Goal: Task Accomplishment & Management: Use online tool/utility

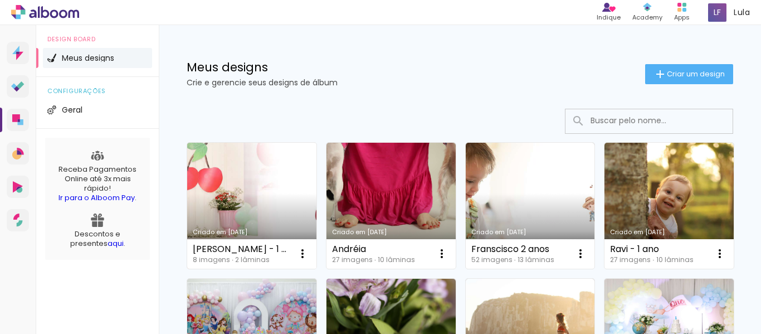
click at [273, 190] on link "Criado em [DATE]" at bounding box center [251, 206] width 129 height 126
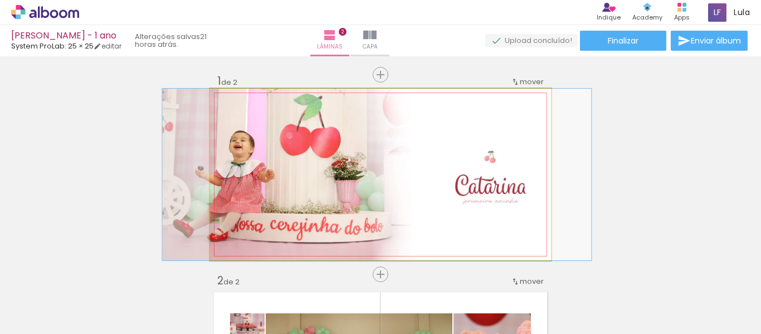
click at [461, 127] on quentale-photo at bounding box center [380, 174] width 341 height 171
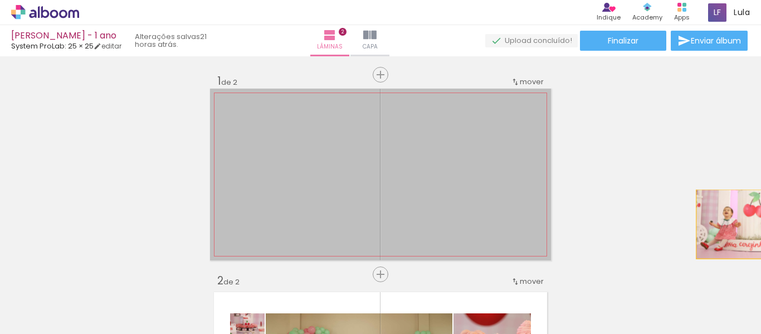
drag, startPoint x: 261, startPoint y: 160, endPoint x: 760, endPoint y: 224, distance: 502.9
click at [760, 224] on div "Inserir lâmina 1 de 2 Inserir lâmina 2 de 2 Confirmar Cancelar" at bounding box center [380, 194] width 761 height 277
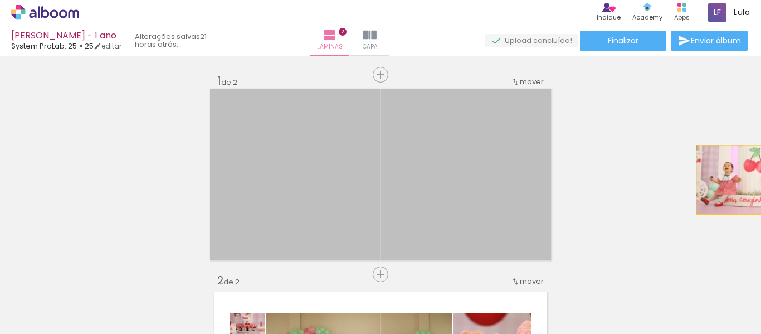
drag, startPoint x: 269, startPoint y: 182, endPoint x: 760, endPoint y: 179, distance: 491.1
click at [760, 179] on div "Inserir lâmina 1 de 2 Inserir lâmina 2 de 2 Confirmar Cancelar" at bounding box center [380, 194] width 761 height 277
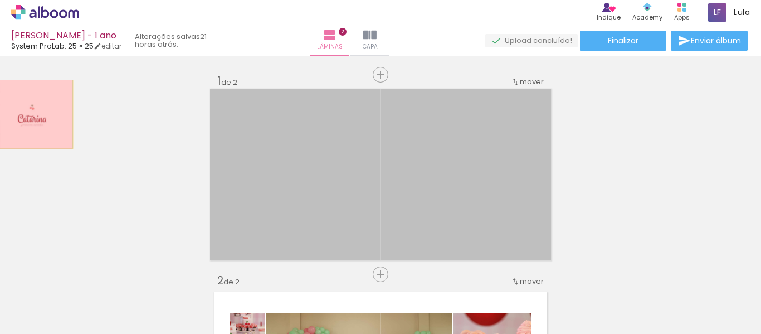
drag, startPoint x: 303, startPoint y: 180, endPoint x: 4, endPoint y: 140, distance: 301.7
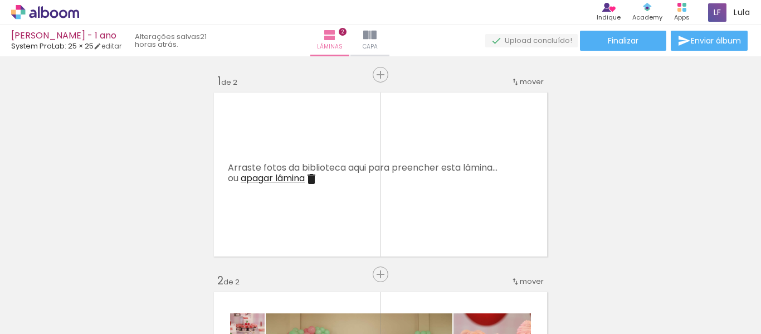
click at [88, 278] on iron-icon at bounding box center [87, 274] width 12 height 12
click at [54, 314] on span "Adicionar Fotos" at bounding box center [39, 318] width 33 height 12
click at [0, 0] on input "file" at bounding box center [0, 0] width 0 height 0
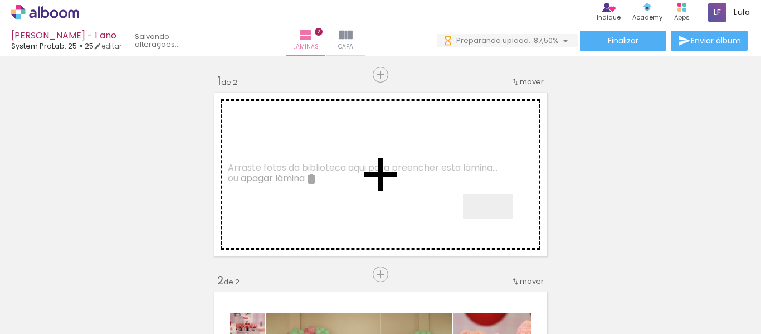
drag, startPoint x: 558, startPoint y: 298, endPoint x: 496, endPoint y: 227, distance: 94.3
click at [496, 227] on quentale-workspace at bounding box center [380, 167] width 761 height 334
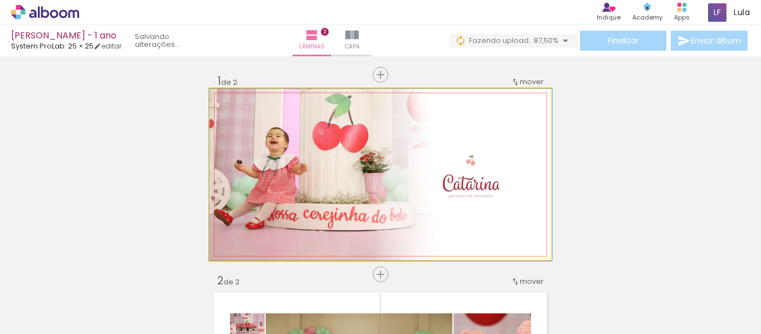
click at [309, 187] on quentale-photo at bounding box center [380, 174] width 341 height 171
drag, startPoint x: 230, startPoint y: 100, endPoint x: 214, endPoint y: 101, distance: 16.2
type paper-slider "100"
click at [214, 101] on div at bounding box center [251, 100] width 77 height 17
click at [441, 212] on quentale-photo at bounding box center [380, 174] width 341 height 171
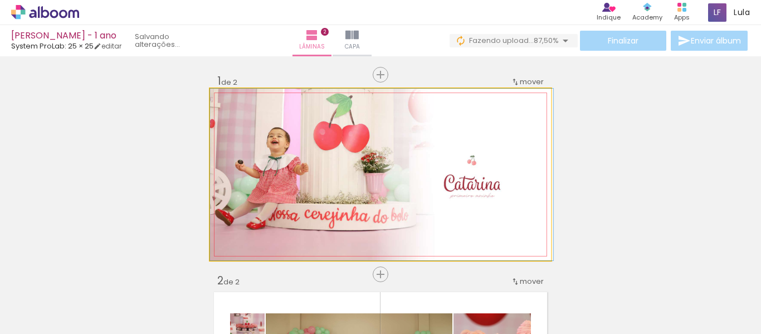
drag, startPoint x: 441, startPoint y: 212, endPoint x: 449, endPoint y: 212, distance: 8.4
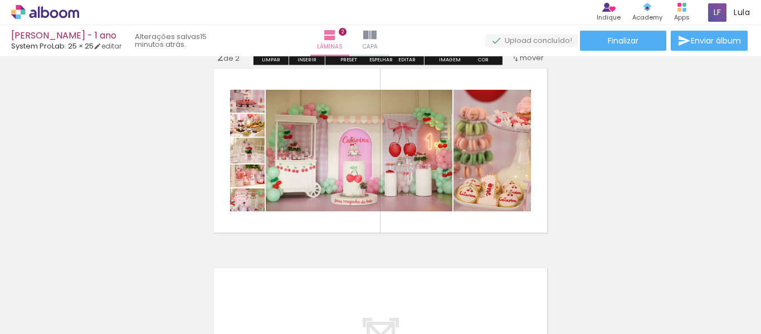
scroll to position [232, 0]
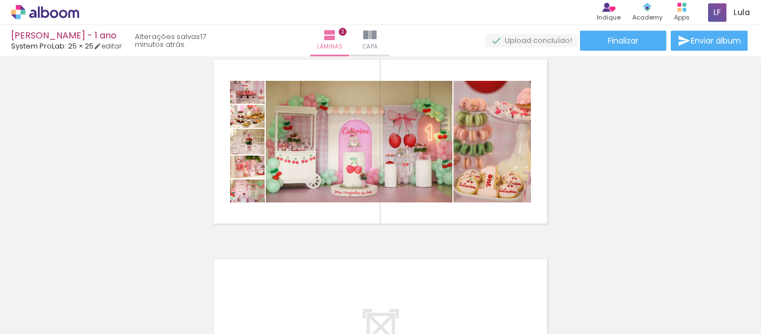
click at [26, 322] on span "Adicionar Fotos" at bounding box center [39, 318] width 33 height 12
click at [0, 0] on input "file" at bounding box center [0, 0] width 0 height 0
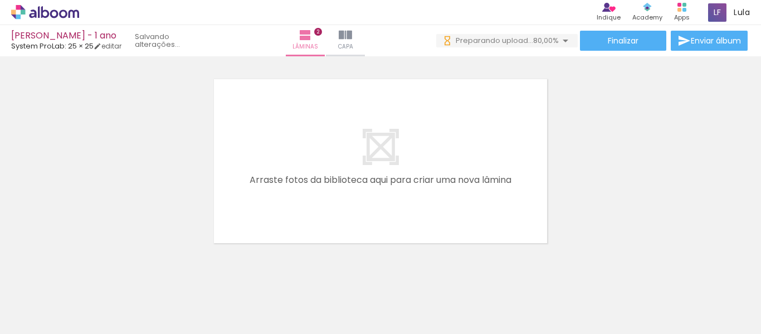
scroll to position [0, 0]
click at [511, 186] on quentale-layouter at bounding box center [380, 160] width 341 height 171
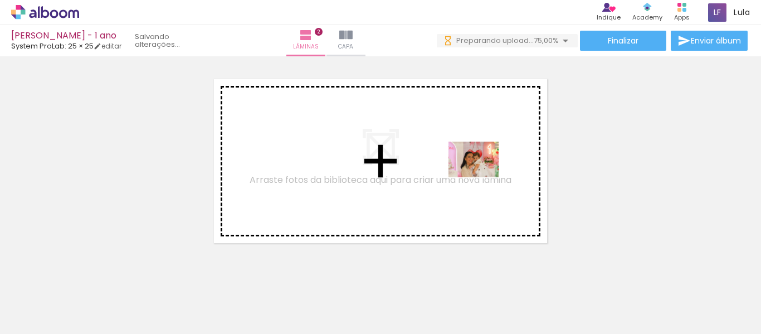
drag, startPoint x: 543, startPoint y: 232, endPoint x: 482, endPoint y: 175, distance: 84.3
click at [482, 175] on quentale-workspace at bounding box center [380, 167] width 761 height 334
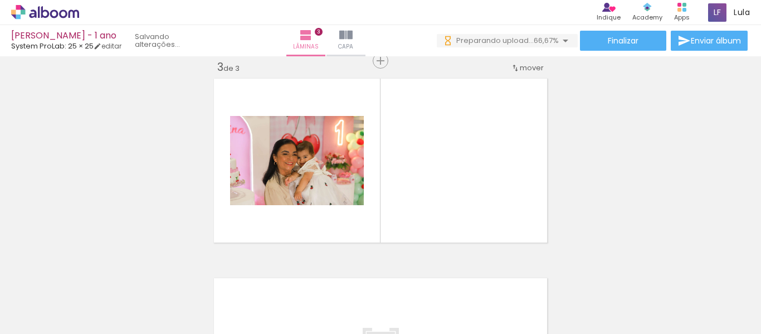
scroll to position [413, 0]
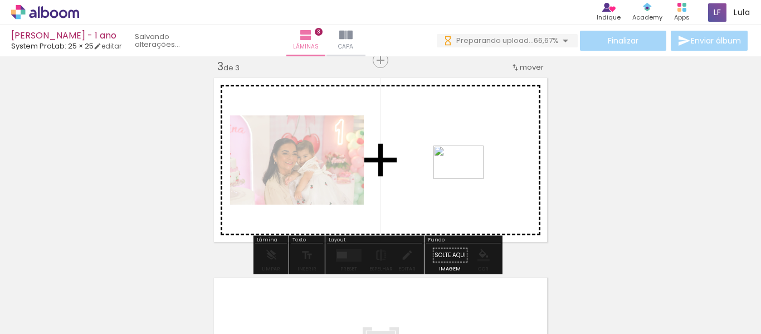
drag, startPoint x: 659, startPoint y: 297, endPoint x: 467, endPoint y: 179, distance: 225.9
click at [467, 179] on quentale-workspace at bounding box center [380, 167] width 761 height 334
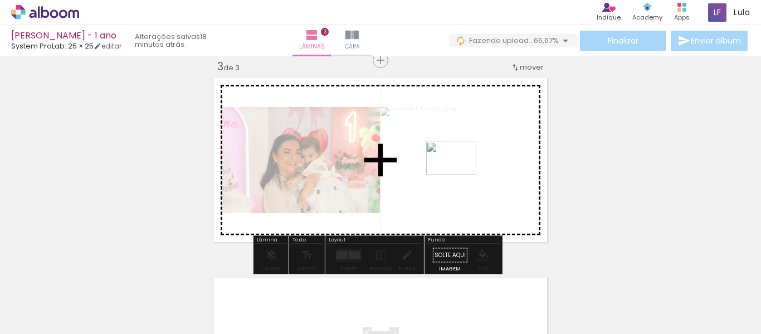
drag, startPoint x: 743, startPoint y: 300, endPoint x: 458, endPoint y: 175, distance: 311.4
click at [458, 175] on quentale-workspace at bounding box center [380, 167] width 761 height 334
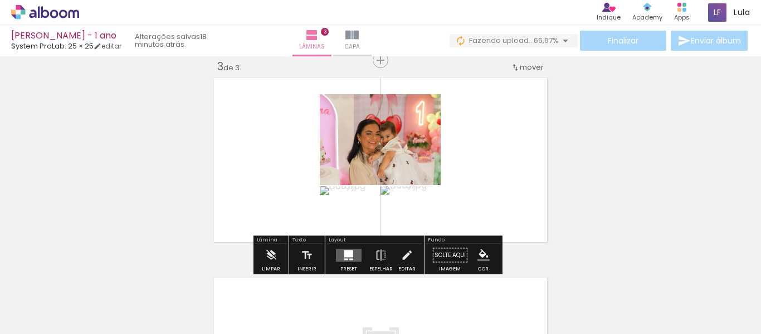
scroll to position [0, 61]
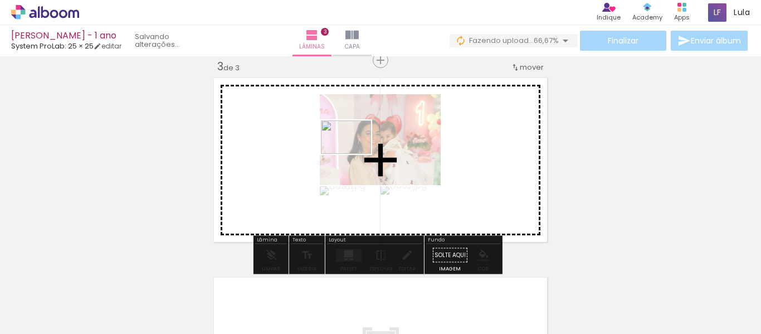
drag, startPoint x: 729, startPoint y: 307, endPoint x: 354, endPoint y: 154, distance: 405.0
click at [354, 154] on quentale-workspace at bounding box center [380, 167] width 761 height 334
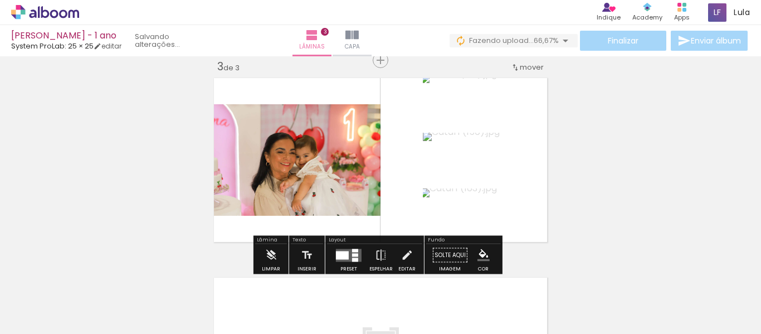
click at [346, 254] on div at bounding box center [342, 255] width 13 height 8
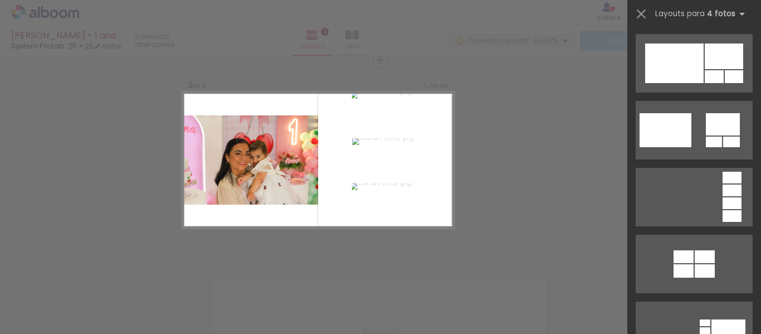
scroll to position [591, 0]
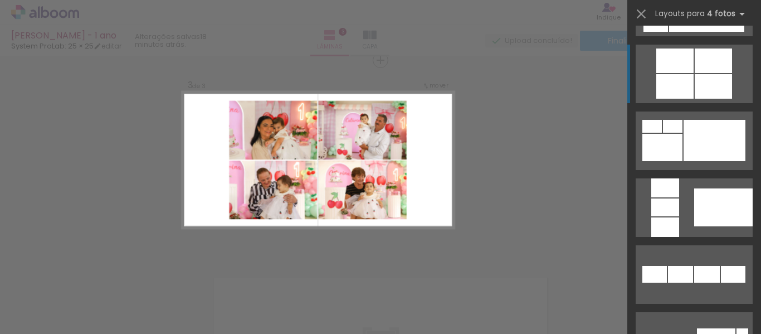
click at [712, 91] on div at bounding box center [712, 86] width 37 height 24
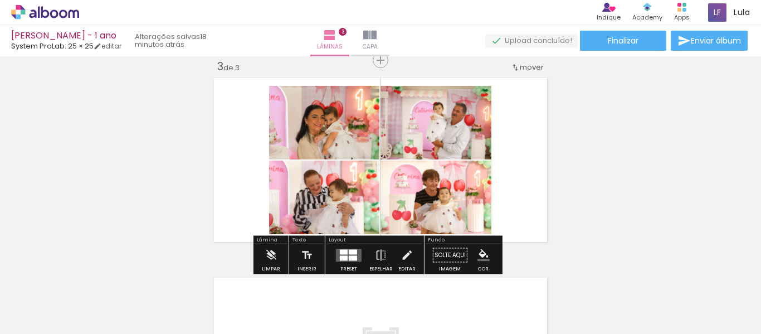
click at [581, 130] on div "Inserir lâmina 1 de 3 Inserir lâmina 2 de 3 Inserir lâmina 3 de 3" at bounding box center [380, 46] width 761 height 798
click at [350, 254] on quentale-layouter at bounding box center [349, 254] width 26 height 13
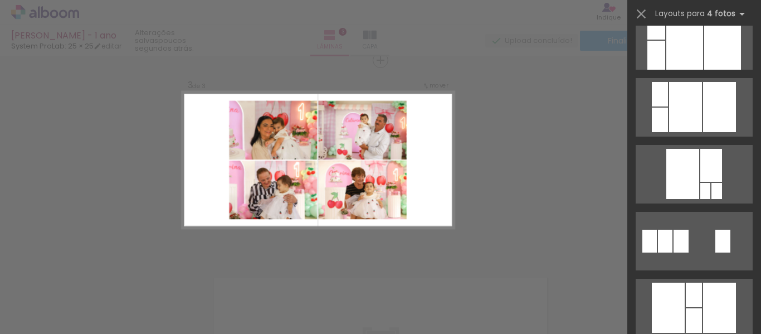
scroll to position [21721, 0]
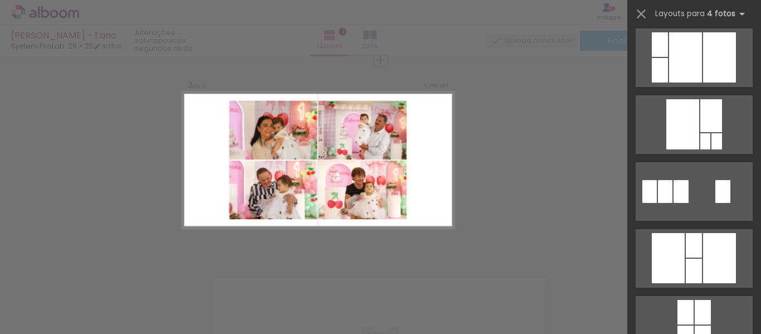
click at [430, 45] on div at bounding box center [380, 28] width 761 height 56
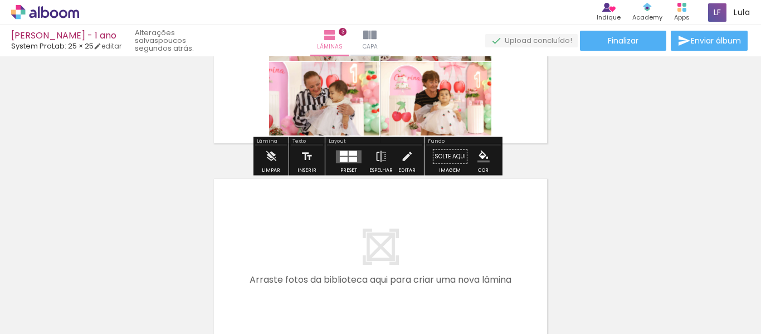
scroll to position [593, 0]
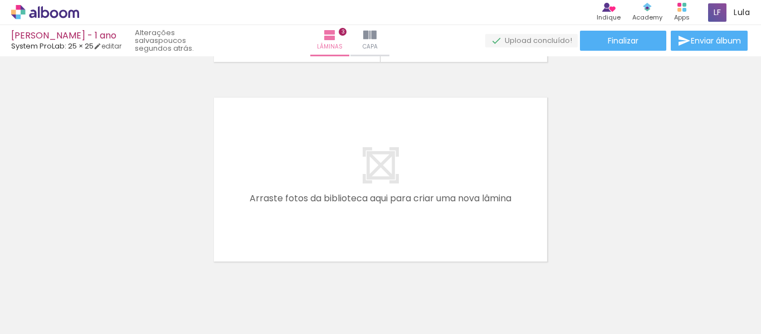
click at [47, 318] on span "Adicionar Fotos" at bounding box center [39, 318] width 33 height 12
click at [0, 0] on input "file" at bounding box center [0, 0] width 0 height 0
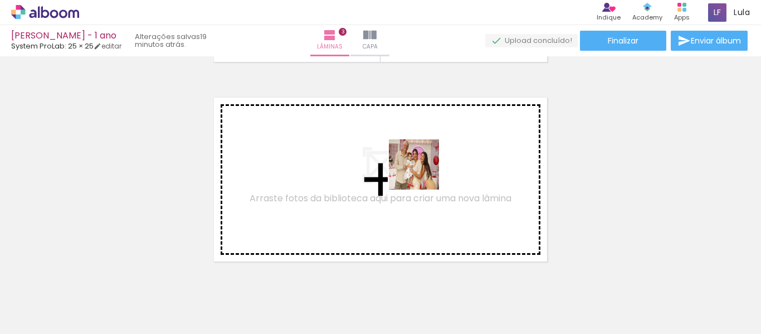
drag, startPoint x: 453, startPoint y: 309, endPoint x: 422, endPoint y: 173, distance: 139.8
click at [422, 173] on quentale-workspace at bounding box center [380, 167] width 761 height 334
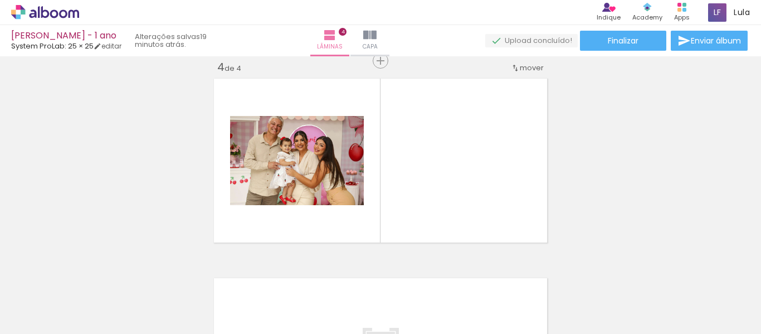
scroll to position [612, 0]
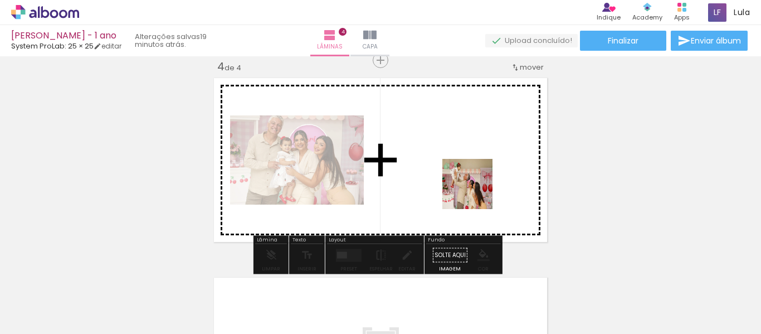
drag, startPoint x: 547, startPoint y: 307, endPoint x: 470, endPoint y: 176, distance: 151.7
click at [470, 176] on quentale-workspace at bounding box center [380, 167] width 761 height 334
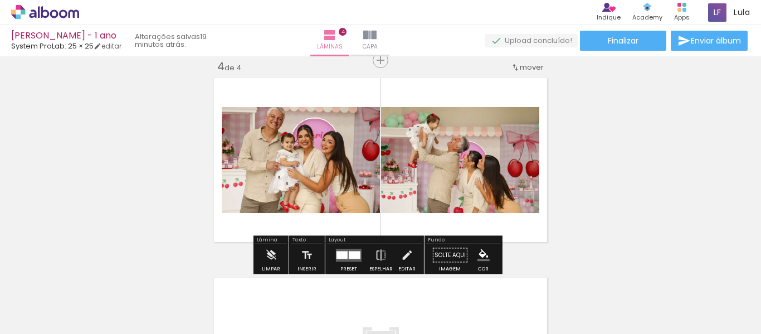
click at [352, 258] on div at bounding box center [355, 255] width 12 height 8
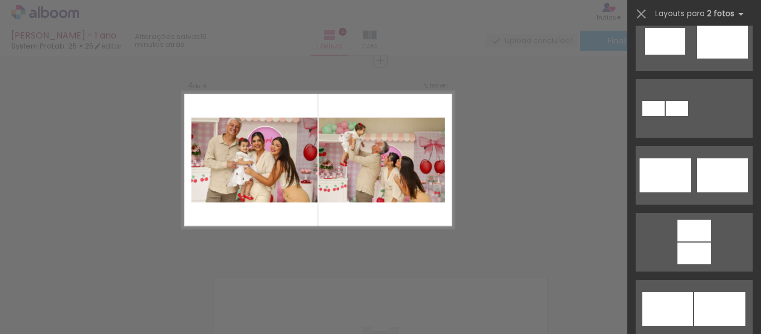
scroll to position [528, 0]
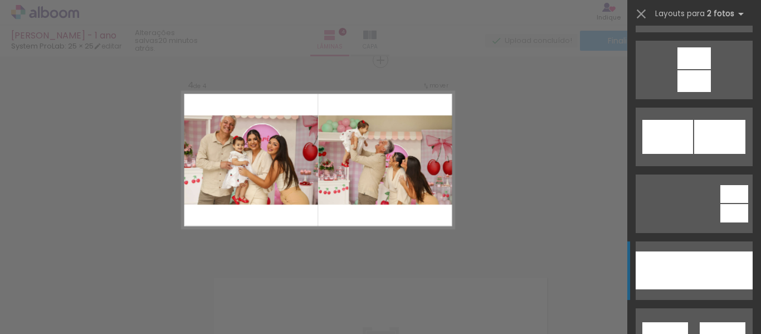
click at [695, 285] on div at bounding box center [723, 270] width 58 height 38
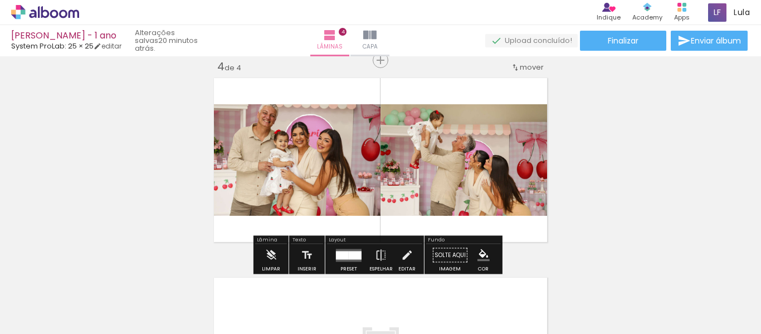
click at [334, 266] on quentale-thumb at bounding box center [341, 296] width 62 height 64
click at [336, 257] on div at bounding box center [342, 255] width 13 height 8
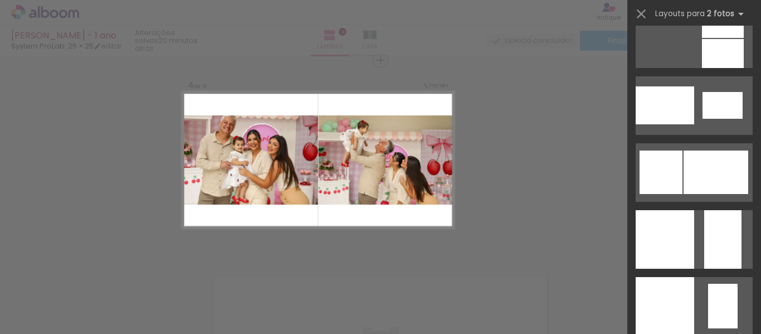
scroll to position [1385, 0]
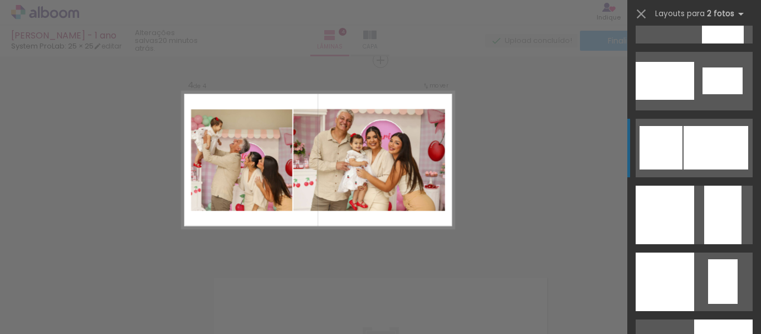
click at [716, 135] on div at bounding box center [715, 147] width 65 height 43
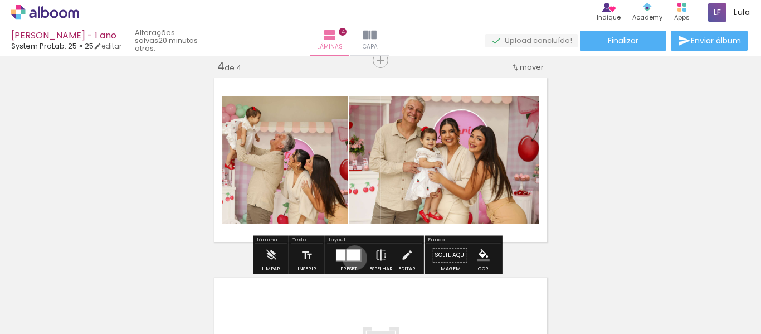
click at [352, 257] on div at bounding box center [353, 254] width 14 height 11
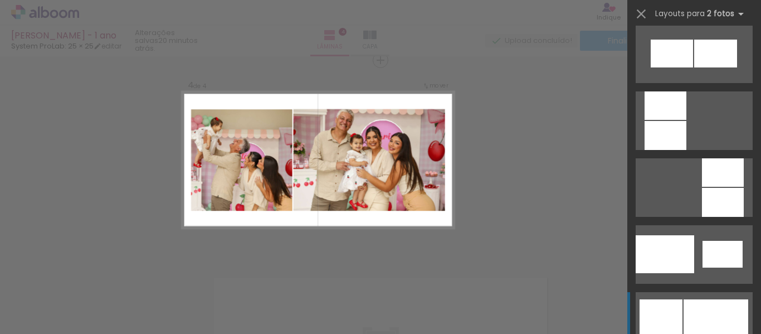
scroll to position [1310, 0]
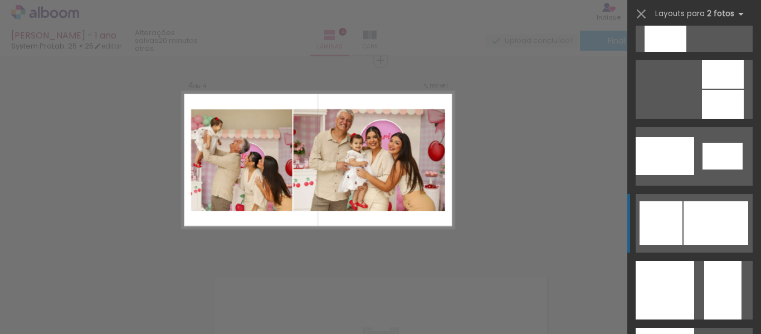
click at [703, 220] on div at bounding box center [715, 222] width 65 height 43
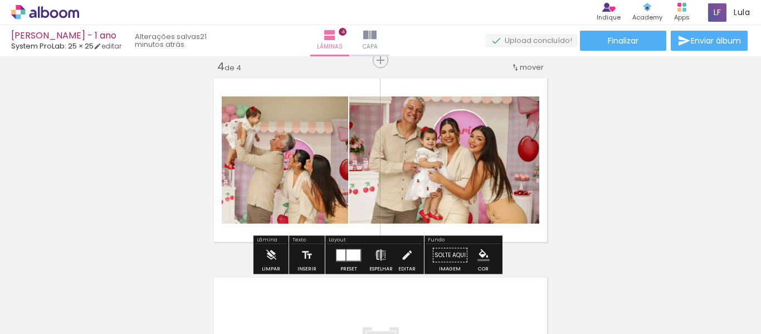
click at [377, 253] on iron-icon at bounding box center [381, 255] width 12 height 22
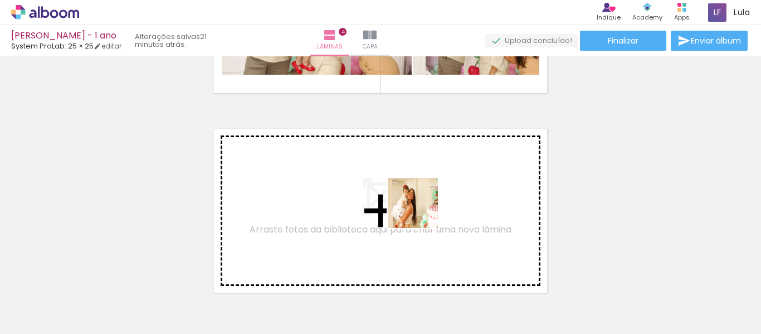
drag, startPoint x: 353, startPoint y: 303, endPoint x: 421, endPoint y: 211, distance: 114.7
click at [421, 211] on quentale-workspace at bounding box center [380, 167] width 761 height 334
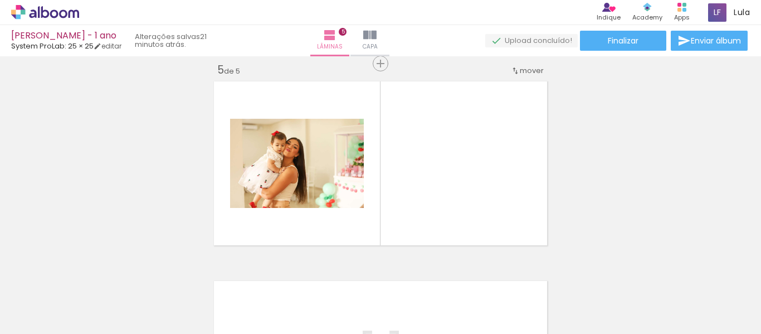
scroll to position [812, 0]
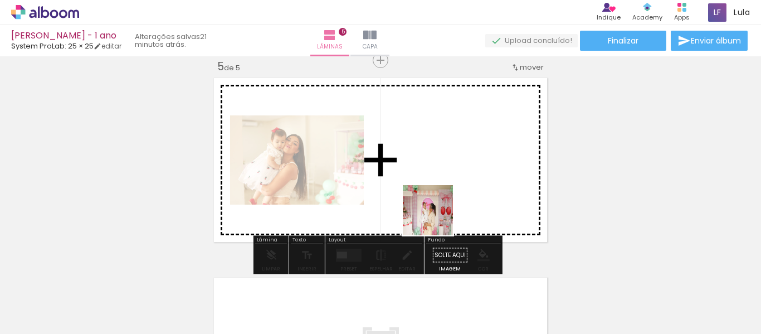
drag, startPoint x: 414, startPoint y: 311, endPoint x: 442, endPoint y: 198, distance: 115.7
click at [442, 198] on quentale-workspace at bounding box center [380, 167] width 761 height 334
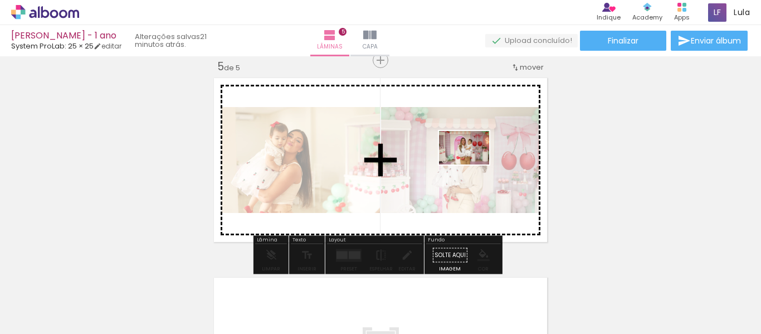
drag, startPoint x: 609, startPoint y: 310, endPoint x: 472, endPoint y: 164, distance: 199.7
click at [472, 164] on quentale-workspace at bounding box center [380, 167] width 761 height 334
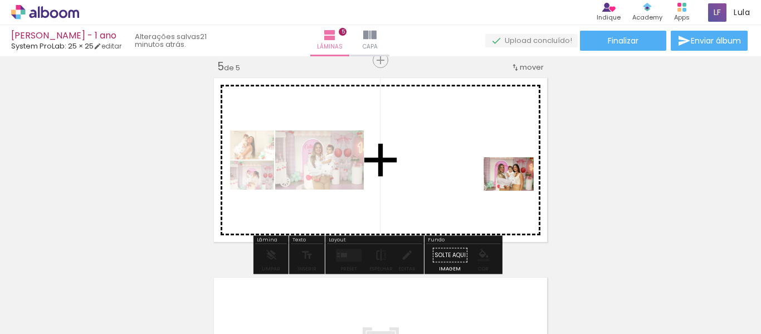
drag, startPoint x: 659, startPoint y: 297, endPoint x: 517, endPoint y: 190, distance: 177.8
click at [517, 190] on quentale-workspace at bounding box center [380, 167] width 761 height 334
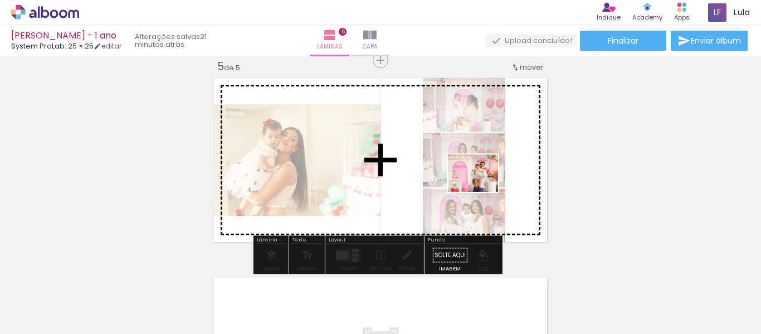
drag, startPoint x: 715, startPoint y: 303, endPoint x: 481, endPoint y: 188, distance: 261.5
click at [481, 188] on quentale-workspace at bounding box center [380, 167] width 761 height 334
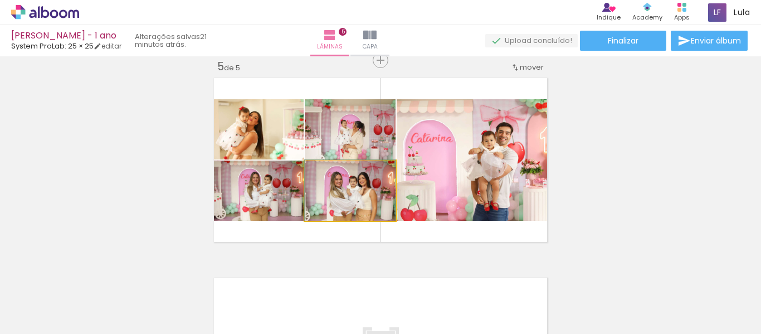
drag, startPoint x: 357, startPoint y: 212, endPoint x: 351, endPoint y: 198, distance: 15.5
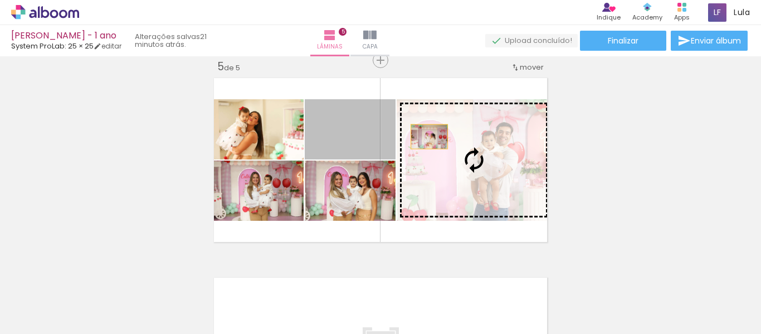
drag, startPoint x: 365, startPoint y: 136, endPoint x: 453, endPoint y: 139, distance: 88.0
click at [0, 0] on slot at bounding box center [0, 0] width 0 height 0
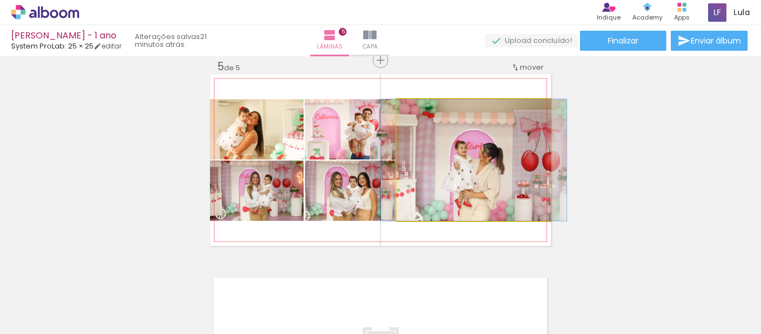
click at [457, 187] on quentale-photo at bounding box center [473, 159] width 154 height 121
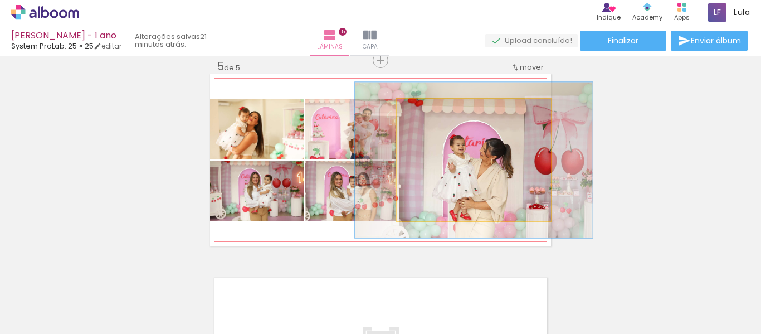
drag, startPoint x: 422, startPoint y: 111, endPoint x: 433, endPoint y: 111, distance: 10.6
click at [433, 111] on div at bounding box center [433, 111] width 18 height 18
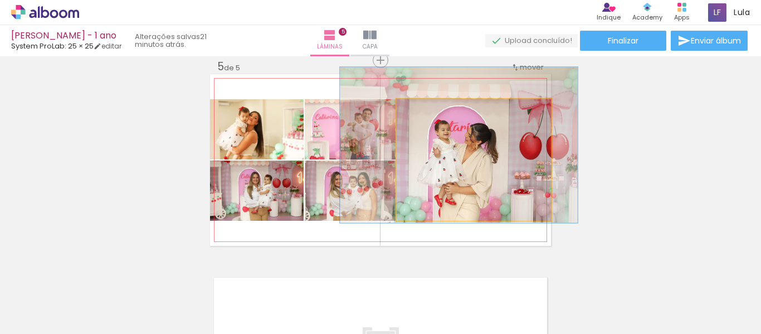
drag, startPoint x: 501, startPoint y: 203, endPoint x: 486, endPoint y: 188, distance: 21.3
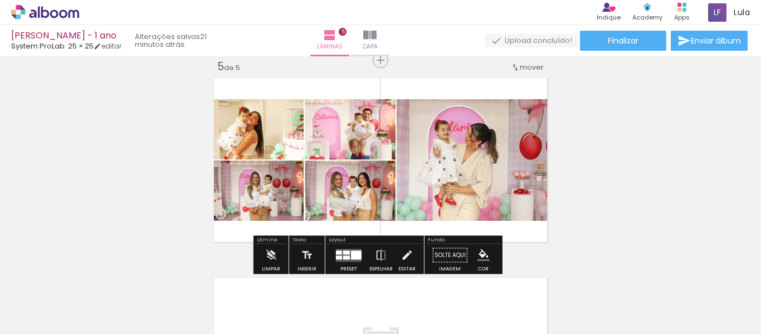
click at [526, 165] on quentale-photo at bounding box center [473, 159] width 154 height 121
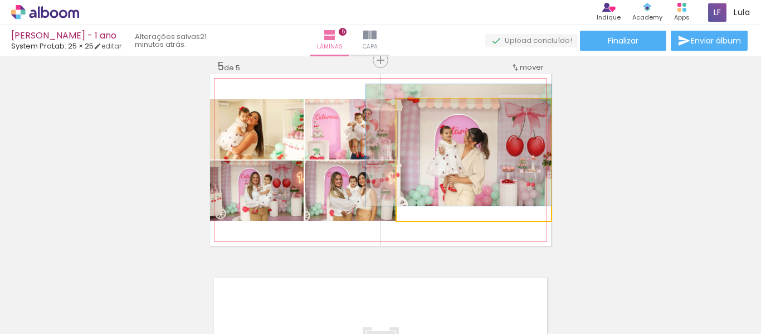
drag, startPoint x: 433, startPoint y: 112, endPoint x: 413, endPoint y: 112, distance: 20.6
type paper-slider "100"
click at [414, 112] on div at bounding box center [423, 111] width 18 height 18
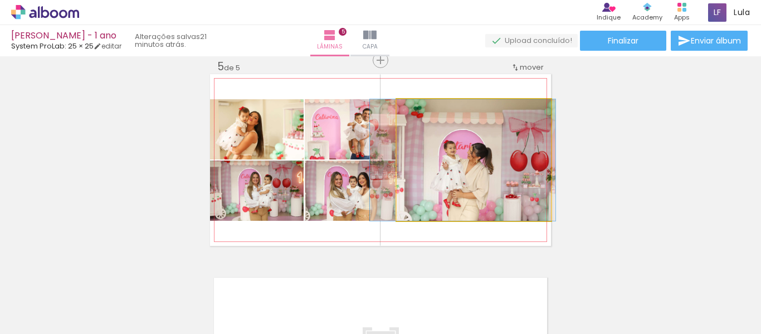
drag, startPoint x: 472, startPoint y: 198, endPoint x: 476, endPoint y: 208, distance: 11.3
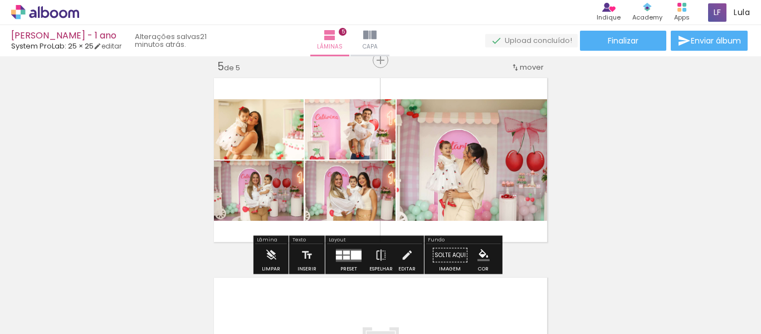
click at [351, 253] on div at bounding box center [356, 254] width 11 height 9
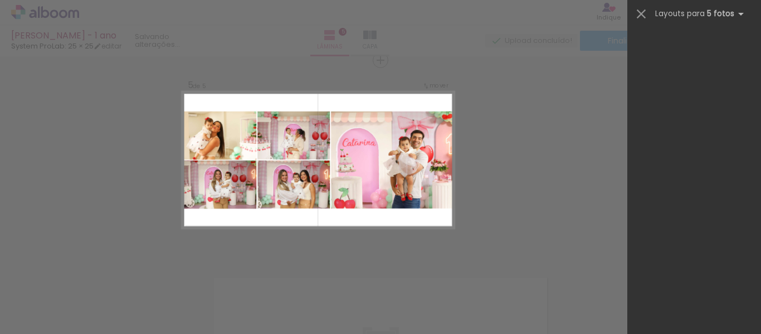
scroll to position [0, 0]
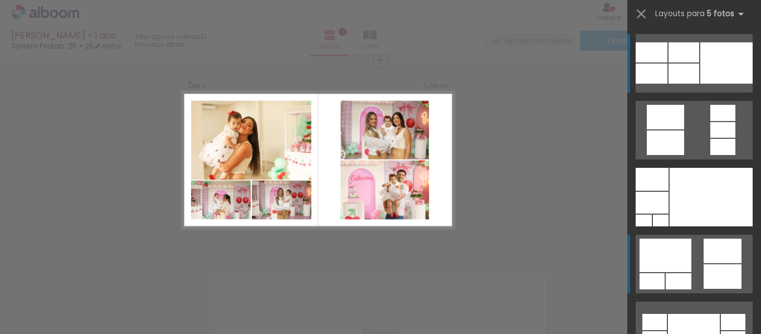
click at [707, 277] on div at bounding box center [722, 276] width 38 height 24
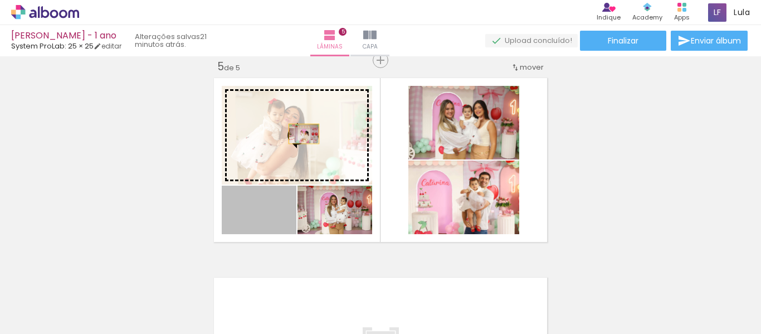
drag, startPoint x: 281, startPoint y: 219, endPoint x: 300, endPoint y: 134, distance: 87.3
click at [0, 0] on slot at bounding box center [0, 0] width 0 height 0
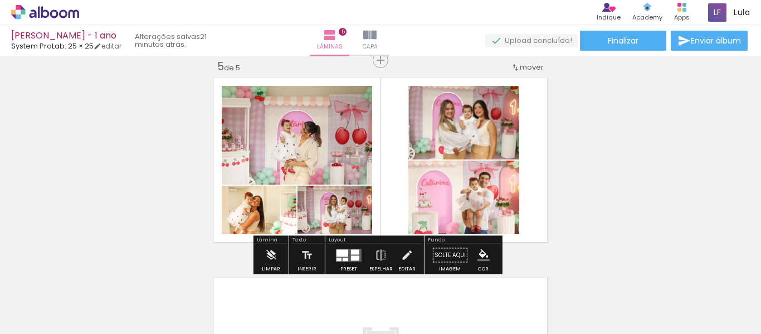
click at [32, 316] on span "Adicionar Fotos" at bounding box center [39, 318] width 33 height 12
click at [0, 0] on input "file" at bounding box center [0, 0] width 0 height 0
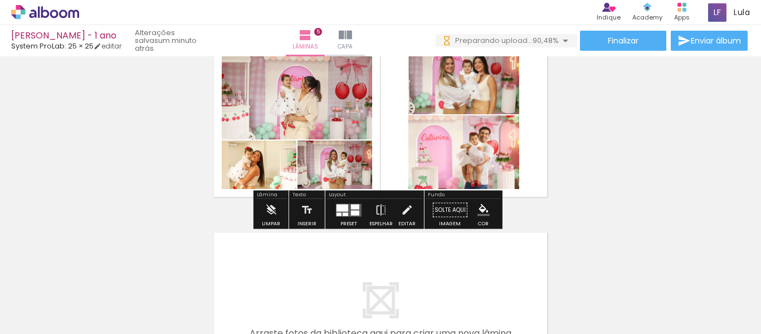
scroll to position [896, 0]
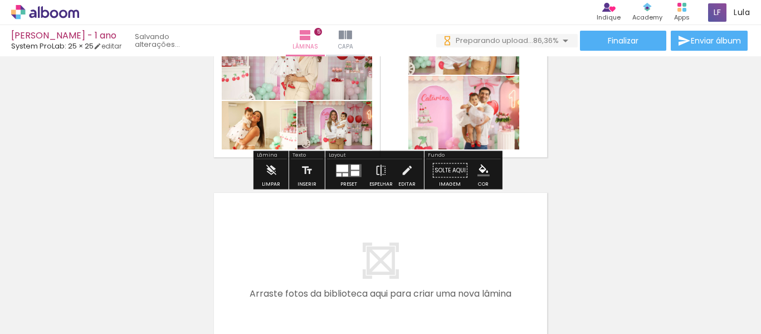
click at [494, 215] on quentale-layouter at bounding box center [380, 274] width 341 height 171
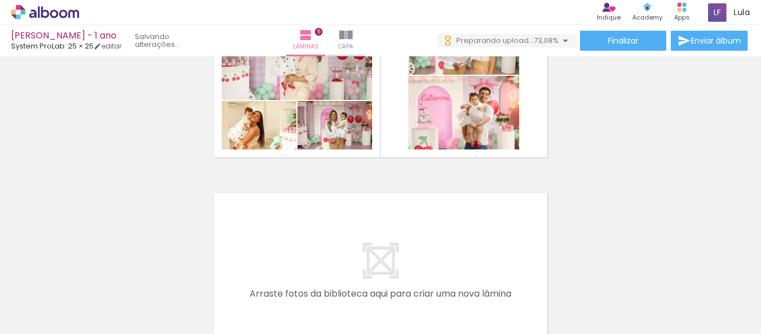
scroll to position [0, 0]
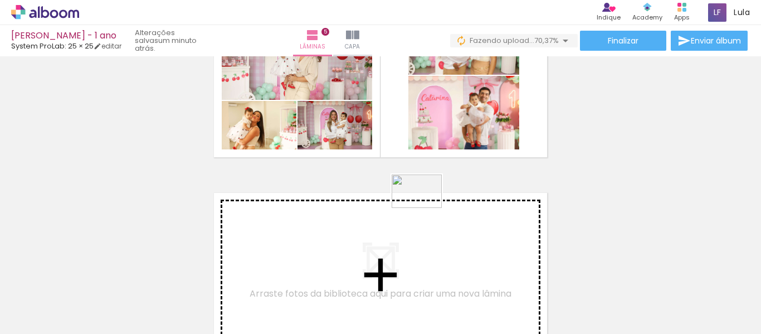
drag, startPoint x: 420, startPoint y: 308, endPoint x: 425, endPoint y: 208, distance: 100.9
click at [425, 208] on quentale-workspace at bounding box center [380, 167] width 761 height 334
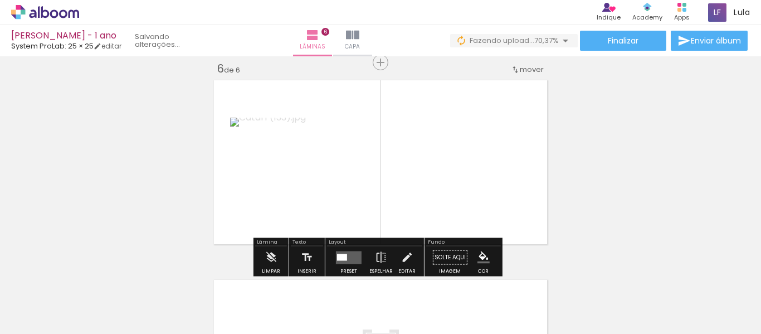
scroll to position [1011, 0]
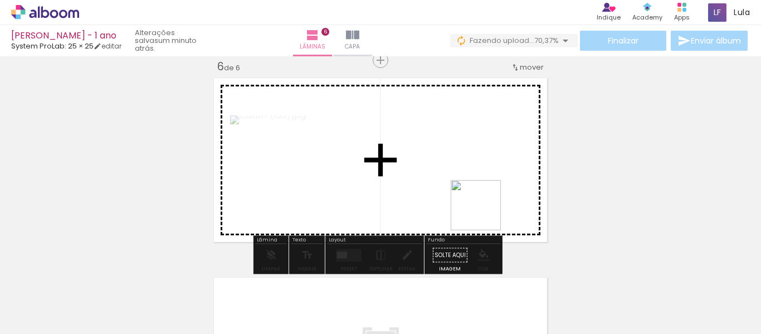
drag, startPoint x: 483, startPoint y: 313, endPoint x: 484, endPoint y: 212, distance: 101.9
click at [484, 212] on quentale-workspace at bounding box center [380, 167] width 761 height 334
drag, startPoint x: 542, startPoint y: 307, endPoint x: 511, endPoint y: 229, distance: 84.0
click at [511, 229] on quentale-workspace at bounding box center [380, 167] width 761 height 334
drag, startPoint x: 664, startPoint y: 304, endPoint x: 511, endPoint y: 202, distance: 183.9
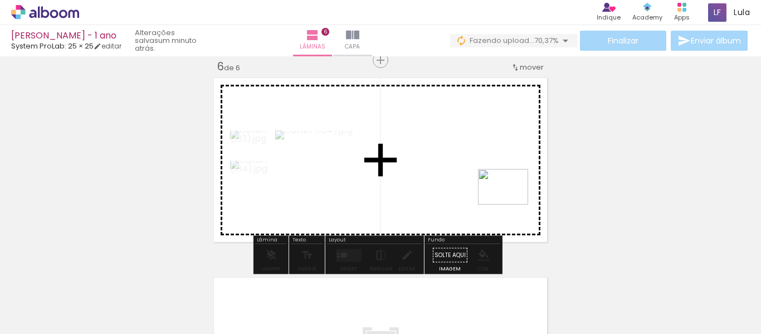
click at [511, 202] on quentale-workspace at bounding box center [380, 167] width 761 height 334
drag, startPoint x: 720, startPoint y: 306, endPoint x: 450, endPoint y: 148, distance: 313.4
click at [450, 148] on quentale-workspace at bounding box center [380, 167] width 761 height 334
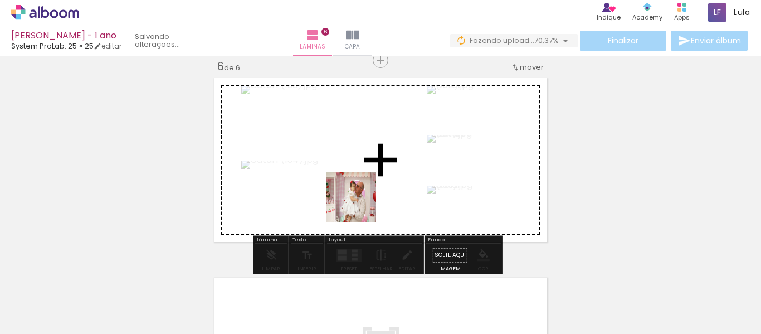
drag, startPoint x: 295, startPoint y: 306, endPoint x: 359, endPoint y: 205, distance: 118.9
click at [359, 205] on quentale-workspace at bounding box center [380, 167] width 761 height 334
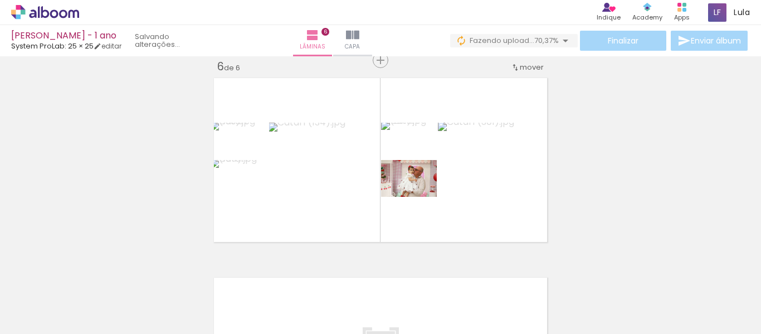
scroll to position [0, 894]
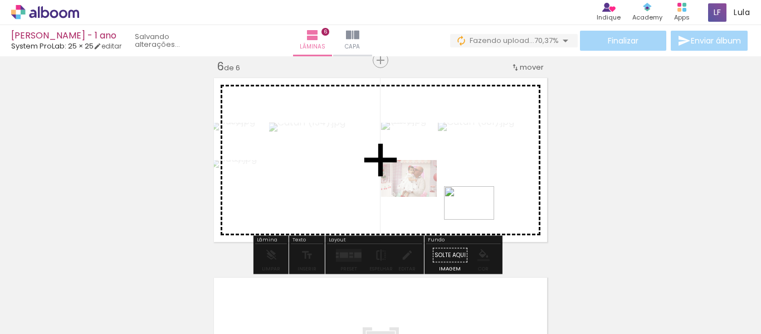
drag, startPoint x: 482, startPoint y: 306, endPoint x: 477, endPoint y: 219, distance: 87.0
click at [477, 219] on quentale-workspace at bounding box center [380, 167] width 761 height 334
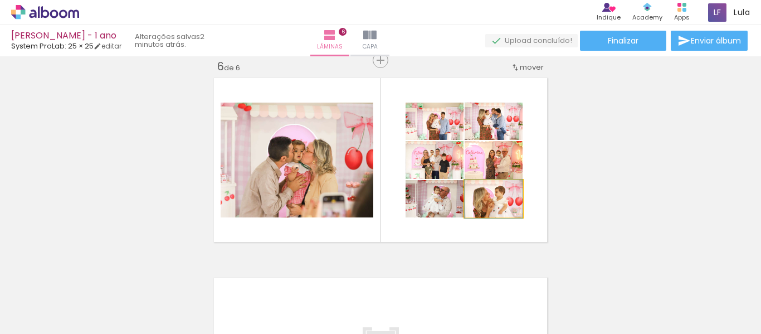
click at [513, 213] on quentale-photo at bounding box center [493, 198] width 58 height 37
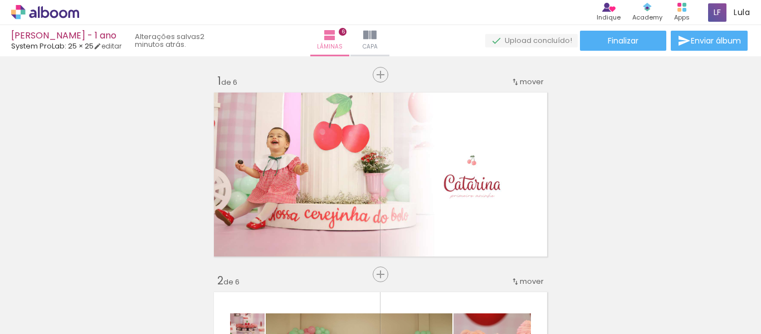
click at [753, 169] on div "Inserir lâmina 1 de 6 Inserir lâmina 2 de 6 Inserir lâmina 3 de 6 Inserir lâmin…" at bounding box center [380, 194] width 761 height 277
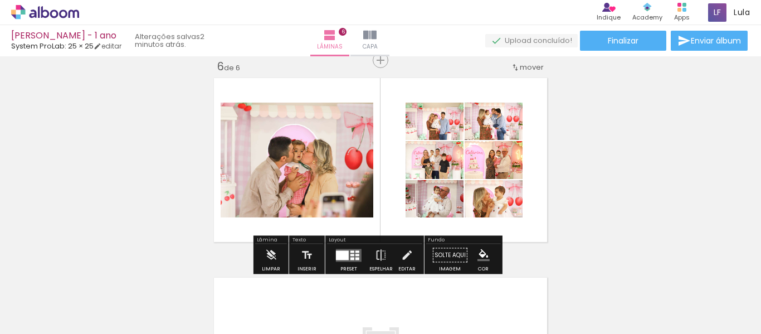
scroll to position [0, 894]
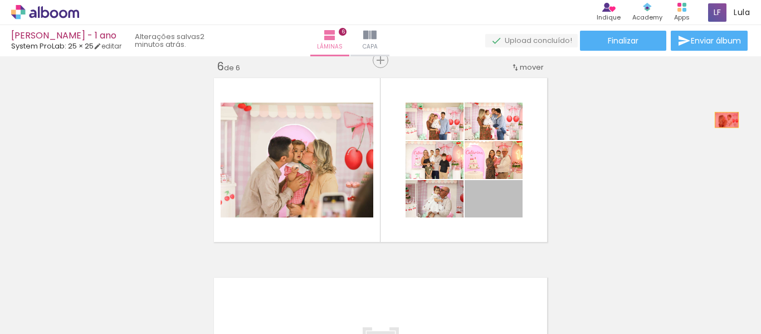
drag, startPoint x: 509, startPoint y: 208, endPoint x: 722, endPoint y: 120, distance: 230.4
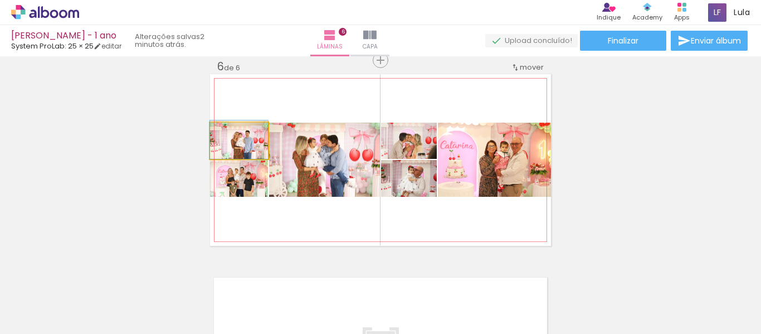
drag, startPoint x: 257, startPoint y: 152, endPoint x: 244, endPoint y: 144, distance: 15.0
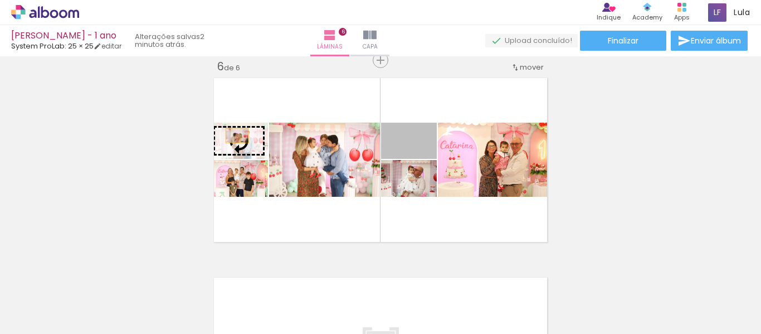
drag, startPoint x: 427, startPoint y: 149, endPoint x: 233, endPoint y: 135, distance: 194.2
click at [0, 0] on slot at bounding box center [0, 0] width 0 height 0
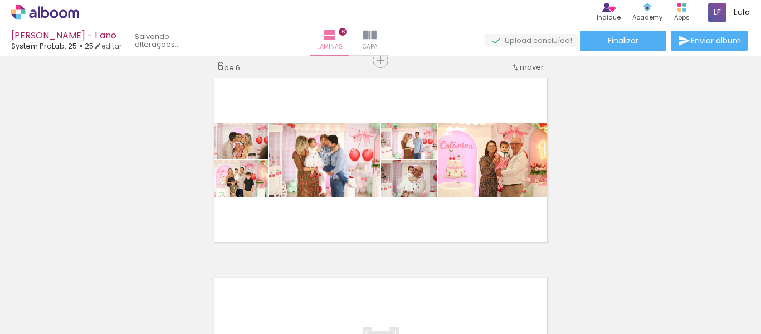
scroll to position [0, 1018]
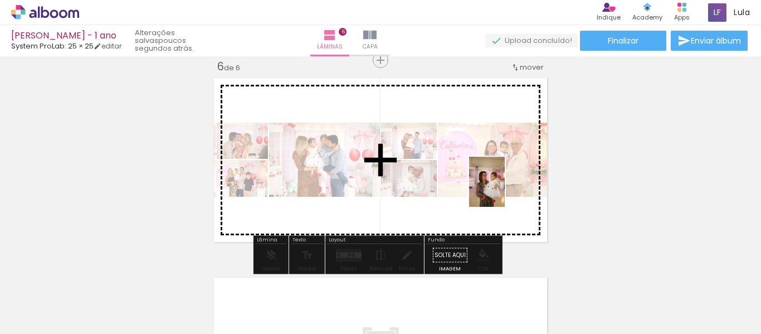
drag, startPoint x: 605, startPoint y: 308, endPoint x: 502, endPoint y: 190, distance: 157.1
click at [502, 190] on quentale-workspace at bounding box center [380, 167] width 761 height 334
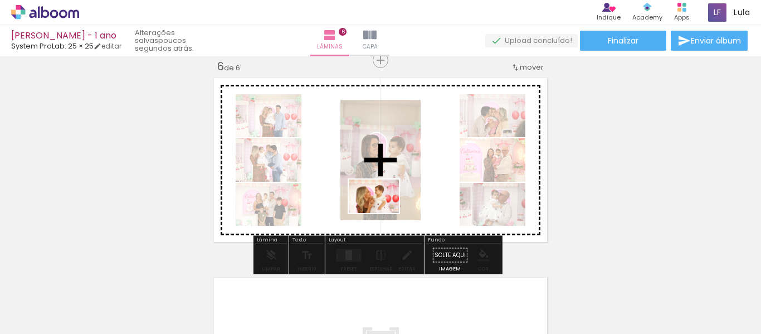
drag, startPoint x: 357, startPoint y: 307, endPoint x: 382, endPoint y: 213, distance: 97.9
click at [382, 213] on quentale-workspace at bounding box center [380, 167] width 761 height 334
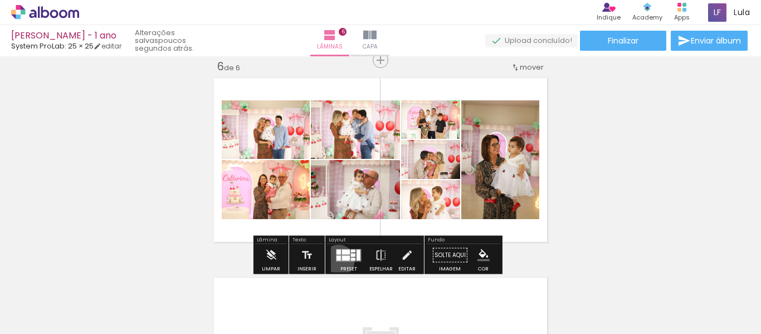
click at [336, 260] on quentale-layouter at bounding box center [349, 254] width 26 height 13
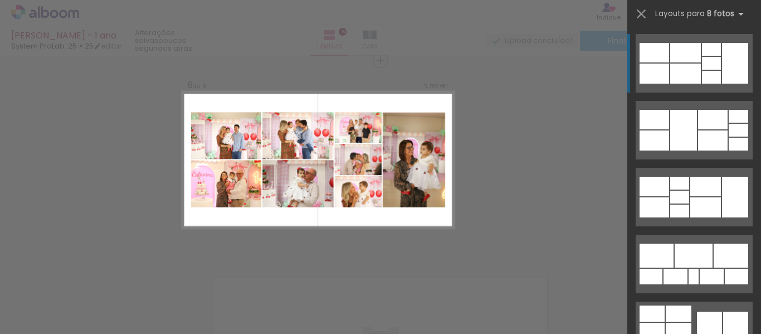
click at [705, 67] on div at bounding box center [711, 63] width 19 height 13
click at [696, 63] on quentale-layouter at bounding box center [693, 63] width 117 height 58
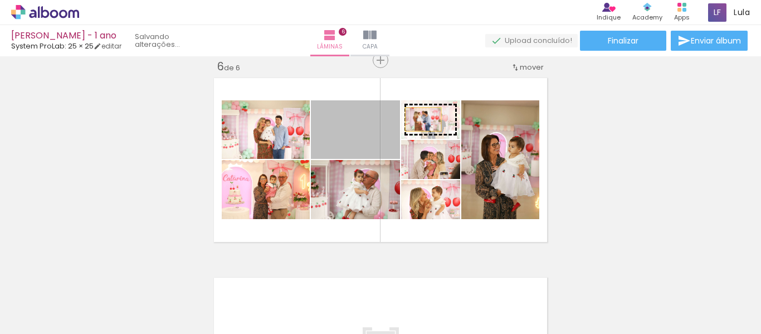
drag, startPoint x: 345, startPoint y: 152, endPoint x: 419, endPoint y: 119, distance: 81.0
click at [0, 0] on slot at bounding box center [0, 0] width 0 height 0
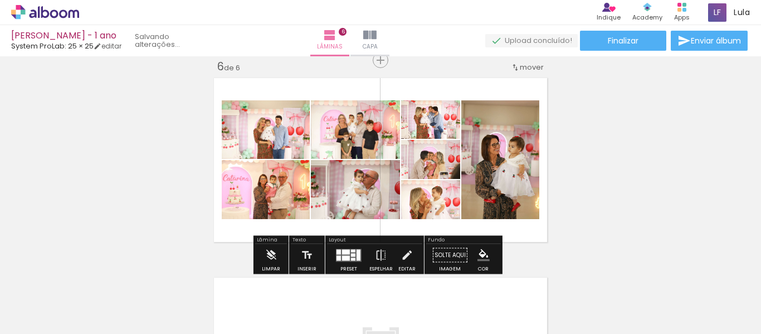
scroll to position [0, 1018]
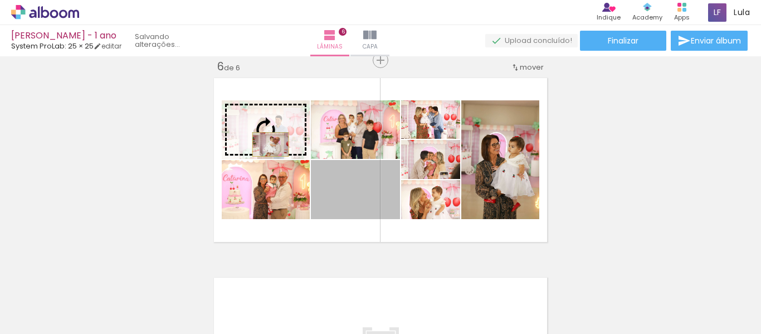
drag, startPoint x: 350, startPoint y: 214, endPoint x: 266, endPoint y: 144, distance: 109.5
click at [0, 0] on slot at bounding box center [0, 0] width 0 height 0
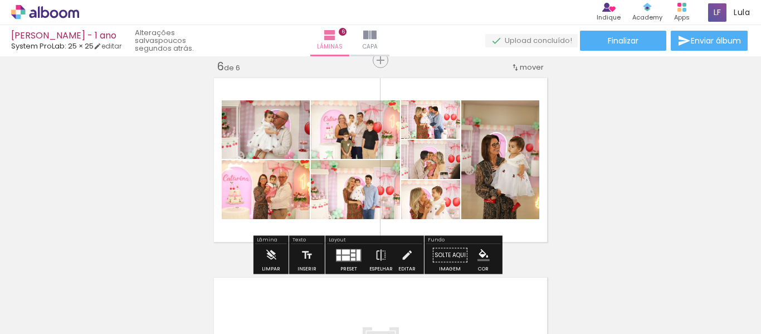
click at [503, 181] on quentale-photo at bounding box center [500, 159] width 78 height 119
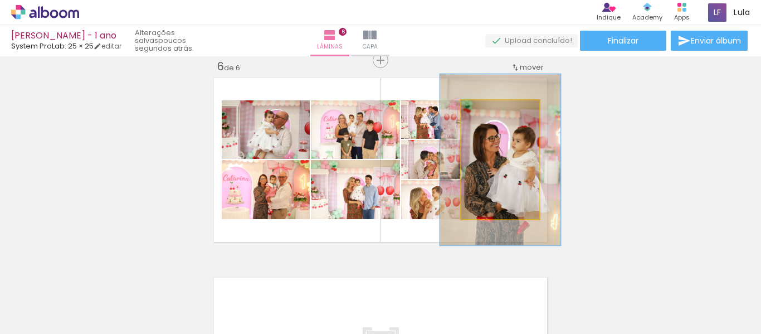
drag, startPoint x: 481, startPoint y: 108, endPoint x: 496, endPoint y: 106, distance: 15.1
click at [496, 106] on div at bounding box center [502, 112] width 18 height 18
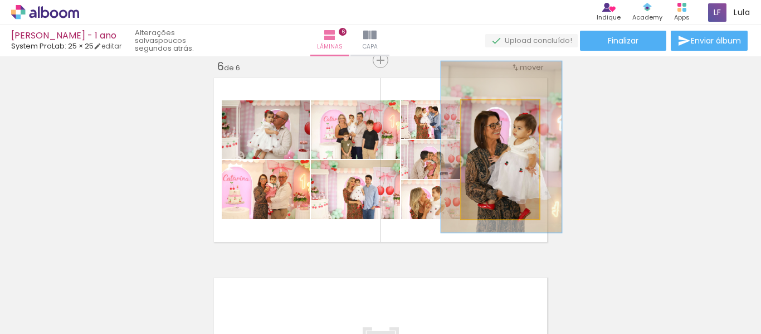
drag, startPoint x: 512, startPoint y: 174, endPoint x: 513, endPoint y: 161, distance: 12.9
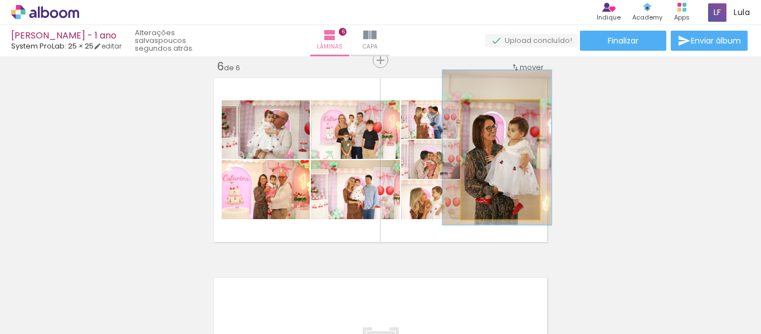
type paper-slider "130"
click at [496, 111] on div at bounding box center [498, 112] width 10 height 10
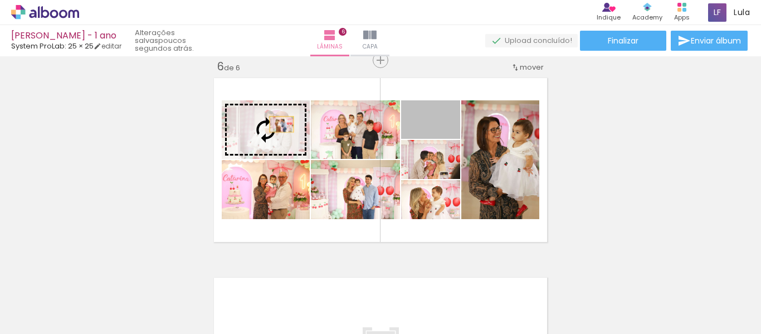
drag, startPoint x: 450, startPoint y: 128, endPoint x: 277, endPoint y: 124, distance: 172.7
click at [0, 0] on slot at bounding box center [0, 0] width 0 height 0
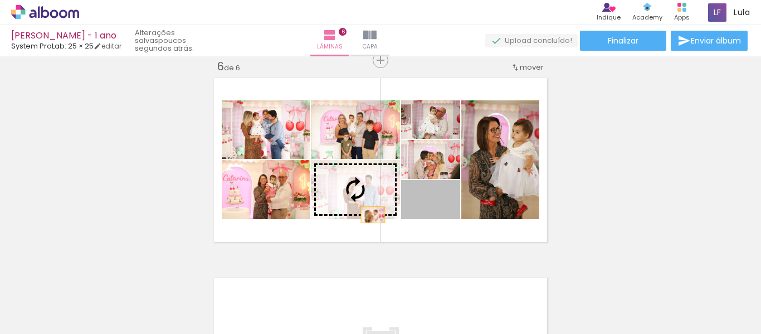
drag, startPoint x: 450, startPoint y: 213, endPoint x: 369, endPoint y: 214, distance: 81.3
click at [0, 0] on slot at bounding box center [0, 0] width 0 height 0
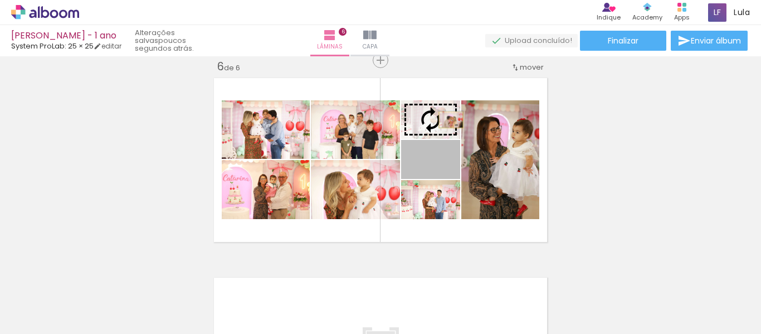
drag, startPoint x: 451, startPoint y: 166, endPoint x: 447, endPoint y: 120, distance: 46.4
click at [0, 0] on slot at bounding box center [0, 0] width 0 height 0
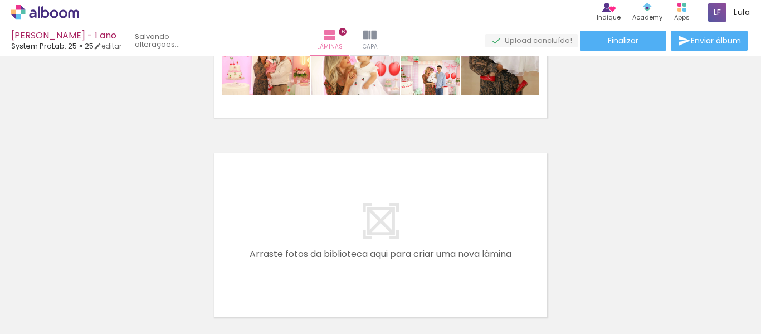
scroll to position [1158, 0]
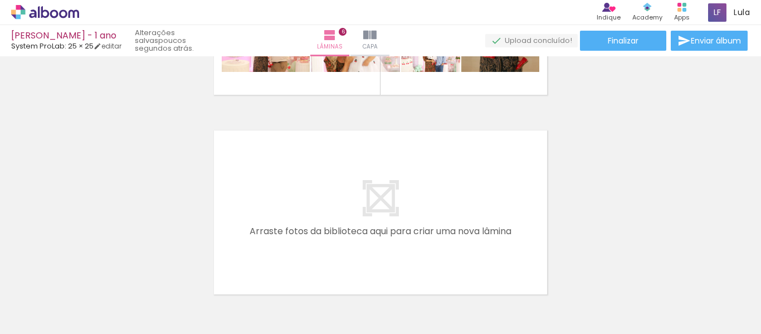
click at [479, 215] on quentale-layouter at bounding box center [380, 211] width 341 height 171
click at [11, 318] on iron-icon at bounding box center [15, 318] width 13 height 13
click at [0, 0] on input "file" at bounding box center [0, 0] width 0 height 0
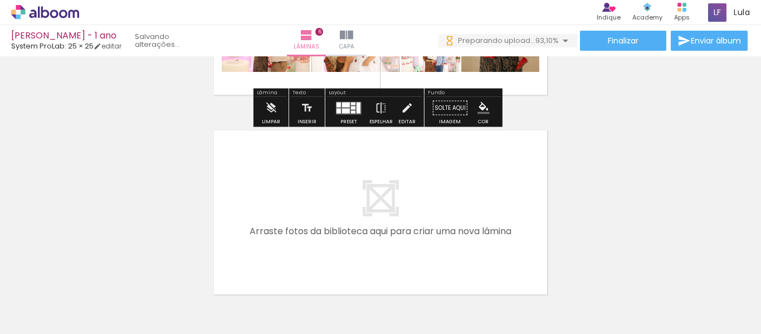
click at [37, 318] on span "Adicionar Fotos" at bounding box center [39, 318] width 33 height 12
click at [0, 0] on input "file" at bounding box center [0, 0] width 0 height 0
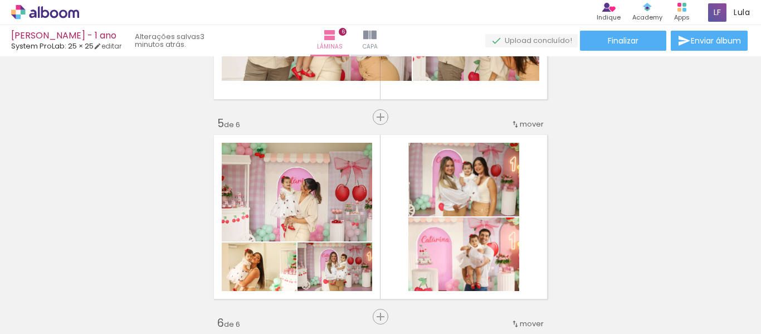
scroll to position [594, 0]
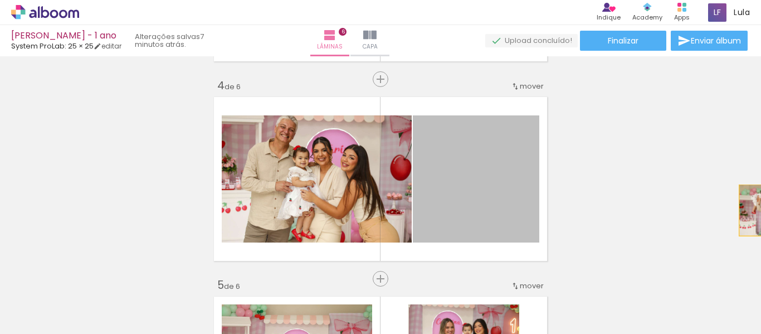
drag, startPoint x: 481, startPoint y: 212, endPoint x: 760, endPoint y: 210, distance: 279.5
click at [760, 210] on div "Inserir lâmina 1 de 6 Inserir lâmina 2 de 6 Inserir lâmina 3 de 6 Inserir lâmin…" at bounding box center [380, 194] width 761 height 277
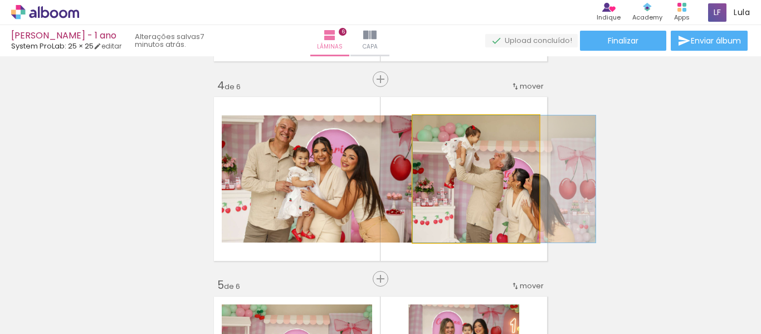
drag, startPoint x: 492, startPoint y: 183, endPoint x: 724, endPoint y: 151, distance: 234.9
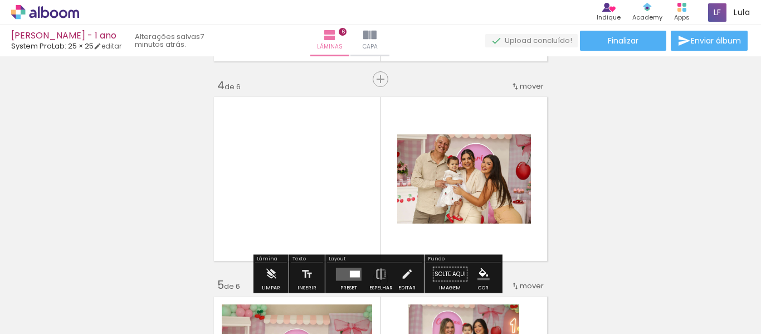
click at [21, 324] on iron-icon at bounding box center [15, 318] width 13 height 13
click at [0, 0] on input "file" at bounding box center [0, 0] width 0 height 0
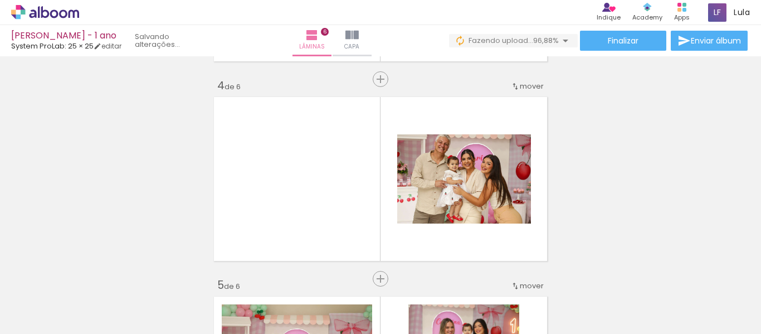
scroll to position [0, 1063]
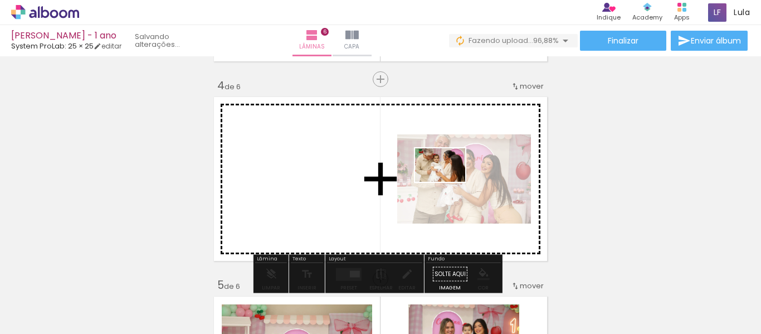
drag, startPoint x: 715, startPoint y: 308, endPoint x: 448, endPoint y: 182, distance: 295.9
click at [448, 182] on quentale-workspace at bounding box center [380, 167] width 761 height 334
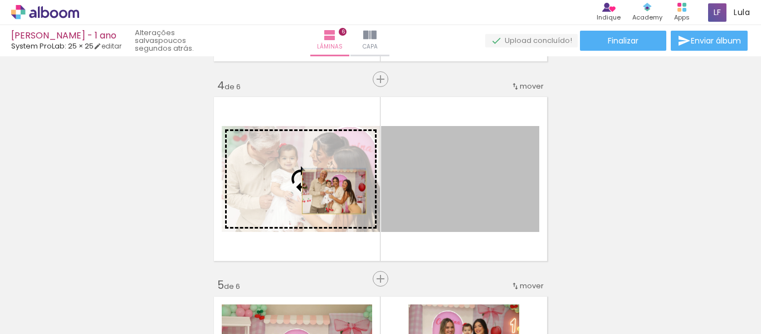
drag, startPoint x: 447, startPoint y: 202, endPoint x: 330, endPoint y: 192, distance: 117.9
click at [0, 0] on slot at bounding box center [0, 0] width 0 height 0
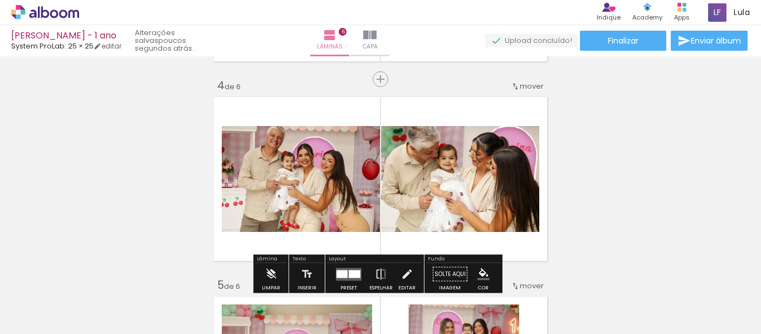
click at [363, 259] on div "Layout" at bounding box center [374, 259] width 95 height 7
click at [334, 259] on div "Layout" at bounding box center [374, 259] width 95 height 7
click at [170, 183] on div "Inserir lâmina 1 de 6 Inserir lâmina 2 de 6 Inserir lâmina 3 de 6 Inserir lâmin…" at bounding box center [380, 165] width 761 height 1396
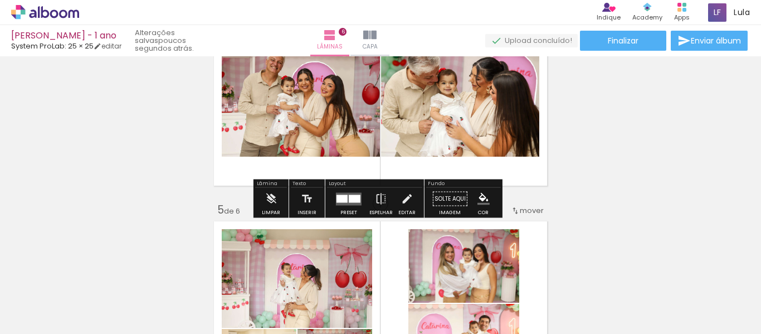
click at [342, 199] on div at bounding box center [341, 198] width 11 height 8
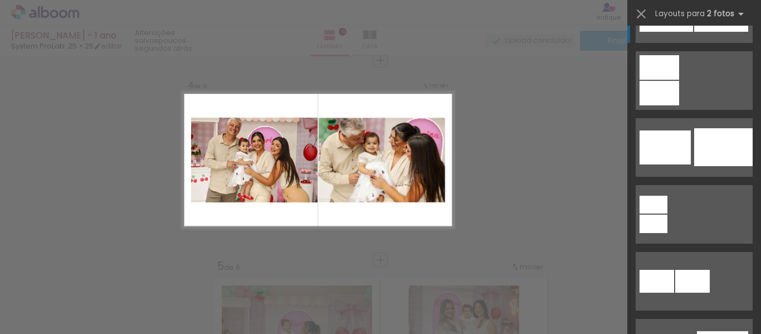
scroll to position [0, 0]
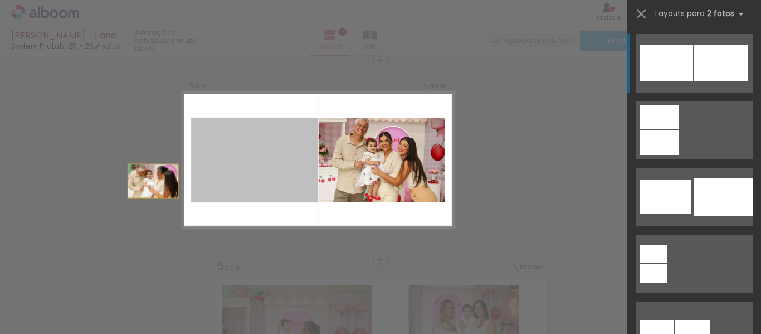
drag, startPoint x: 287, startPoint y: 183, endPoint x: 103, endPoint y: 186, distance: 184.3
click at [103, 186] on div "Inserir lâmina 1 de 6 Inserir lâmina 2 de 6 Inserir lâmina 3 de 6 Inserir lâmin…" at bounding box center [380, 155] width 761 height 1422
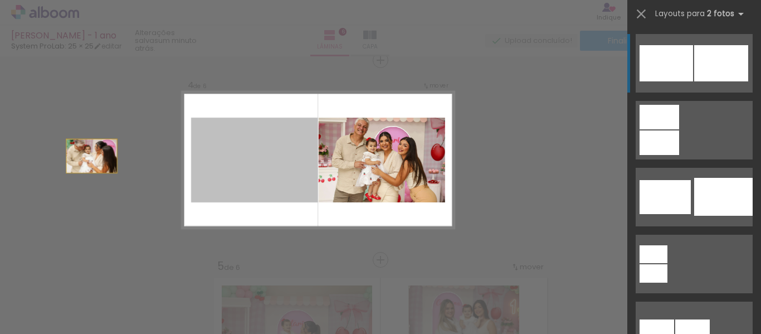
drag, startPoint x: 293, startPoint y: 178, endPoint x: 44, endPoint y: 155, distance: 250.5
click at [44, 155] on div "Inserir lâmina 1 de 6 Inserir lâmina 2 de 6 Inserir lâmina 3 de 6 Inserir lâmin…" at bounding box center [380, 155] width 761 height 1422
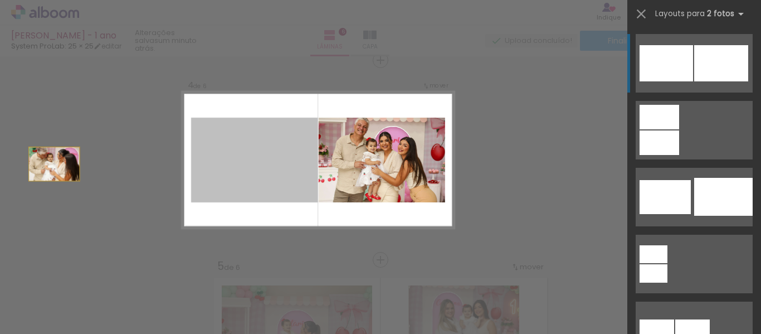
drag, startPoint x: 281, startPoint y: 150, endPoint x: 0, endPoint y: 165, distance: 281.6
click at [0, 165] on div "Inserir lâmina 1 de 6 Inserir lâmina 2 de 6 Inserir lâmina 3 de 6 Inserir lâmin…" at bounding box center [380, 155] width 761 height 1422
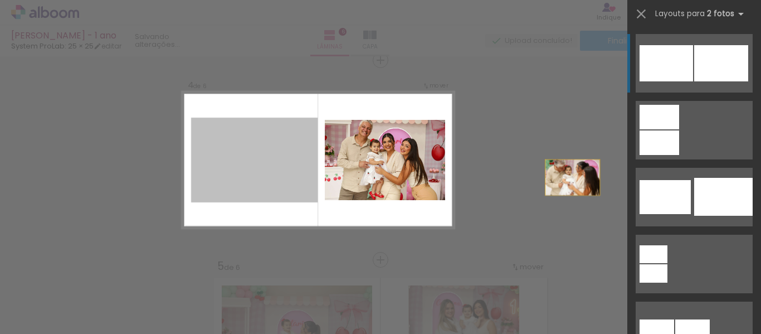
drag, startPoint x: 228, startPoint y: 180, endPoint x: 660, endPoint y: 162, distance: 433.0
click at [660, 162] on quentale-workspace at bounding box center [380, 167] width 761 height 334
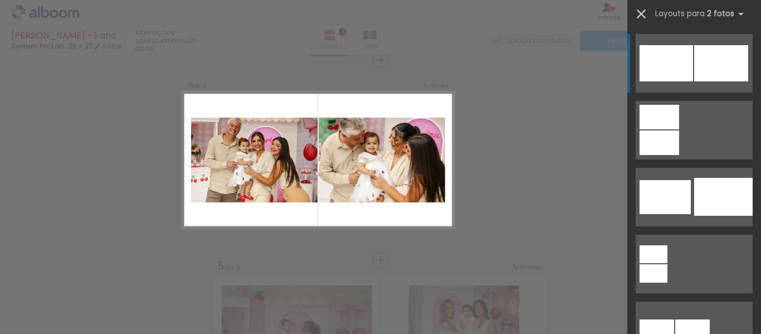
click at [641, 9] on iron-icon at bounding box center [641, 14] width 16 height 16
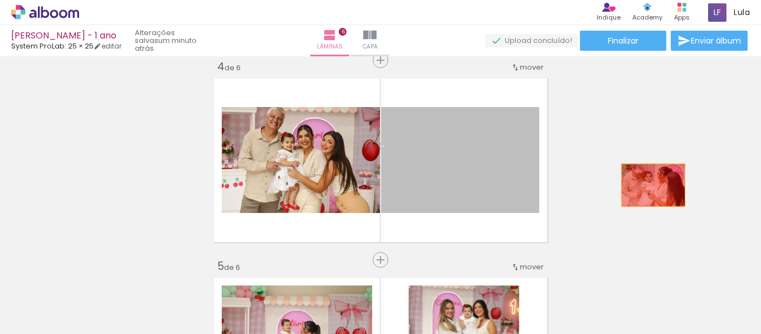
drag, startPoint x: 416, startPoint y: 165, endPoint x: 680, endPoint y: 184, distance: 264.6
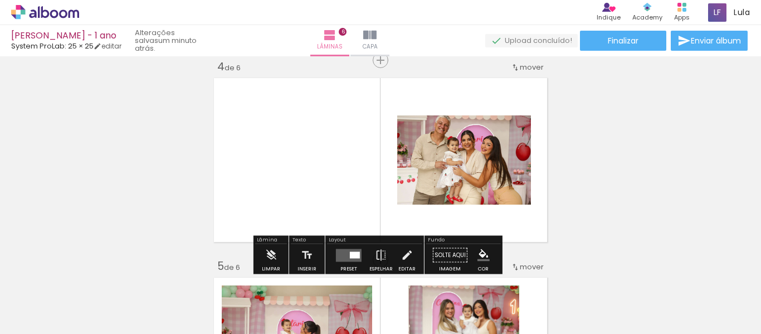
click at [472, 179] on quentale-photo at bounding box center [464, 159] width 134 height 89
click at [350, 250] on quentale-layouter at bounding box center [349, 254] width 26 height 13
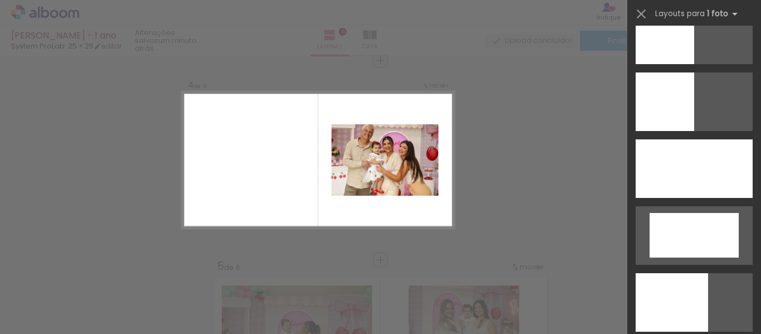
scroll to position [1775, 0]
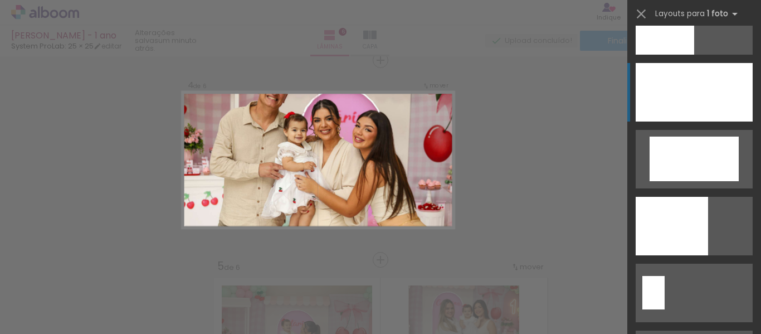
click at [695, 76] on div at bounding box center [693, 92] width 117 height 58
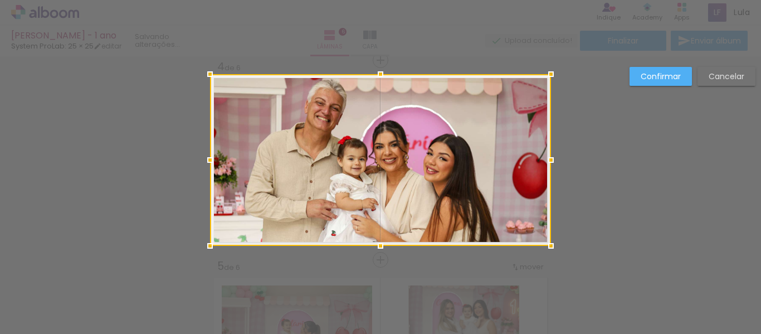
scroll to position [0, 1330]
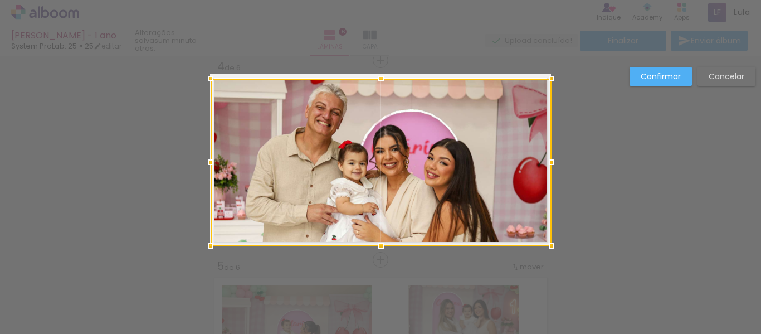
drag, startPoint x: 205, startPoint y: 70, endPoint x: 213, endPoint y: 56, distance: 16.0
click at [207, 0] on div "[PERSON_NAME] - 1 ano System ProLab: 25 × 25 editar um minuto atrás. Lâminas 6 …" at bounding box center [380, 0] width 761 height 0
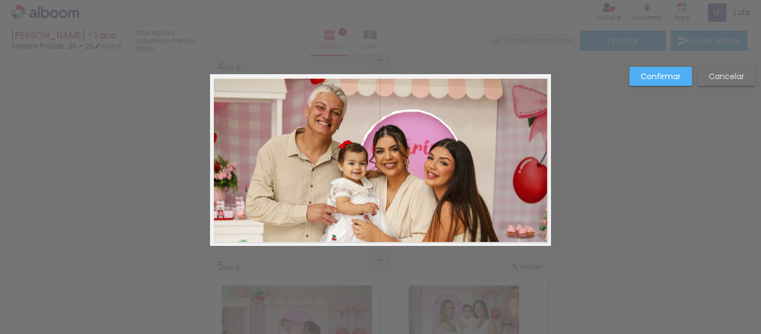
click at [483, 213] on quentale-photo at bounding box center [380, 162] width 341 height 167
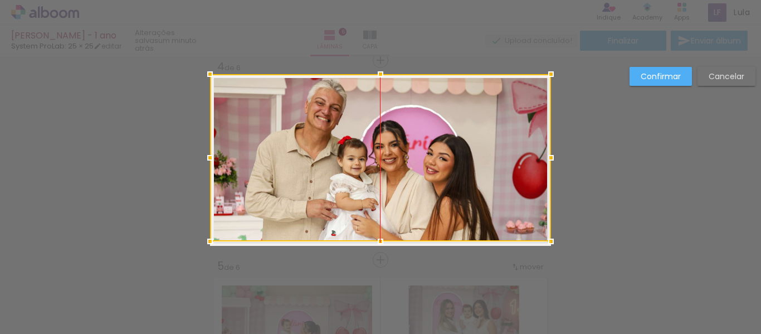
drag, startPoint x: 428, startPoint y: 213, endPoint x: 434, endPoint y: 185, distance: 28.5
click at [434, 185] on div at bounding box center [380, 157] width 341 height 167
click at [656, 159] on div "Confirmar Cancelar" at bounding box center [380, 155] width 761 height 1422
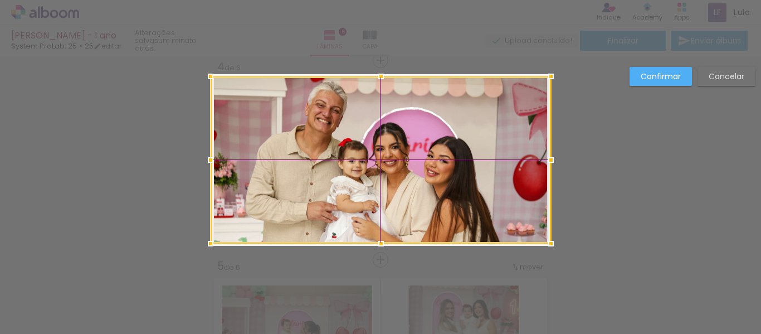
drag, startPoint x: 468, startPoint y: 138, endPoint x: 472, endPoint y: 146, distance: 9.2
click at [472, 146] on div at bounding box center [380, 159] width 340 height 167
click at [659, 64] on div "Confirmar Cancelar" at bounding box center [380, 155] width 761 height 1422
click at [0, 0] on slot "Confirmar" at bounding box center [0, 0] width 0 height 0
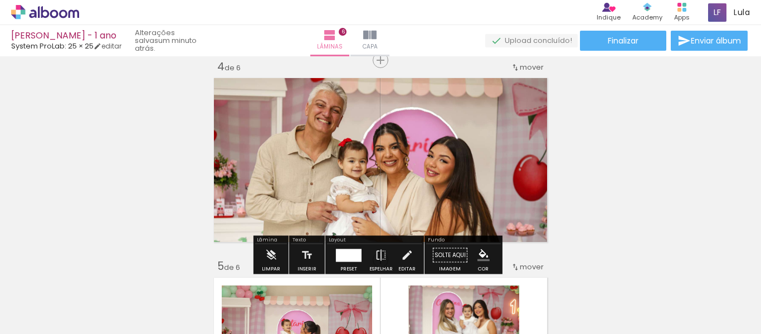
click at [637, 151] on div "Inserir lâmina 1 de 6 Inserir lâmina 2 de 6 Inserir lâmina 3 de 6 Inserir lâmin…" at bounding box center [380, 146] width 761 height 1396
click at [398, 201] on quentale-photo at bounding box center [380, 159] width 341 height 167
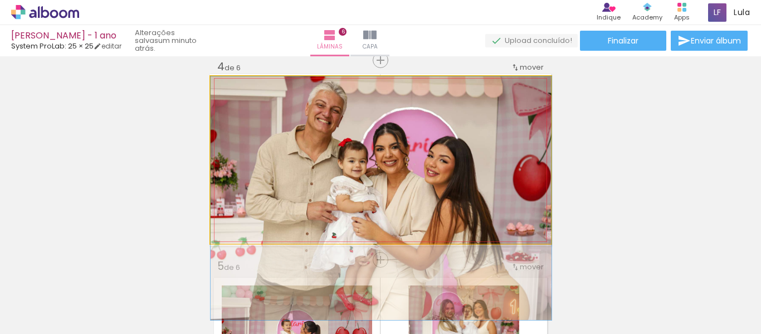
click at [398, 201] on quentale-photo at bounding box center [380, 159] width 341 height 167
drag, startPoint x: 233, startPoint y: 85, endPoint x: 199, endPoint y: 90, distance: 34.3
type paper-slider "100"
click at [199, 90] on div "Inserir lâmina 1 de 6 Inserir lâmina 2 de 6 Inserir lâmina 3 de 6 Inserir lâmin…" at bounding box center [380, 146] width 761 height 1396
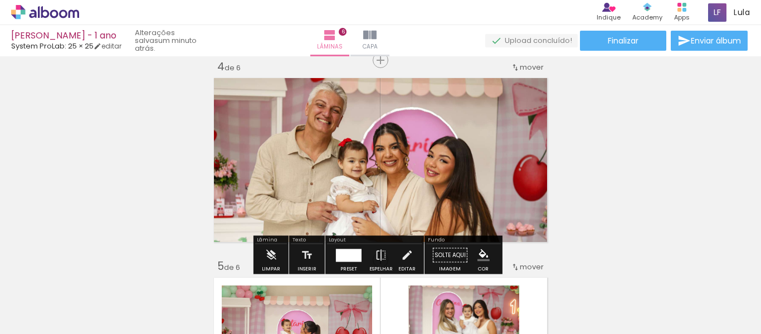
click at [587, 142] on div "Inserir lâmina 1 de 6 Inserir lâmina 2 de 6 Inserir lâmina 3 de 6 Inserir lâmin…" at bounding box center [380, 146] width 761 height 1396
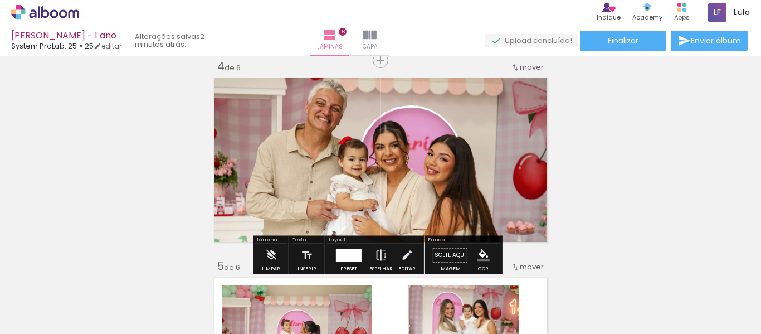
click at [604, 156] on div "Inserir lâmina 1 de 6 Inserir lâmina 2 de 6 Inserir lâmina 3 de 6 Inserir lâmin…" at bounding box center [380, 146] width 761 height 1396
click at [350, 252] on div at bounding box center [349, 254] width 26 height 13
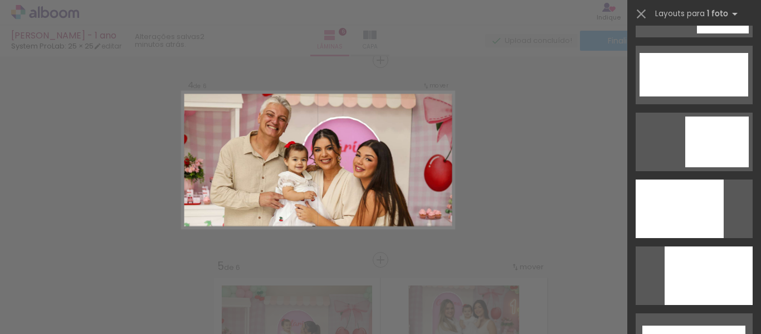
scroll to position [2810, 0]
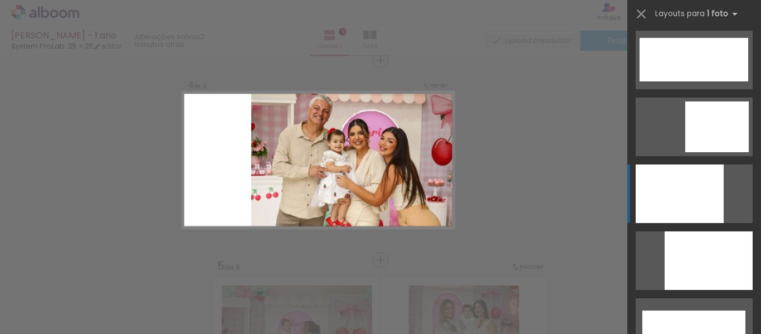
click at [691, 200] on div at bounding box center [679, 193] width 88 height 58
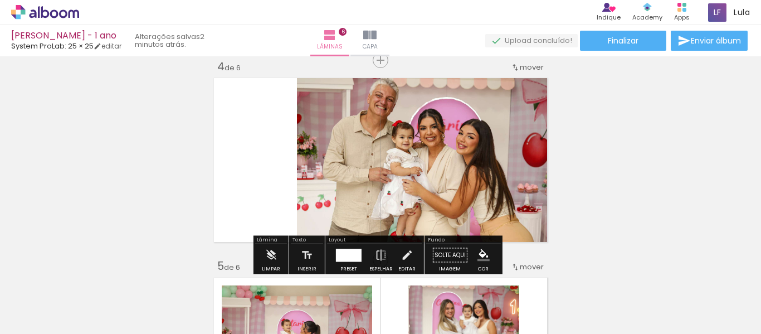
click at [613, 152] on div "Inserir lâmina 1 de 6 Inserir lâmina 2 de 6 Inserir lâmina 3 de 6 Inserir lâmin…" at bounding box center [380, 146] width 761 height 1396
click at [465, 166] on quentale-photo at bounding box center [424, 159] width 254 height 171
drag, startPoint x: 316, startPoint y: 85, endPoint x: 307, endPoint y: 85, distance: 8.9
click at [307, 85] on div at bounding box center [338, 85] width 77 height 17
click at [657, 150] on div "Inserir lâmina 1 de 6 Inserir lâmina 2 de 6 Inserir lâmina 3 de 6 Inserir lâmin…" at bounding box center [380, 146] width 761 height 1396
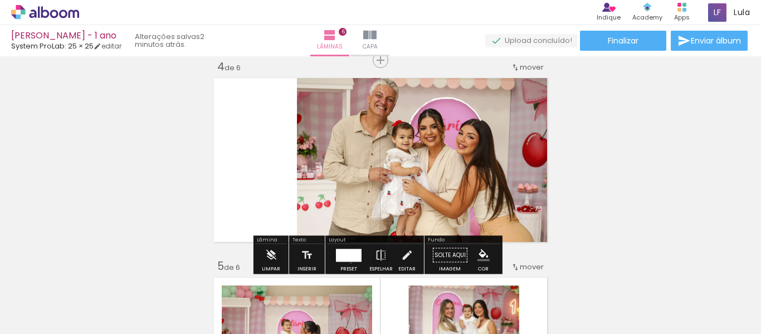
click at [348, 262] on div at bounding box center [349, 255] width 30 height 22
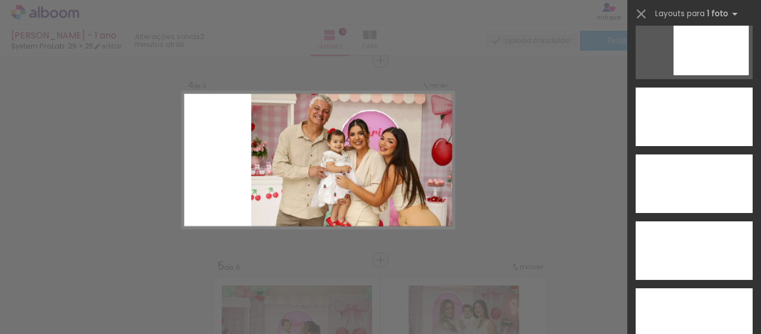
scroll to position [3207, 0]
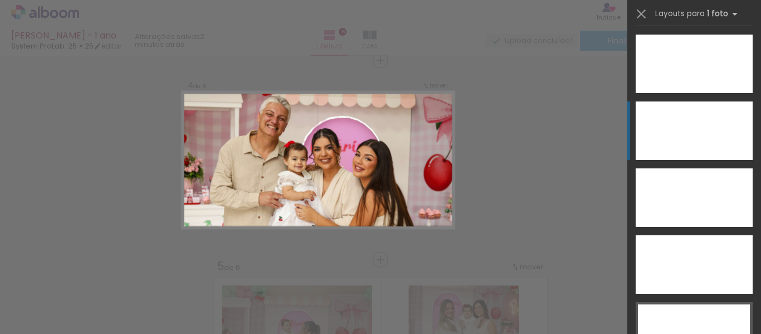
click at [698, 128] on div at bounding box center [693, 130] width 117 height 58
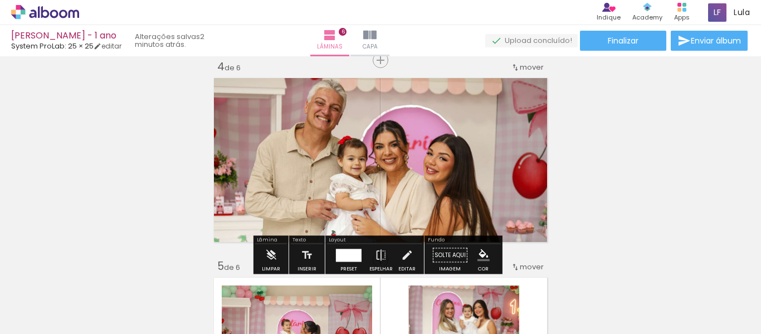
click at [655, 194] on div "Inserir lâmina 1 de 6 Inserir lâmina 2 de 6 Inserir lâmina 3 de 6 Inserir lâmin…" at bounding box center [380, 146] width 761 height 1396
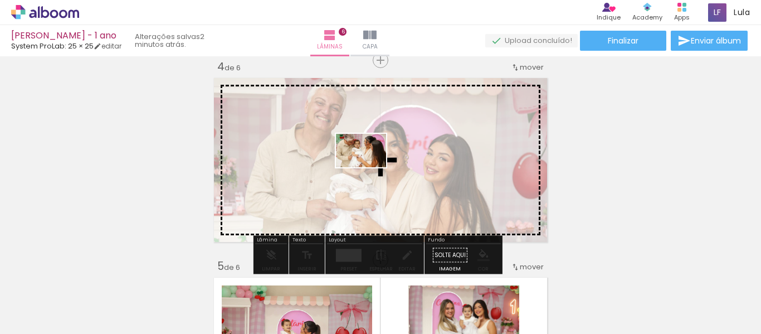
drag, startPoint x: 718, startPoint y: 307, endPoint x: 369, endPoint y: 167, distance: 376.3
click at [369, 167] on quentale-workspace at bounding box center [380, 167] width 761 height 334
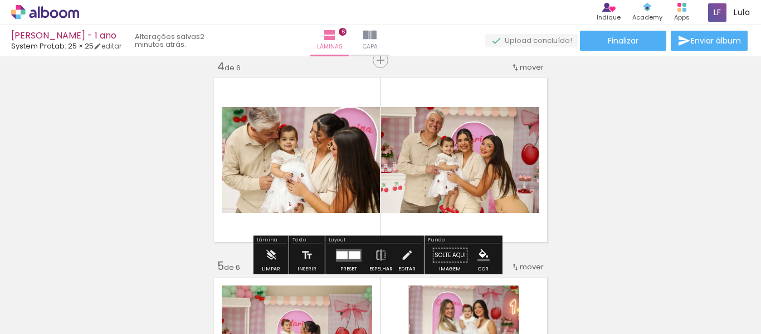
click at [351, 257] on div at bounding box center [355, 255] width 12 height 8
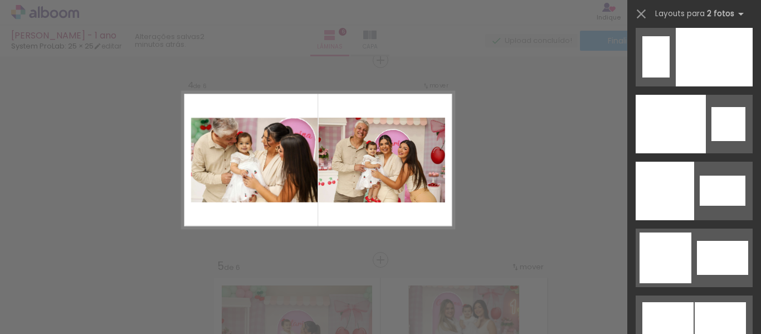
scroll to position [5844, 0]
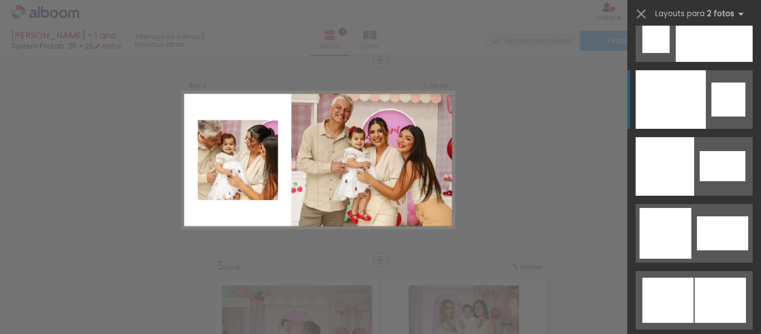
click at [715, 116] on quentale-layouter at bounding box center [693, 99] width 117 height 58
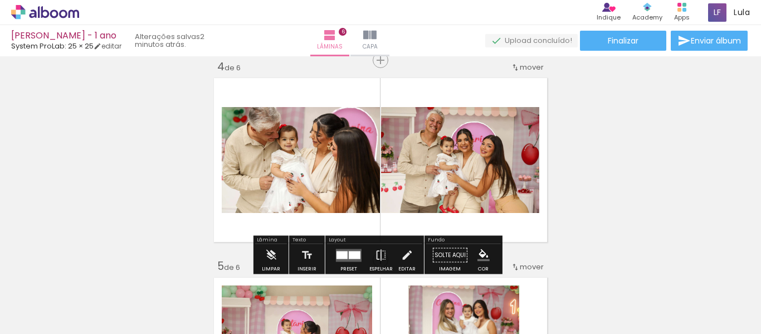
click at [348, 248] on div at bounding box center [349, 255] width 30 height 22
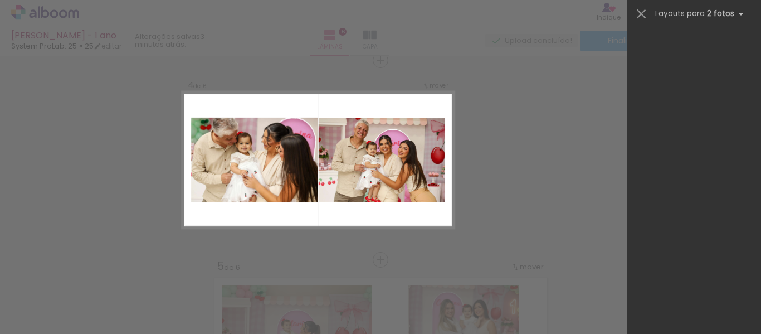
scroll to position [5106, 0]
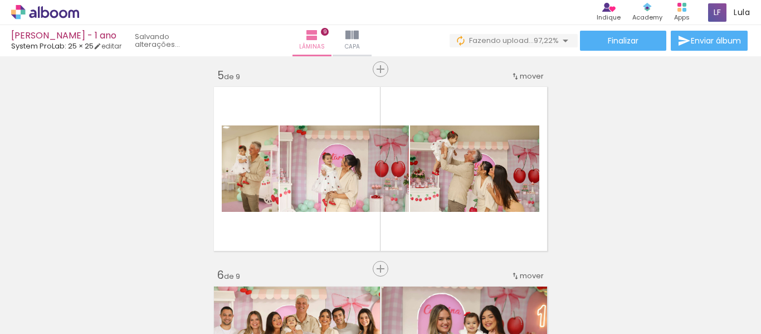
scroll to position [812, 0]
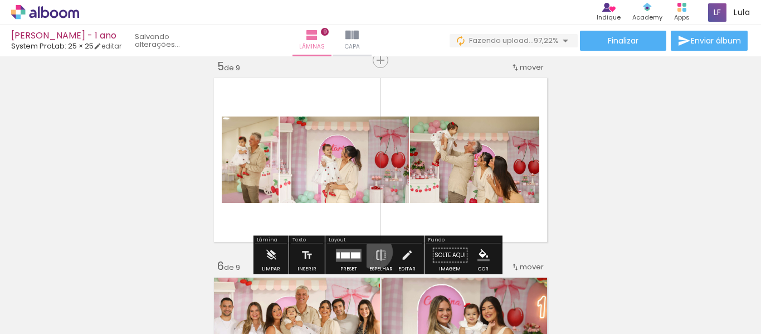
click at [375, 252] on iron-icon at bounding box center [381, 255] width 12 height 22
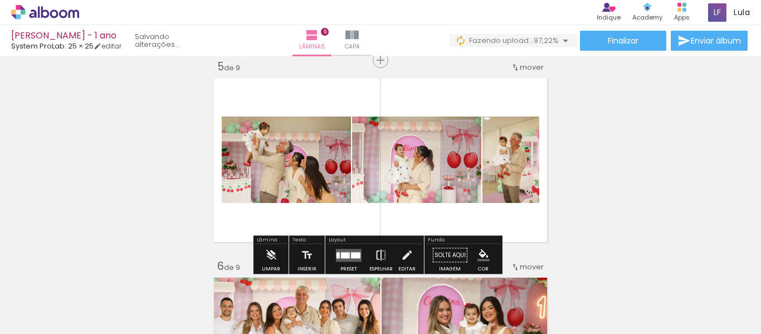
click at [375, 252] on iron-icon at bounding box center [381, 255] width 12 height 22
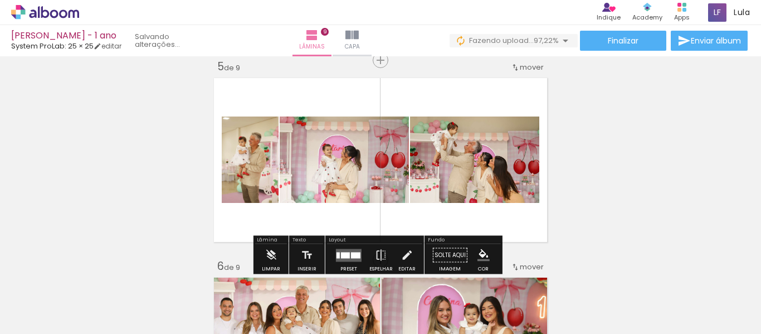
click at [623, 190] on div "Inserir lâmina 1 de 9 Inserir lâmina 2 de 9 Inserir lâmina 3 de 9 Inserir lâmin…" at bounding box center [380, 245] width 761 height 1994
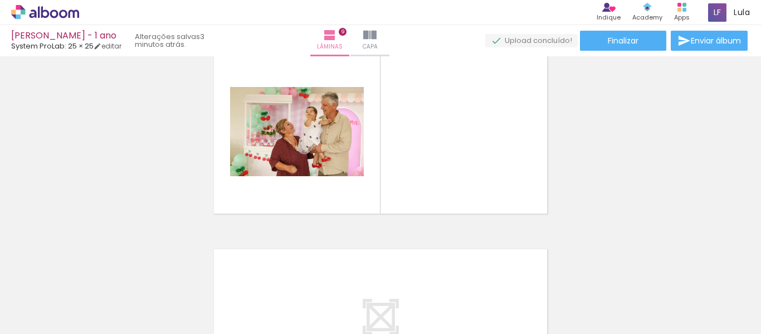
scroll to position [0, 1579]
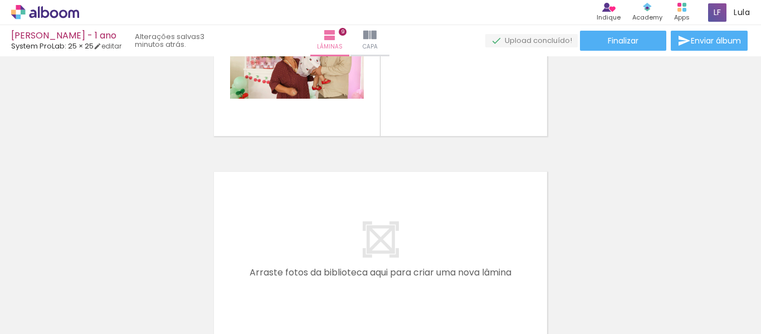
scroll to position [1829, 0]
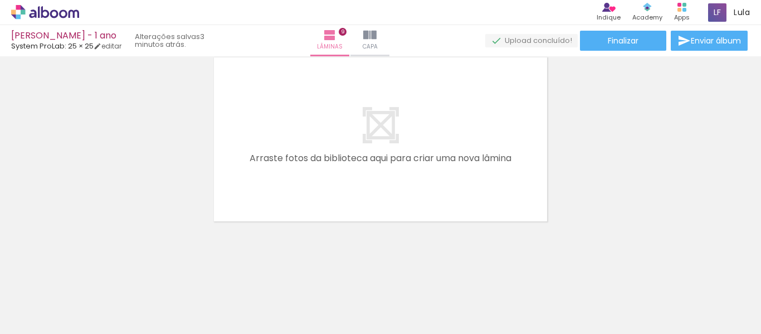
click at [459, 187] on quentale-layouter at bounding box center [380, 138] width 341 height 171
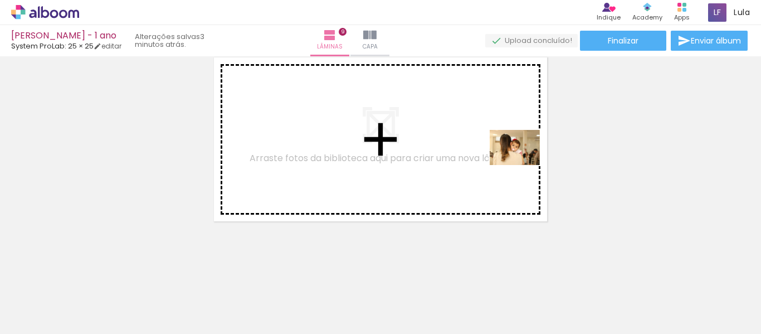
drag, startPoint x: 653, startPoint y: 293, endPoint x: 523, endPoint y: 163, distance: 184.3
click at [523, 163] on quentale-workspace at bounding box center [380, 167] width 761 height 334
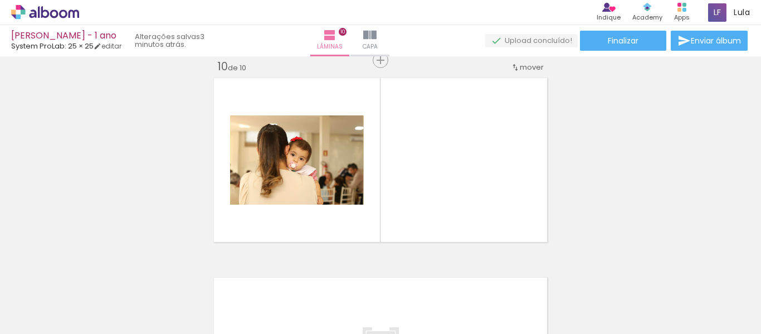
scroll to position [1808, 0]
click at [698, 301] on div at bounding box center [715, 296] width 55 height 37
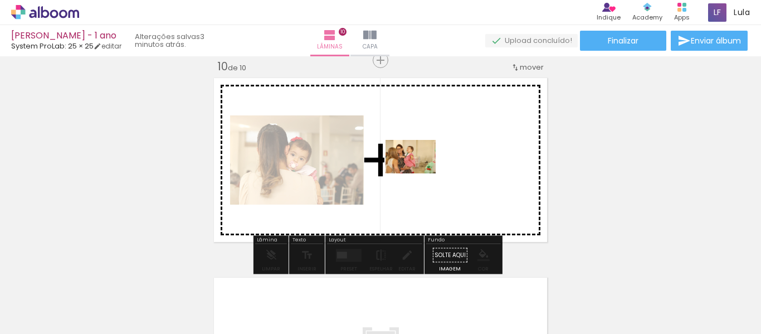
drag, startPoint x: 698, startPoint y: 301, endPoint x: 417, endPoint y: 173, distance: 308.7
click at [417, 173] on quentale-workspace at bounding box center [380, 167] width 761 height 334
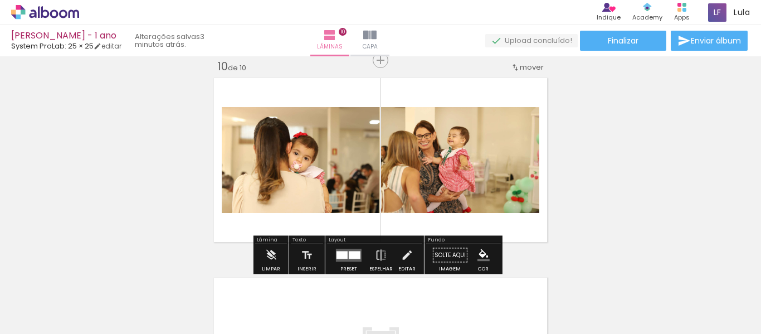
click at [55, 317] on span "Adicionar Fotos" at bounding box center [39, 318] width 33 height 12
click at [0, 0] on input "file" at bounding box center [0, 0] width 0 height 0
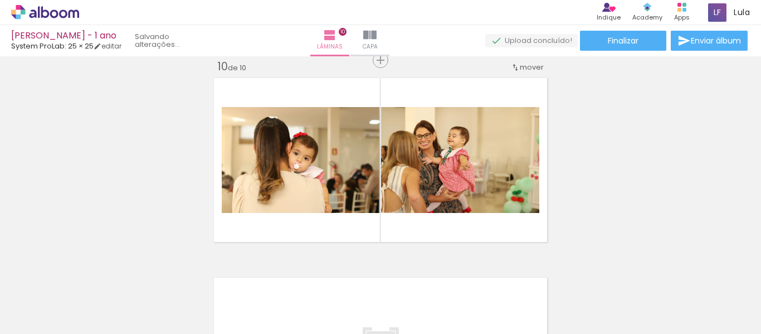
click at [29, 313] on span "Adicionar Fotos" at bounding box center [39, 318] width 33 height 12
click at [0, 0] on input "file" at bounding box center [0, 0] width 0 height 0
click at [654, 325] on quentale-thumb at bounding box center [652, 296] width 62 height 64
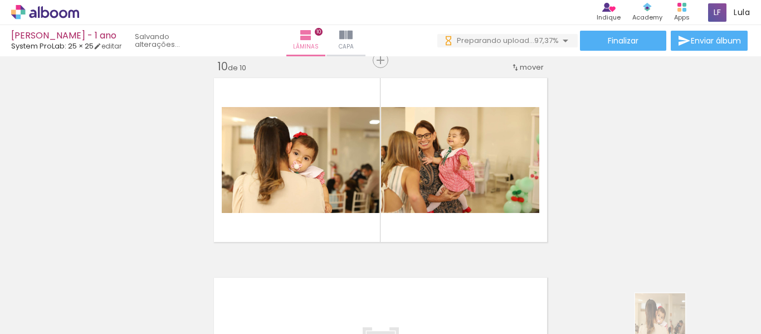
drag, startPoint x: 654, startPoint y: 325, endPoint x: 677, endPoint y: 326, distance: 22.3
click at [91, 326] on iron-horizontal-list at bounding box center [80, 299] width 22 height 70
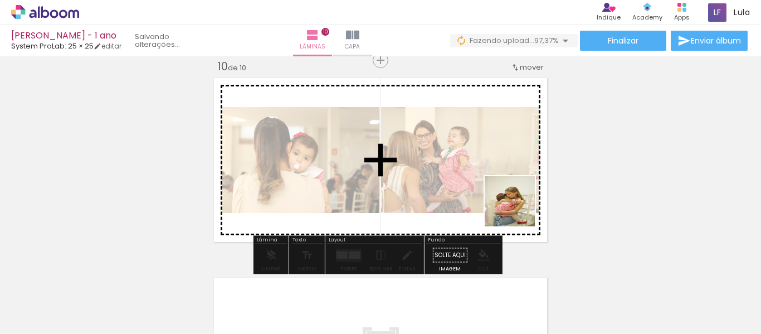
drag, startPoint x: 663, startPoint y: 303, endPoint x: 517, endPoint y: 209, distance: 173.1
click at [517, 209] on quentale-workspace at bounding box center [380, 167] width 761 height 334
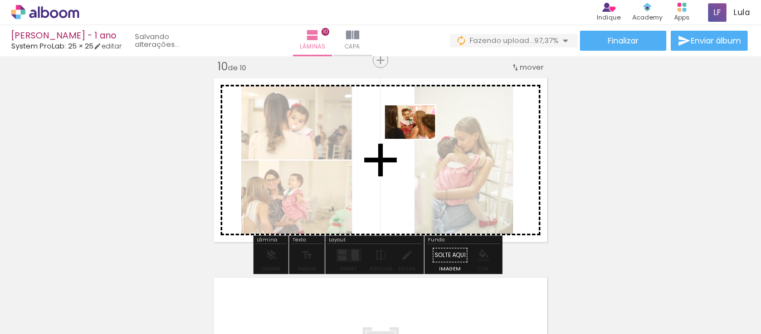
drag, startPoint x: 693, startPoint y: 293, endPoint x: 411, endPoint y: 134, distance: 324.1
click at [411, 134] on quentale-workspace at bounding box center [380, 167] width 761 height 334
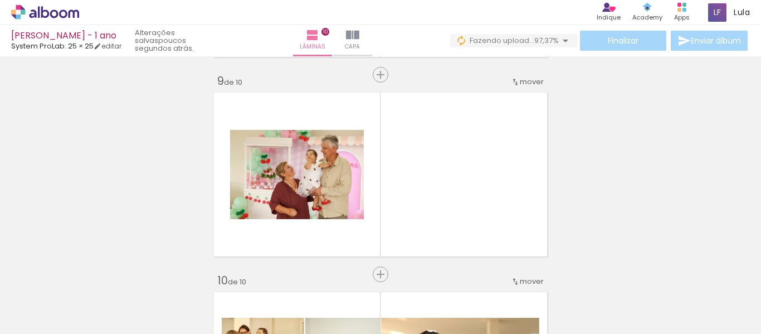
scroll to position [1600, 0]
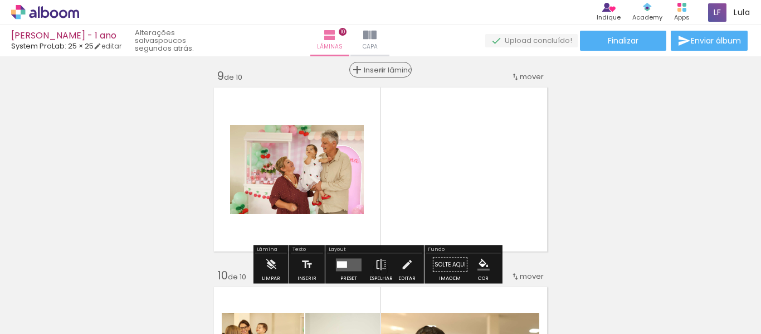
click at [379, 70] on span "Inserir lâmina" at bounding box center [385, 69] width 43 height 7
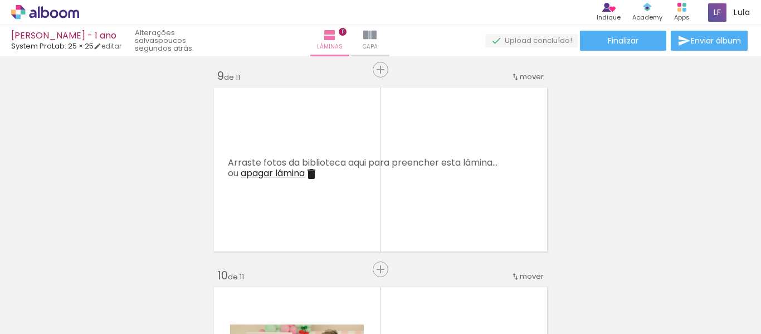
click at [48, 316] on span "Adicionar Fotos" at bounding box center [39, 318] width 33 height 12
click at [0, 0] on input "file" at bounding box center [0, 0] width 0 height 0
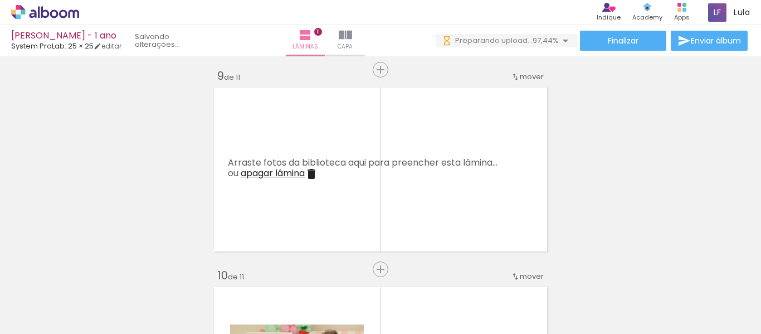
scroll to position [0, 1953]
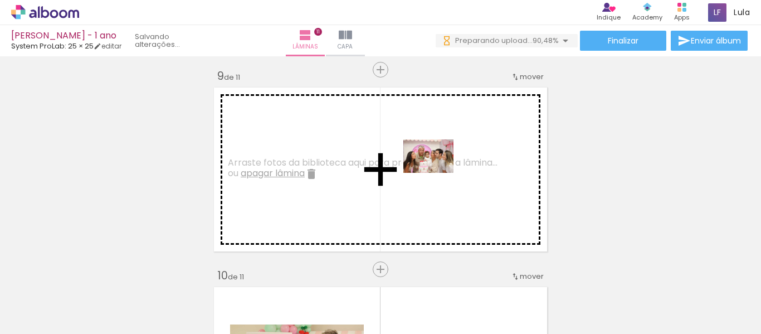
drag, startPoint x: 540, startPoint y: 301, endPoint x: 437, endPoint y: 173, distance: 164.7
click at [437, 173] on quentale-workspace at bounding box center [380, 167] width 761 height 334
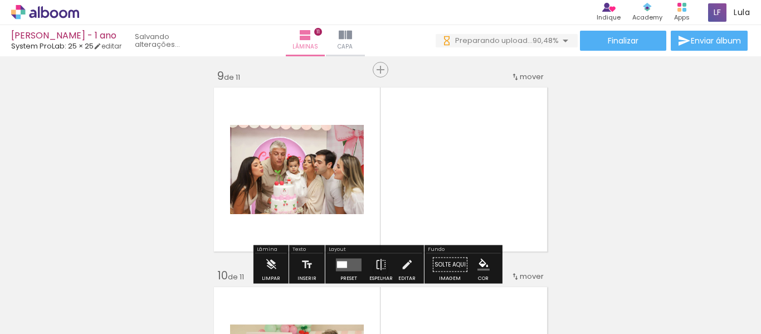
click at [54, 313] on span "Adicionar Fotos" at bounding box center [39, 318] width 33 height 12
click at [0, 0] on input "file" at bounding box center [0, 0] width 0 height 0
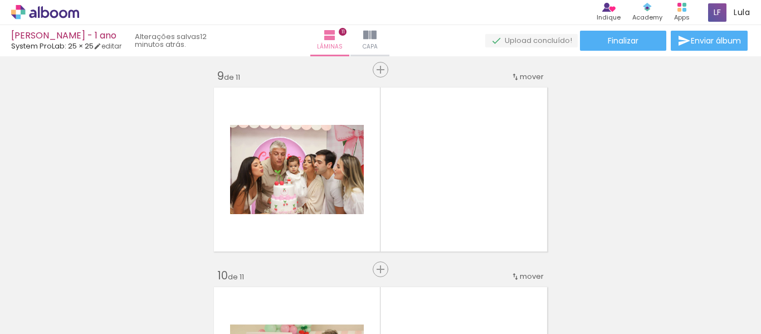
scroll to position [0, 1953]
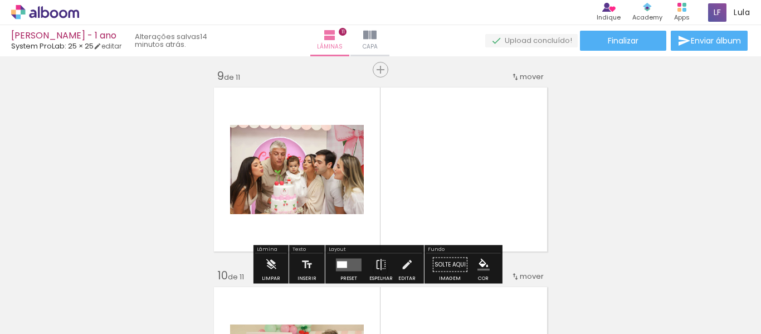
click at [27, 320] on span "Adicionar Fotos" at bounding box center [39, 318] width 33 height 12
click at [0, 0] on input "file" at bounding box center [0, 0] width 0 height 0
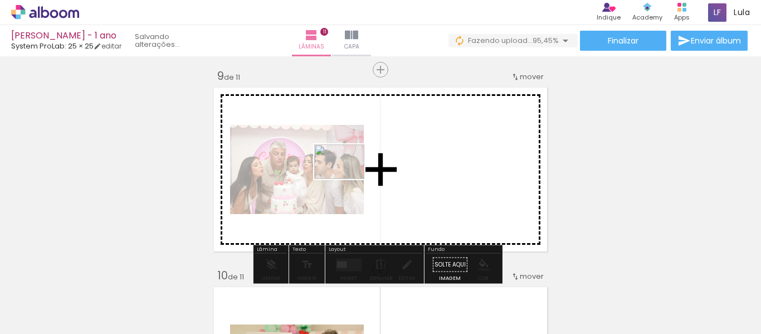
drag, startPoint x: 724, startPoint y: 307, endPoint x: 347, endPoint y: 178, distance: 397.9
click at [347, 178] on quentale-workspace at bounding box center [380, 167] width 761 height 334
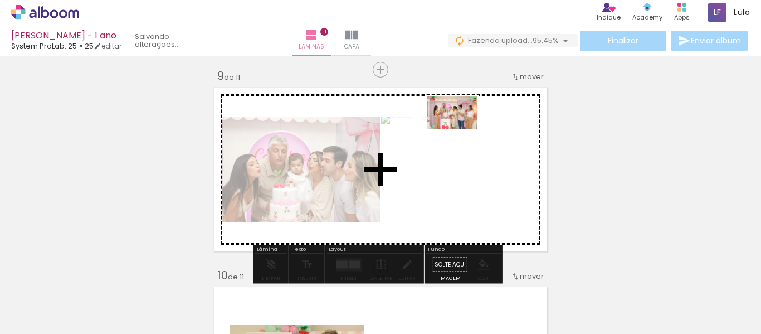
drag, startPoint x: 666, startPoint y: 309, endPoint x: 460, endPoint y: 129, distance: 273.1
click at [460, 129] on quentale-workspace at bounding box center [380, 167] width 761 height 334
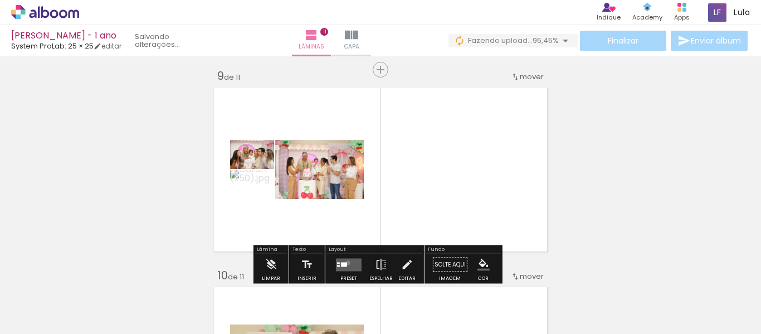
click at [345, 262] on quentale-layouter at bounding box center [349, 264] width 26 height 13
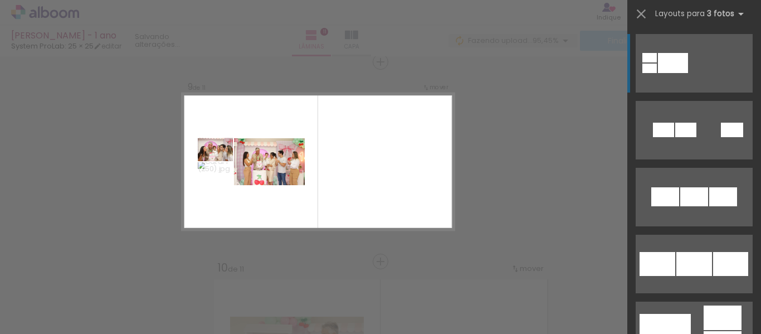
scroll to position [1609, 0]
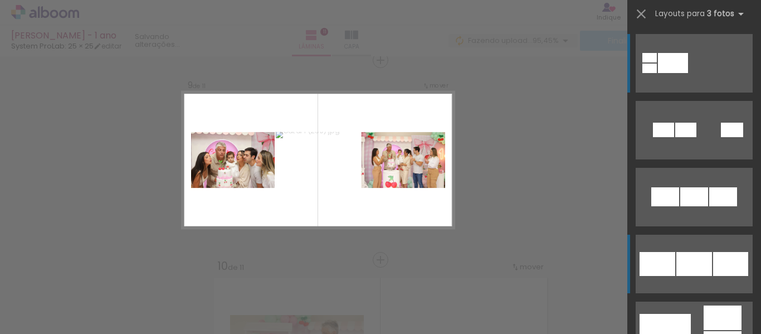
click at [693, 267] on div at bounding box center [694, 264] width 36 height 24
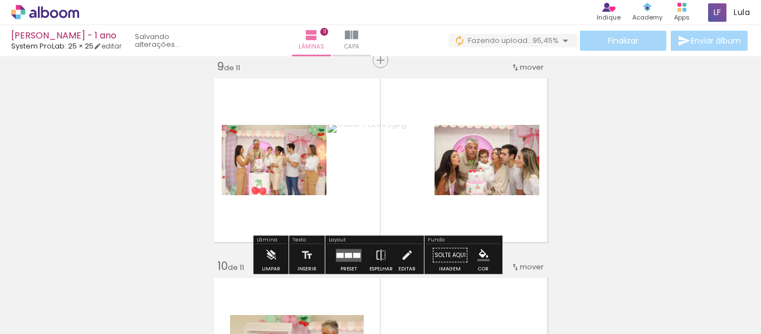
scroll to position [0, 2078]
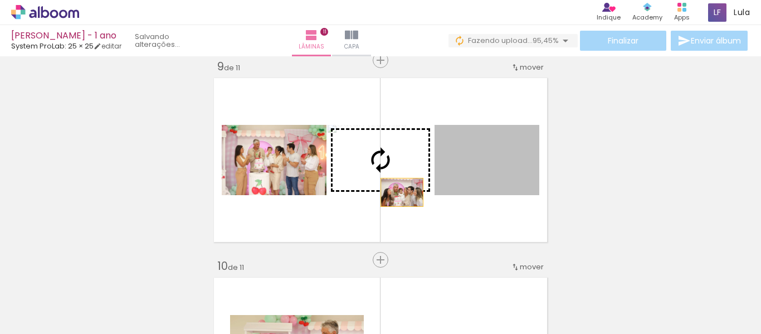
drag, startPoint x: 466, startPoint y: 192, endPoint x: 396, endPoint y: 192, distance: 69.6
click at [0, 0] on slot at bounding box center [0, 0] width 0 height 0
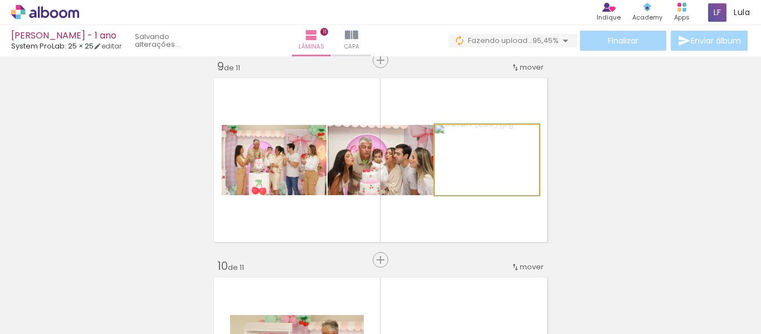
click at [516, 183] on quentale-photo at bounding box center [486, 160] width 105 height 70
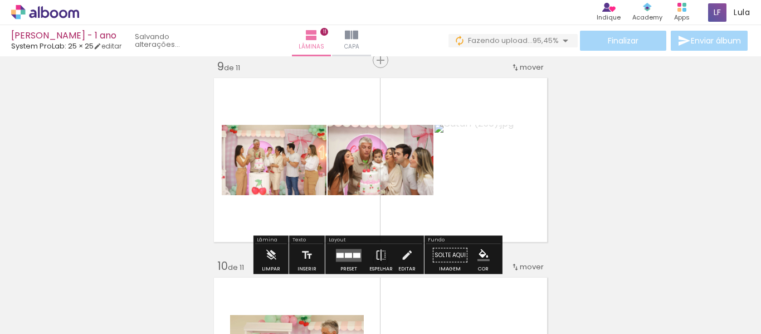
click at [463, 136] on div at bounding box center [461, 137] width 18 height 18
click at [465, 136] on div at bounding box center [481, 137] width 43 height 18
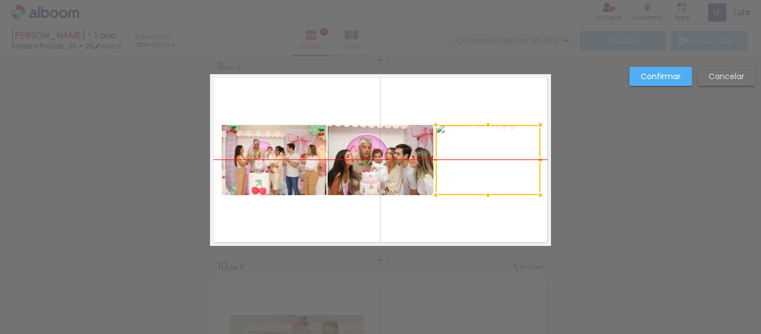
click at [469, 136] on div at bounding box center [487, 160] width 105 height 70
click at [0, 0] on slot "Cancelar" at bounding box center [0, 0] width 0 height 0
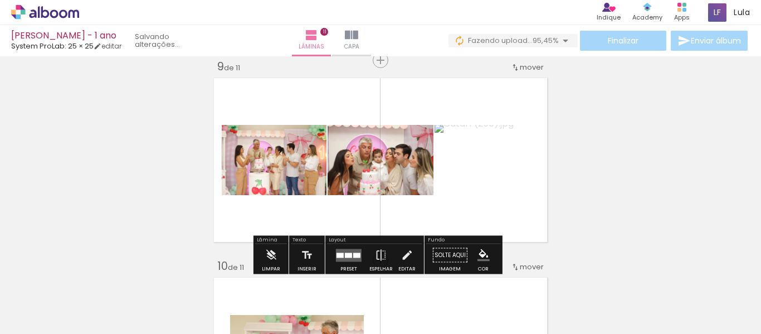
drag, startPoint x: 456, startPoint y: 135, endPoint x: 464, endPoint y: 135, distance: 8.4
click at [462, 135] on div at bounding box center [460, 136] width 7 height 7
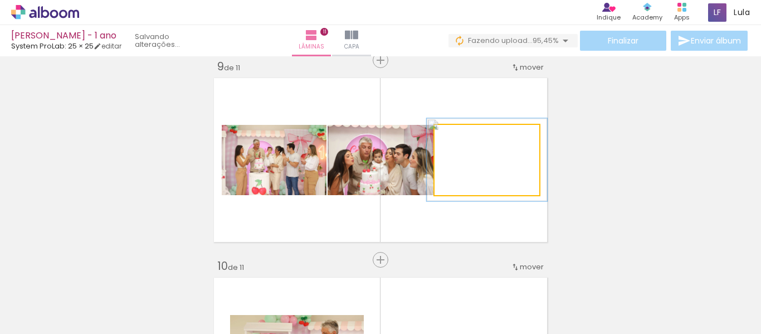
click at [465, 135] on div at bounding box center [467, 136] width 10 height 10
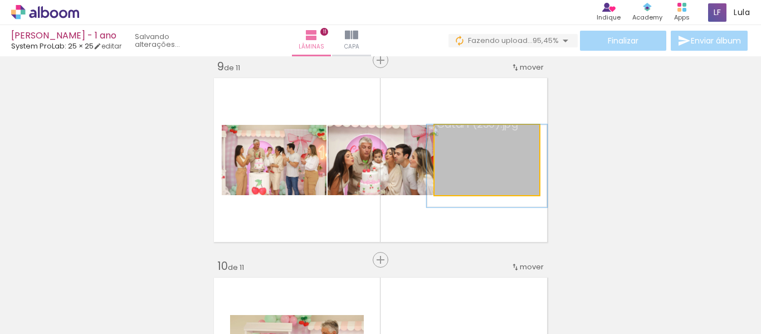
drag, startPoint x: 504, startPoint y: 162, endPoint x: 504, endPoint y: 174, distance: 11.7
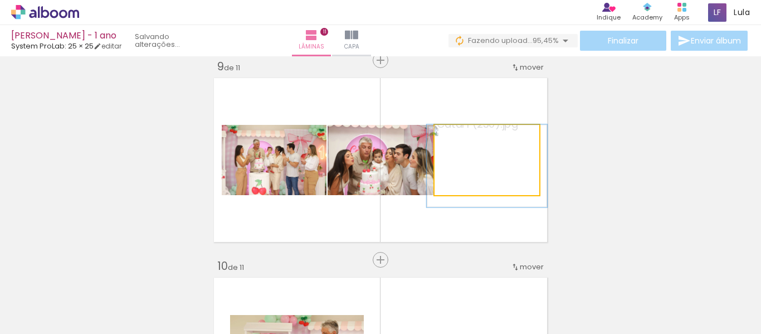
click at [504, 174] on quentale-photo at bounding box center [486, 160] width 105 height 70
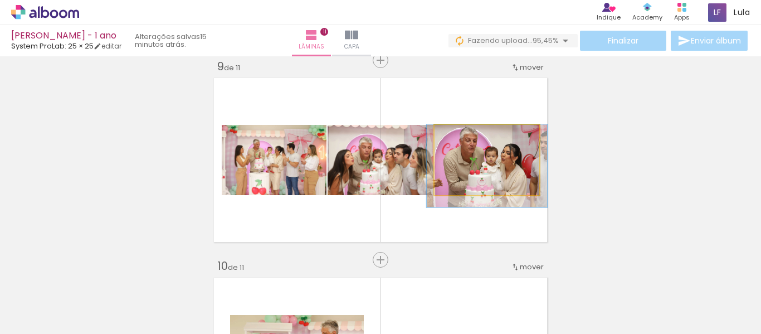
click at [506, 173] on quentale-photo at bounding box center [486, 160] width 105 height 70
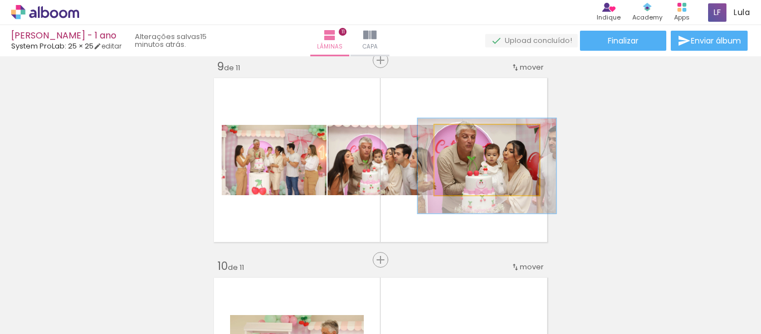
drag, startPoint x: 462, startPoint y: 138, endPoint x: 469, endPoint y: 138, distance: 7.2
type paper-slider "132"
click at [469, 138] on div at bounding box center [474, 136] width 10 height 10
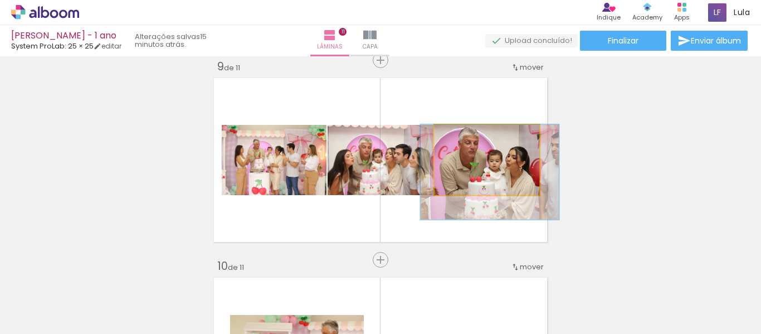
drag, startPoint x: 500, startPoint y: 169, endPoint x: 503, endPoint y: 180, distance: 11.6
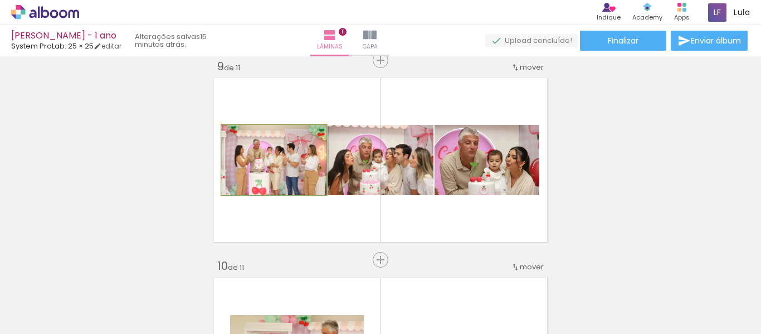
click at [252, 177] on quentale-photo at bounding box center [274, 160] width 105 height 70
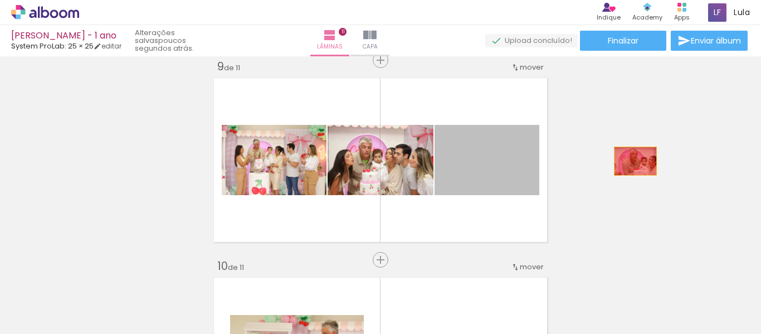
drag, startPoint x: 476, startPoint y: 161, endPoint x: 601, endPoint y: 163, distance: 125.8
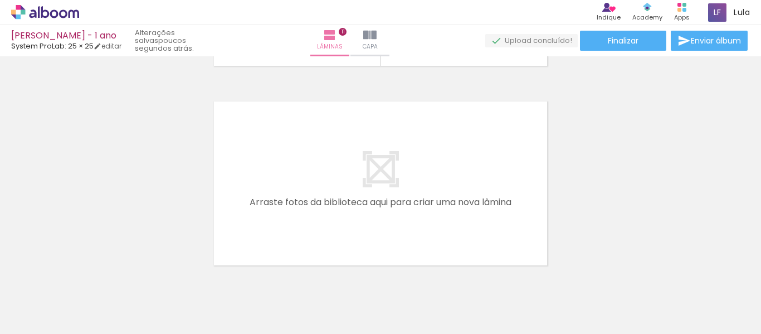
scroll to position [2195, 0]
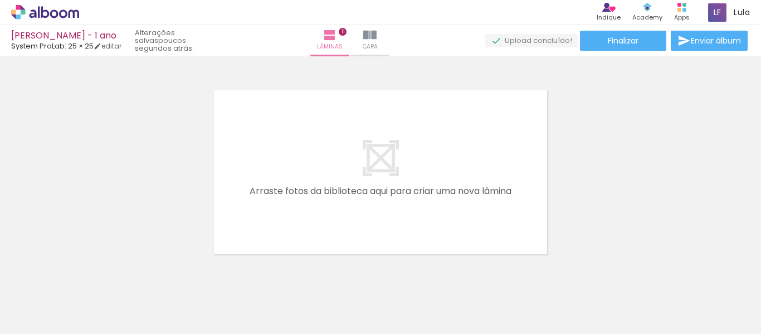
click at [91, 305] on iron-horizontal-list at bounding box center [80, 299] width 22 height 70
click at [694, 271] on iron-icon at bounding box center [691, 274] width 12 height 12
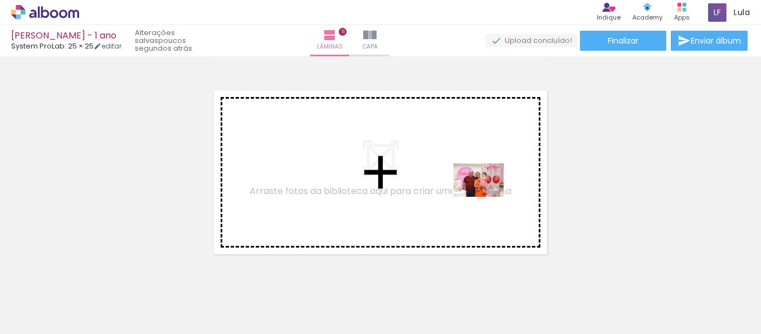
drag, startPoint x: 663, startPoint y: 304, endPoint x: 487, endPoint y: 197, distance: 206.6
click at [487, 197] on quentale-workspace at bounding box center [380, 167] width 761 height 334
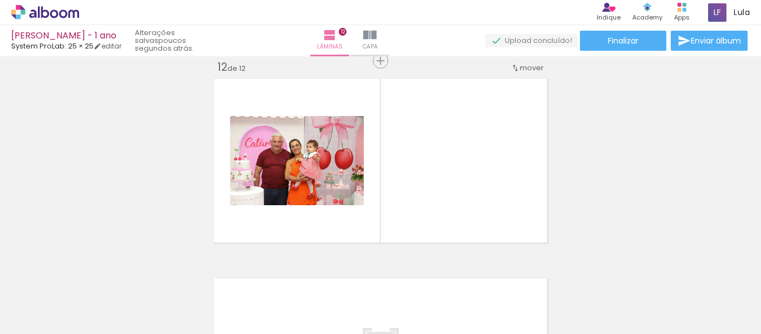
scroll to position [2207, 0]
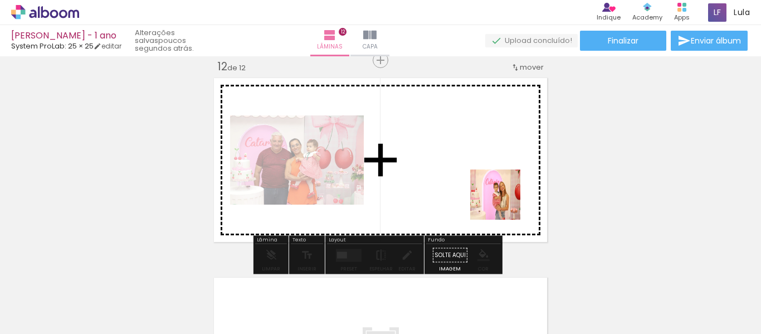
drag, startPoint x: 601, startPoint y: 306, endPoint x: 475, endPoint y: 163, distance: 190.5
click at [475, 163] on quentale-workspace at bounding box center [380, 167] width 761 height 334
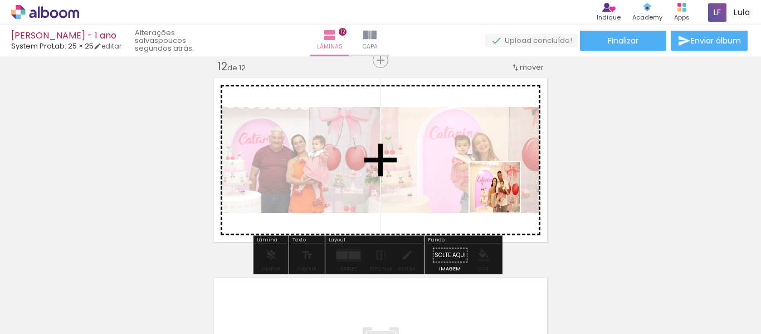
drag, startPoint x: 536, startPoint y: 285, endPoint x: 499, endPoint y: 188, distance: 104.1
click at [499, 188] on quentale-workspace at bounding box center [380, 167] width 761 height 334
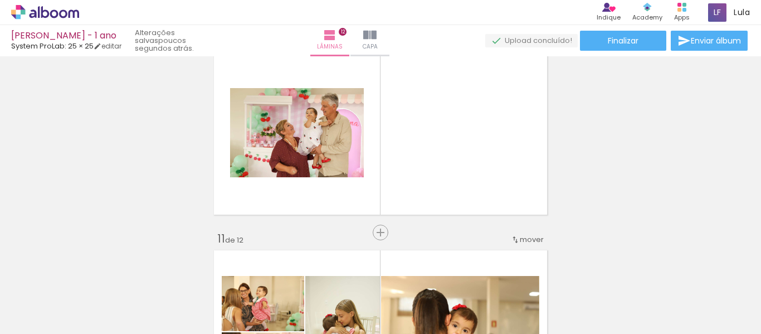
scroll to position [1747, 0]
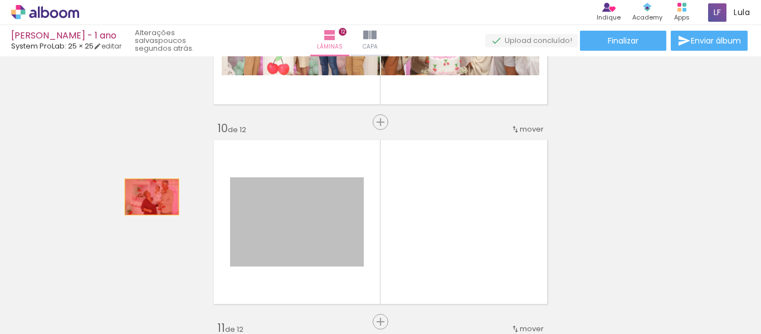
drag, startPoint x: 318, startPoint y: 220, endPoint x: 110, endPoint y: 192, distance: 210.2
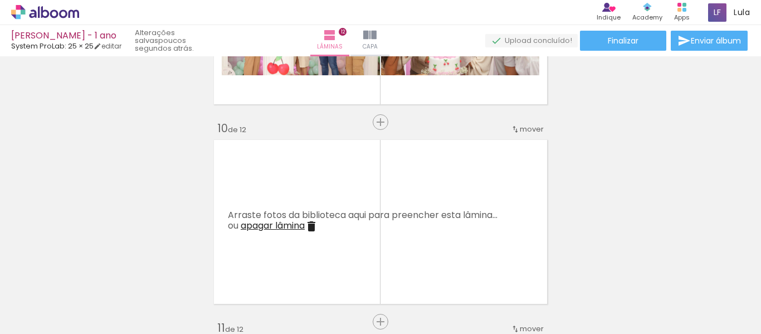
scroll to position [0, 1736]
click at [251, 303] on div at bounding box center [246, 295] width 55 height 39
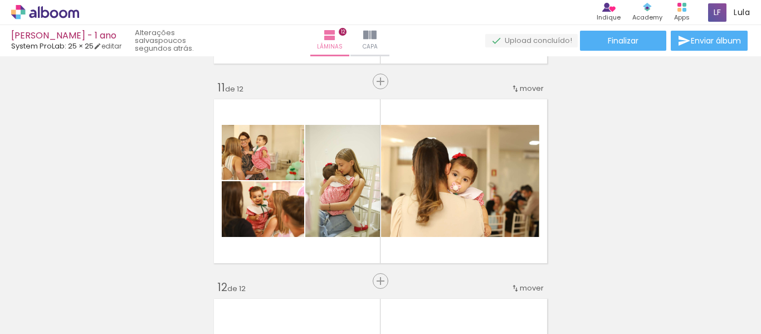
scroll to position [2039, 0]
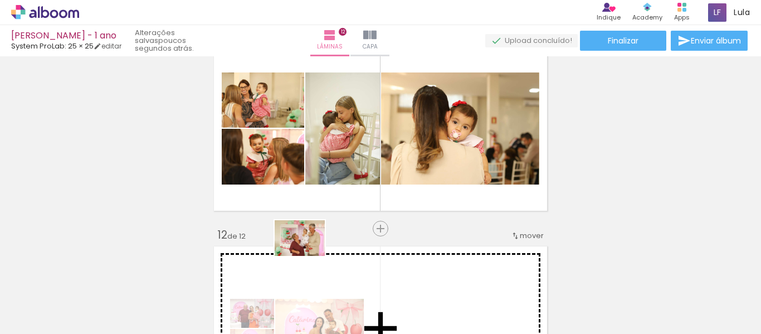
drag, startPoint x: 257, startPoint y: 307, endPoint x: 308, endPoint y: 253, distance: 74.4
click at [308, 253] on quentale-workspace at bounding box center [380, 167] width 761 height 334
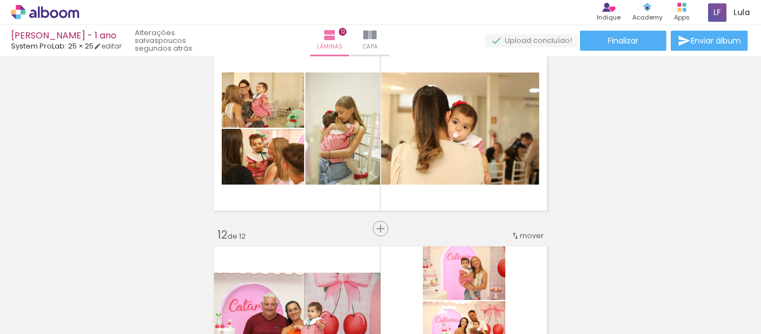
scroll to position [0, 0]
click at [45, 310] on paper-button "Adicionar Fotos" at bounding box center [34, 319] width 54 height 18
click at [0, 0] on input "file" at bounding box center [0, 0] width 0 height 0
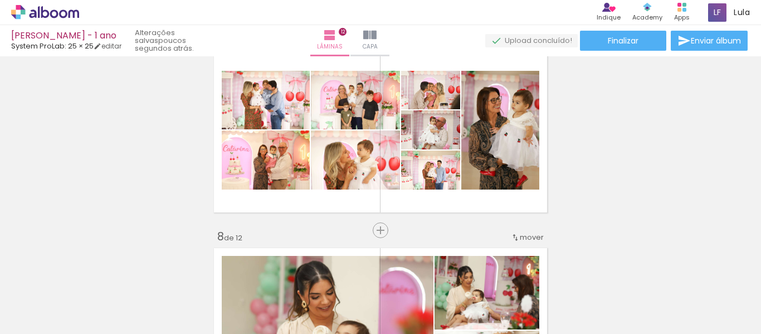
scroll to position [1205, 0]
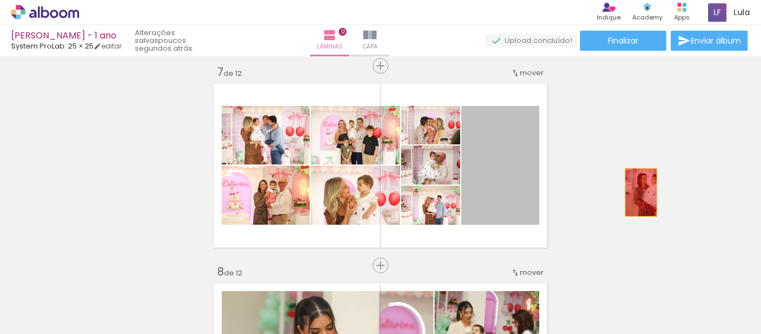
drag, startPoint x: 513, startPoint y: 207, endPoint x: 638, endPoint y: 192, distance: 125.6
click at [638, 192] on div "Inserir lâmina 1 de 12 Inserir lâmina 2 de 12 Inserir lâmina 3 de 12 Inserir lâ…" at bounding box center [380, 151] width 761 height 2592
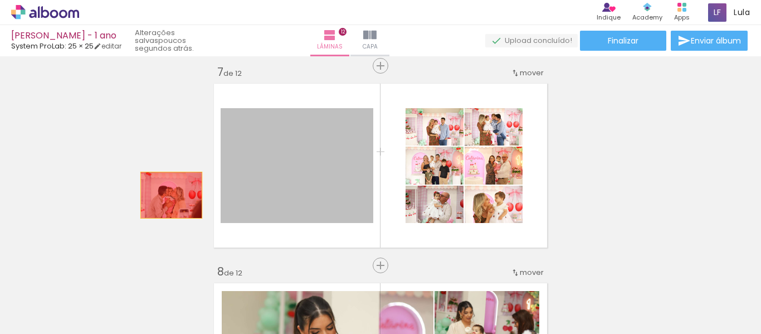
drag, startPoint x: 343, startPoint y: 195, endPoint x: 167, endPoint y: 195, distance: 175.9
click at [167, 195] on div "Inserir lâmina 1 de 12 Inserir lâmina 2 de 12 Inserir lâmina 3 de 12 Inserir lâ…" at bounding box center [380, 151] width 761 height 2592
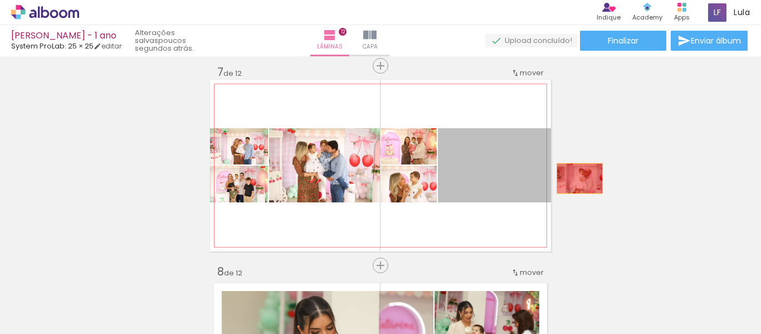
drag, startPoint x: 507, startPoint y: 179, endPoint x: 674, endPoint y: 178, distance: 167.0
click at [674, 178] on div "Inserir lâmina 1 de 12 Inserir lâmina 2 de 12 Inserir lâmina 3 de 12 Inserir lâ…" at bounding box center [380, 151] width 761 height 2592
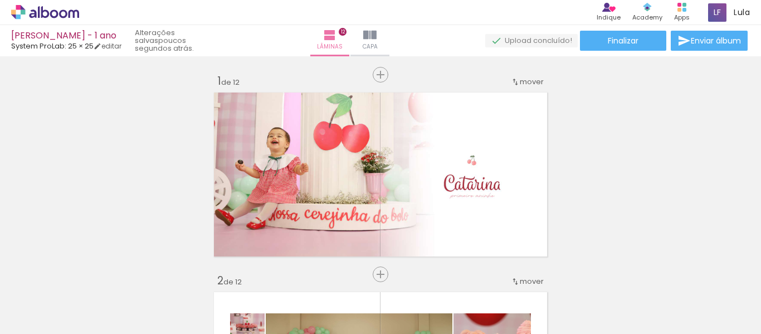
scroll to position [1205, 0]
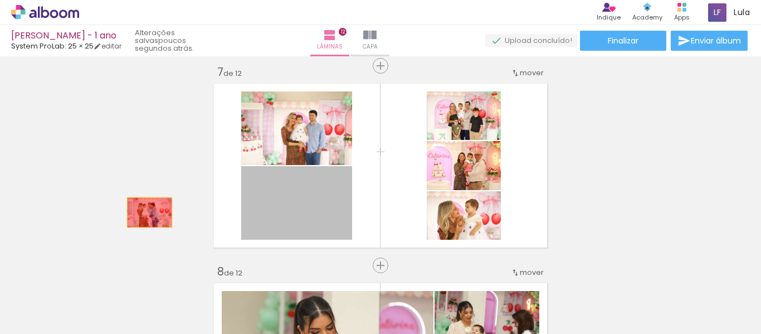
drag, startPoint x: 321, startPoint y: 222, endPoint x: 145, endPoint y: 212, distance: 175.7
click at [145, 212] on div "Inserir lâmina 1 de 12 Inserir lâmina 2 de 12 Inserir lâmina 3 de 12 Inserir lâ…" at bounding box center [380, 151] width 761 height 2592
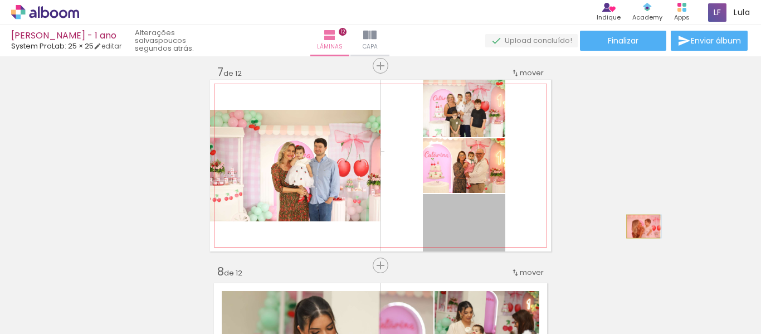
drag, startPoint x: 482, startPoint y: 232, endPoint x: 639, endPoint y: 226, distance: 156.6
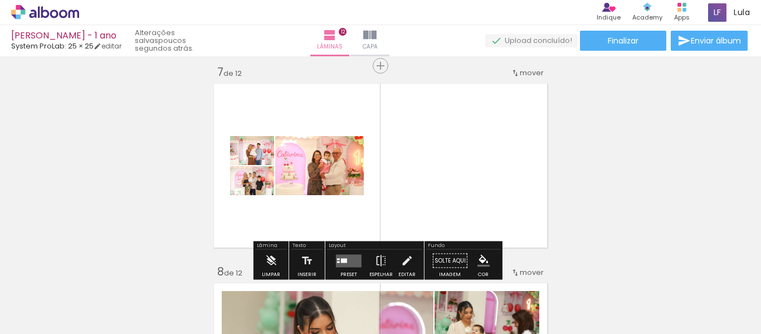
drag, startPoint x: 341, startPoint y: 225, endPoint x: 194, endPoint y: 138, distance: 170.7
click at [194, 138] on div "Inserir lâmina 1 de 12 Inserir lâmina 2 de 12 Inserir lâmina 3 de 12 Inserir lâ…" at bounding box center [380, 151] width 761 height 2592
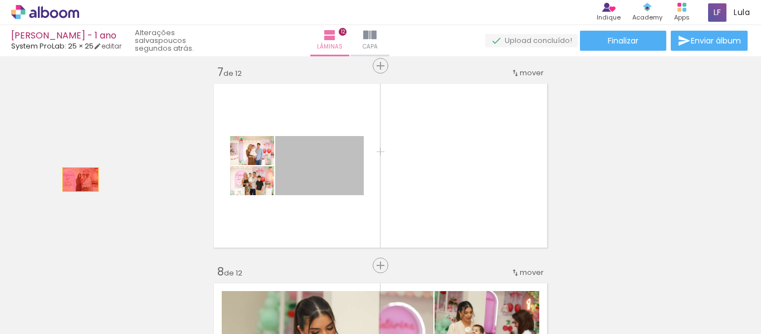
drag, startPoint x: 333, startPoint y: 179, endPoint x: 76, endPoint y: 179, distance: 256.7
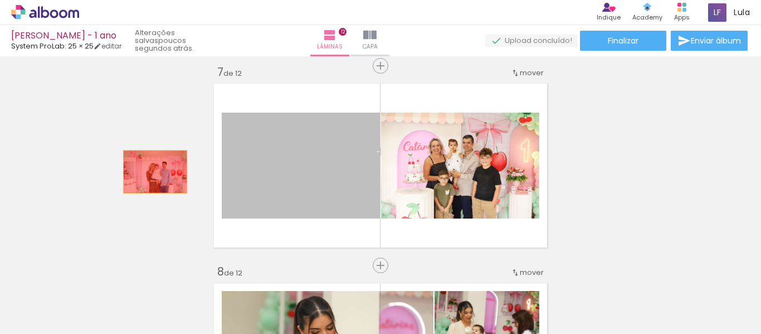
drag, startPoint x: 297, startPoint y: 170, endPoint x: 361, endPoint y: 169, distance: 64.6
click at [143, 172] on div "Inserir lâmina 1 de 12 Inserir lâmina 2 de 12 Inserir lâmina 3 de 12 Inserir lâ…" at bounding box center [380, 151] width 761 height 2592
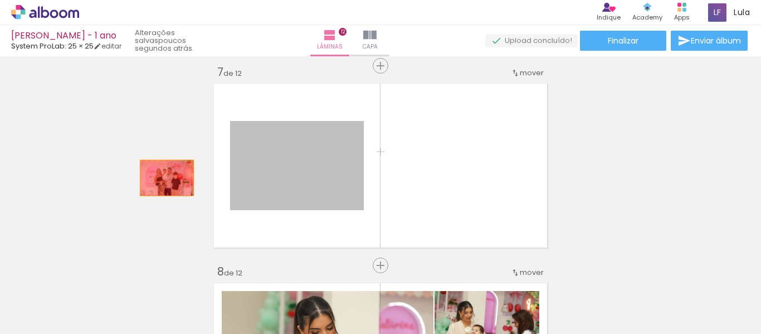
drag, startPoint x: 352, startPoint y: 182, endPoint x: 145, endPoint y: 177, distance: 207.7
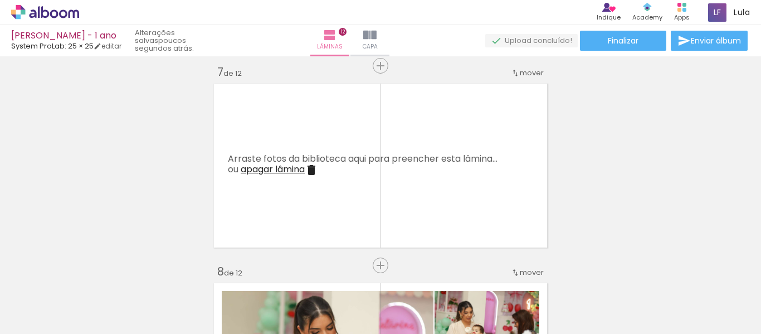
scroll to position [0, 2452]
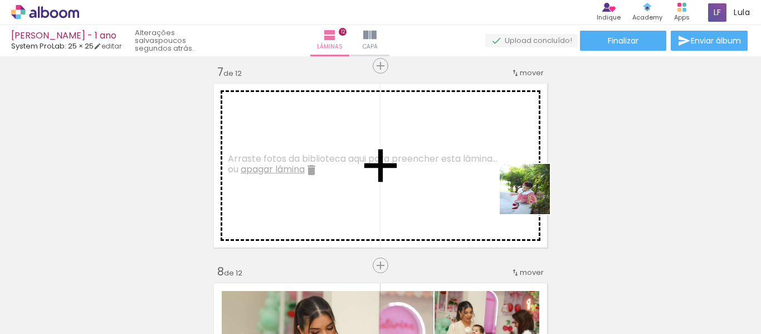
drag, startPoint x: 720, startPoint y: 309, endPoint x: 533, endPoint y: 197, distance: 218.5
click at [533, 197] on quentale-workspace at bounding box center [380, 167] width 761 height 334
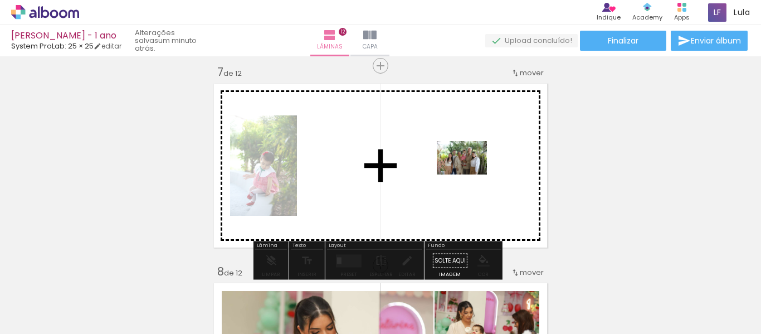
drag, startPoint x: 596, startPoint y: 306, endPoint x: 470, endPoint y: 174, distance: 181.9
click at [470, 174] on quentale-workspace at bounding box center [380, 167] width 761 height 334
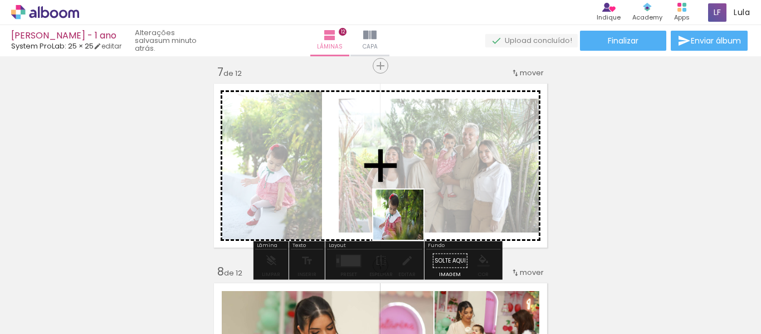
drag, startPoint x: 666, startPoint y: 305, endPoint x: 393, endPoint y: 215, distance: 288.2
click at [393, 215] on quentale-workspace at bounding box center [380, 167] width 761 height 334
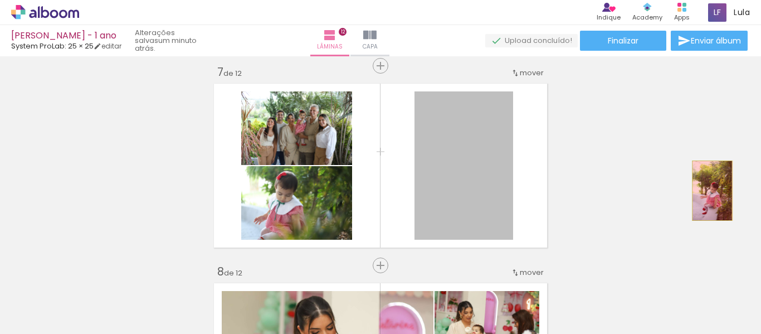
drag, startPoint x: 451, startPoint y: 205, endPoint x: 708, endPoint y: 190, distance: 257.1
click at [708, 190] on div "Inserir lâmina 1 de 12 Inserir lâmina 2 de 12 Inserir lâmina 3 de 12 Inserir lâ…" at bounding box center [380, 151] width 761 height 2592
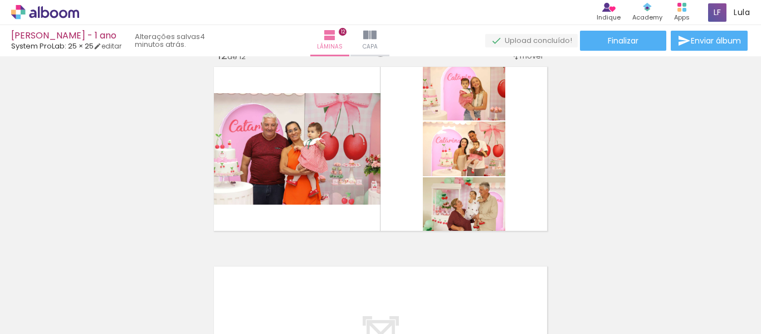
scroll to position [0, 1879]
click at [396, 277] on iron-icon at bounding box center [391, 274] width 12 height 12
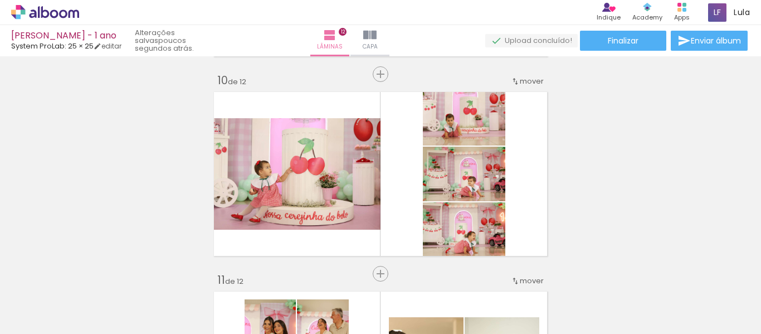
scroll to position [1724, 0]
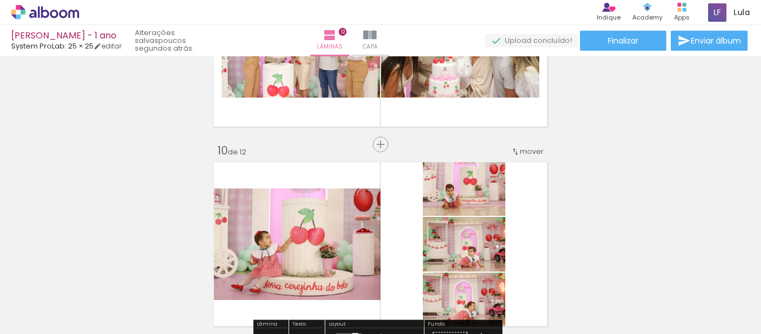
click at [530, 144] on div "mover" at bounding box center [527, 151] width 33 height 18
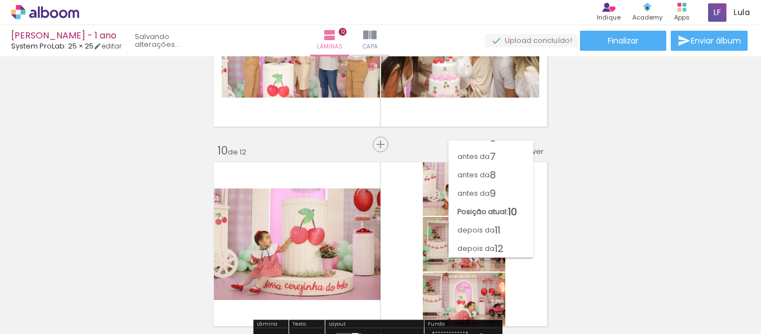
scroll to position [104, 0]
click at [484, 193] on span "antes da" at bounding box center [473, 193] width 32 height 18
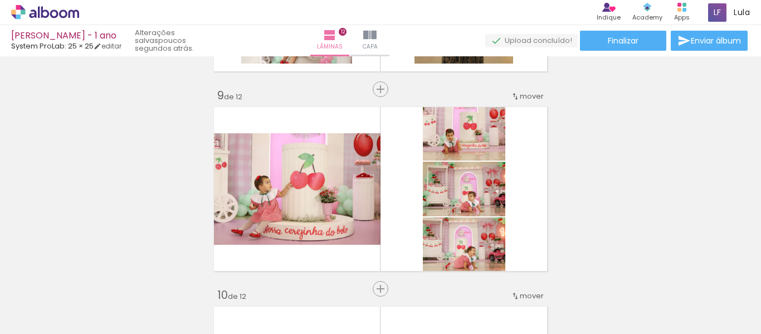
scroll to position [1615, 0]
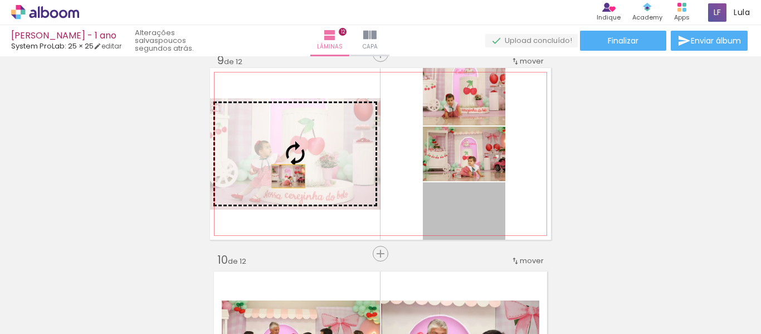
drag, startPoint x: 478, startPoint y: 220, endPoint x: 284, endPoint y: 176, distance: 199.2
click at [0, 0] on slot at bounding box center [0, 0] width 0 height 0
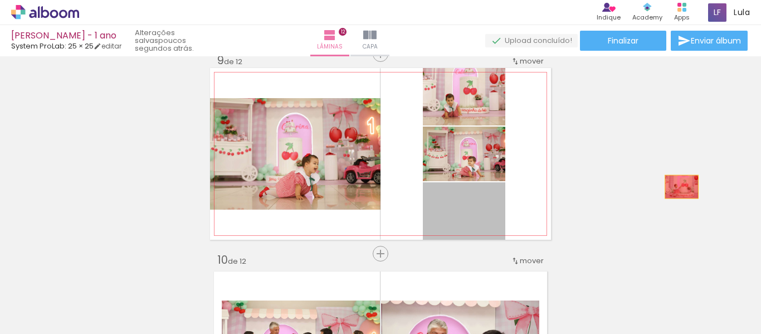
drag, startPoint x: 484, startPoint y: 216, endPoint x: 677, endPoint y: 187, distance: 195.4
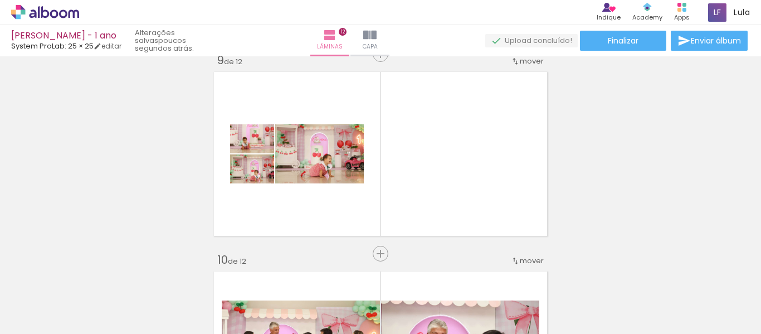
scroll to position [0, 0]
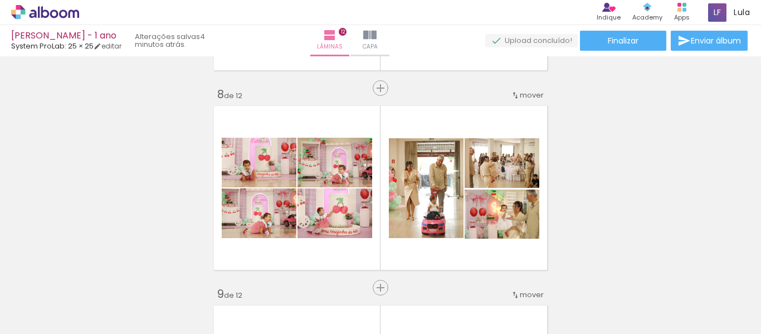
scroll to position [0, 485]
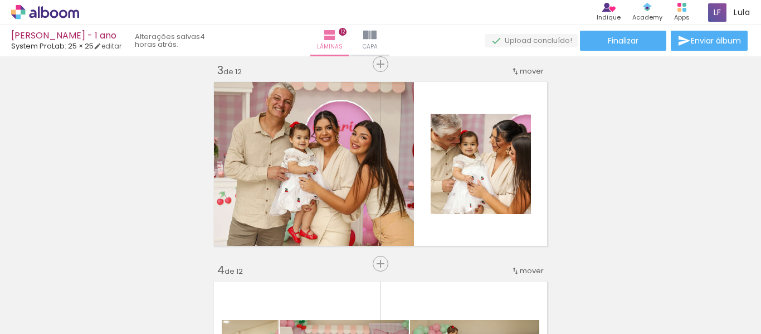
scroll to position [427, 0]
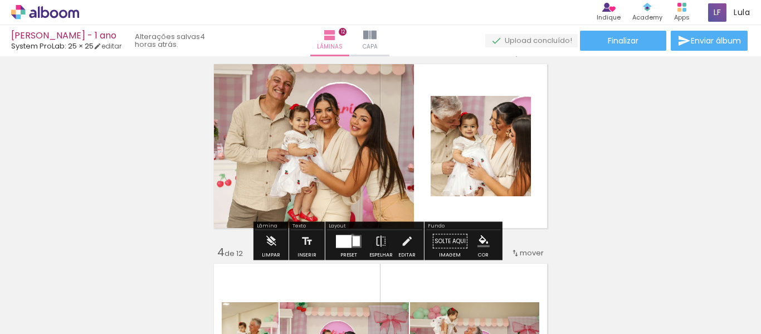
click at [350, 235] on quentale-layouter at bounding box center [349, 240] width 26 height 13
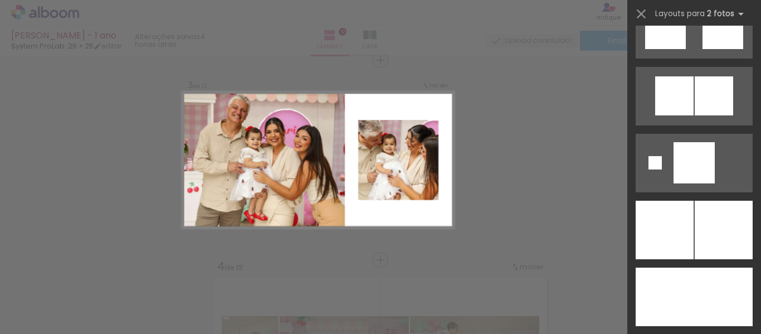
scroll to position [3278, 0]
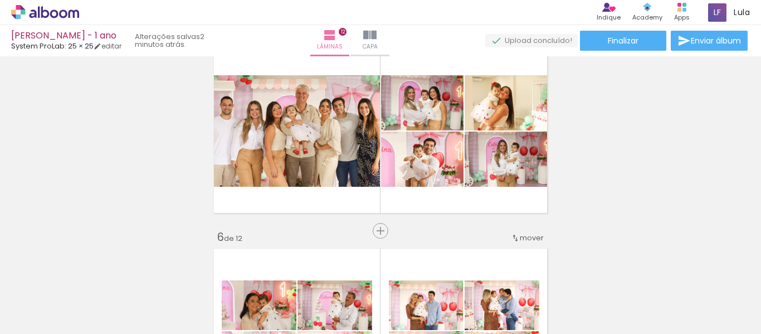
scroll to position [806, 0]
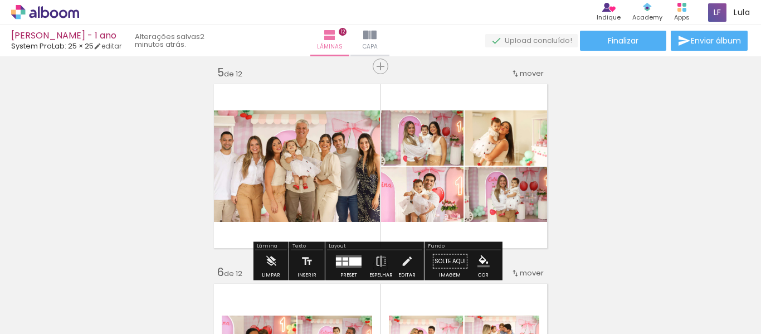
click at [347, 253] on div at bounding box center [349, 261] width 30 height 22
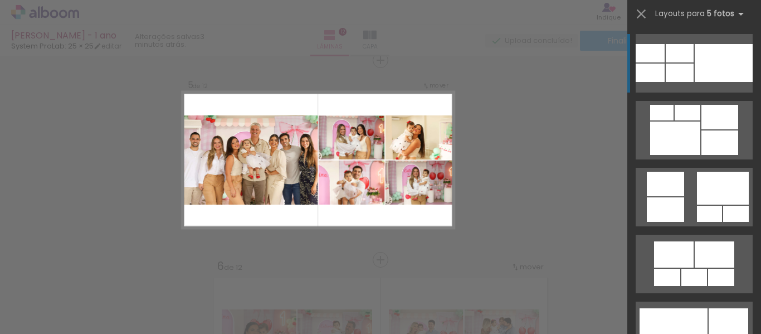
scroll to position [3629, 0]
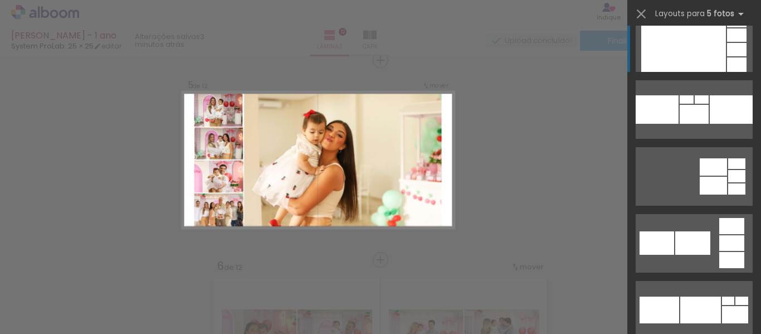
click at [686, 40] on div at bounding box center [683, 42] width 85 height 58
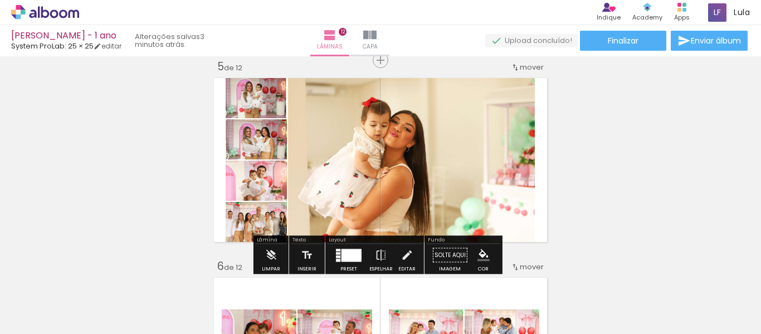
click at [352, 253] on div at bounding box center [351, 254] width 20 height 13
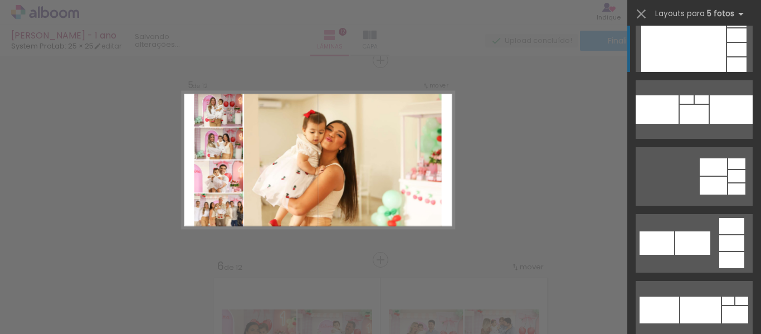
scroll to position [3608, 0]
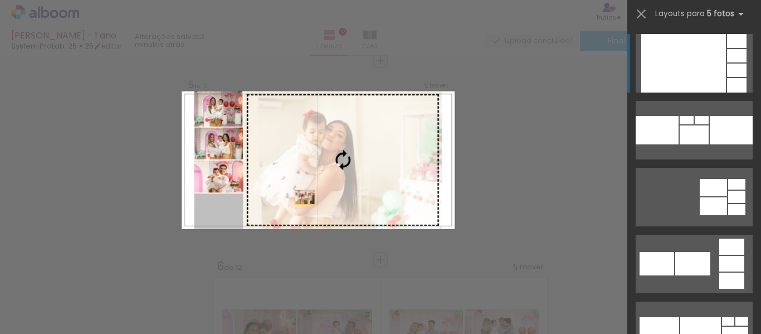
drag, startPoint x: 210, startPoint y: 219, endPoint x: 322, endPoint y: 193, distance: 114.9
click at [0, 0] on slot at bounding box center [0, 0] width 0 height 0
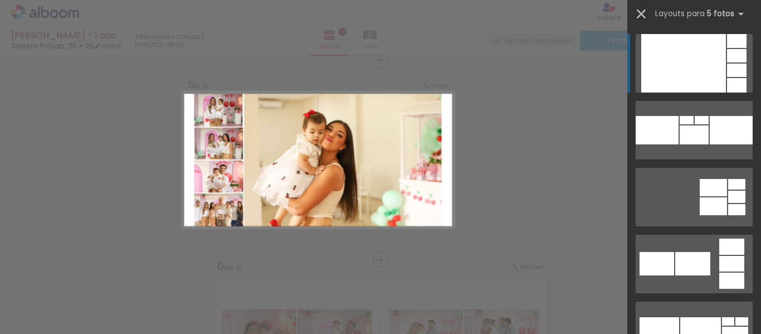
click at [640, 12] on iron-icon at bounding box center [641, 14] width 16 height 16
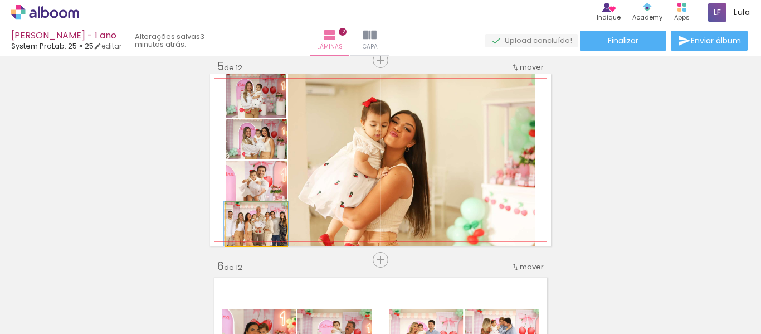
click at [229, 213] on div at bounding box center [255, 213] width 53 height 17
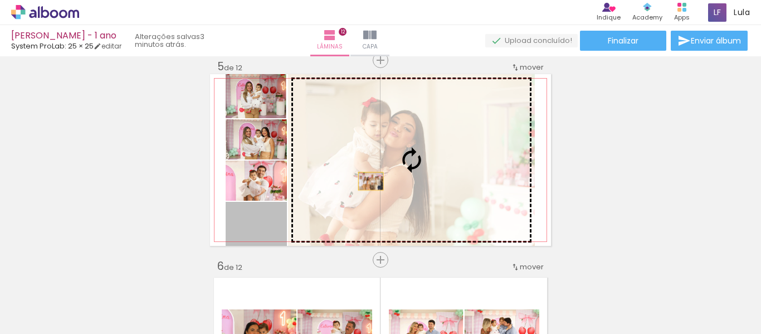
drag, startPoint x: 223, startPoint y: 225, endPoint x: 366, endPoint y: 181, distance: 149.7
click at [0, 0] on slot at bounding box center [0, 0] width 0 height 0
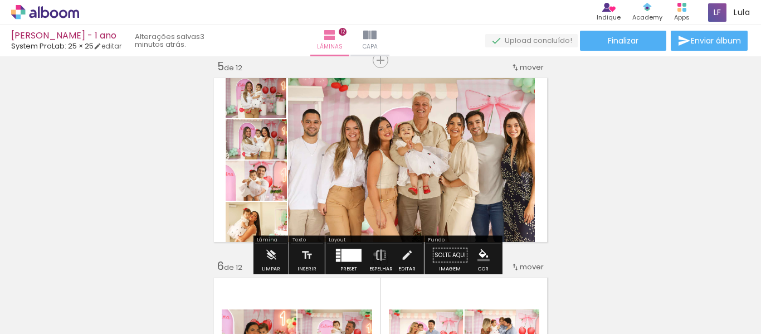
click at [375, 254] on iron-icon at bounding box center [381, 255] width 12 height 22
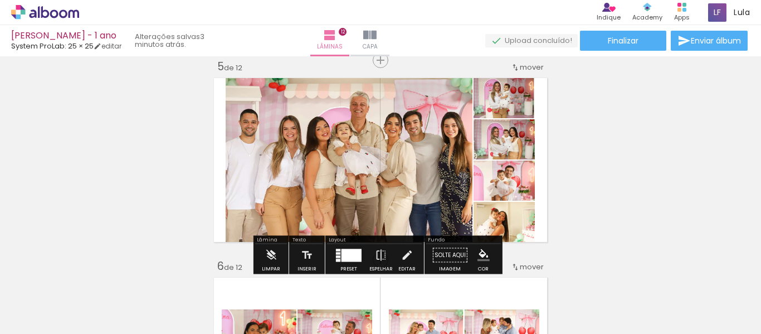
click at [514, 220] on div at bounding box center [508, 213] width 25 height 18
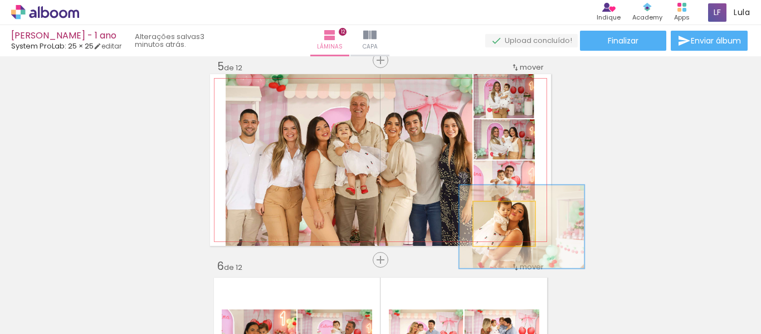
drag, startPoint x: 518, startPoint y: 224, endPoint x: 536, endPoint y: 227, distance: 18.6
click at [536, 227] on quentale-layouter at bounding box center [380, 159] width 341 height 171
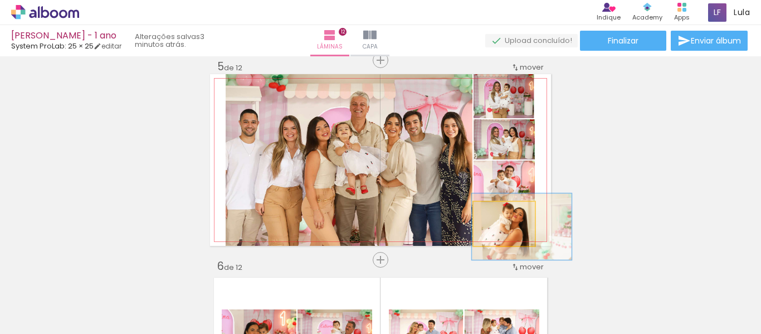
drag, startPoint x: 508, startPoint y: 215, endPoint x: 499, endPoint y: 215, distance: 9.5
type paper-slider "150"
click at [499, 215] on div at bounding box center [508, 213] width 18 height 18
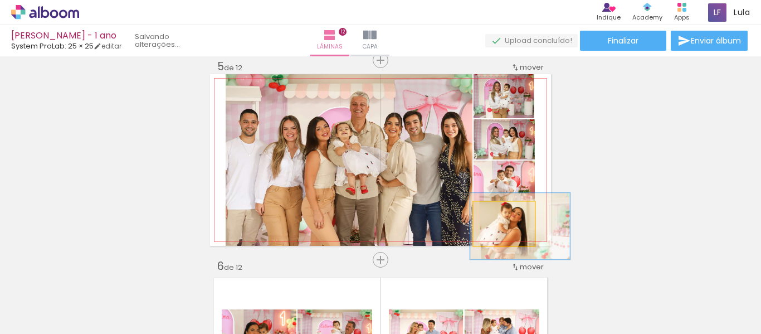
drag, startPoint x: 525, startPoint y: 230, endPoint x: 627, endPoint y: 182, distance: 112.6
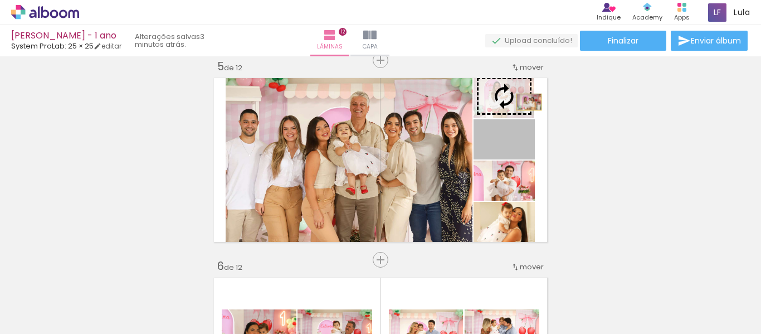
drag, startPoint x: 525, startPoint y: 153, endPoint x: 525, endPoint y: 102, distance: 50.7
click at [0, 0] on slot at bounding box center [0, 0] width 0 height 0
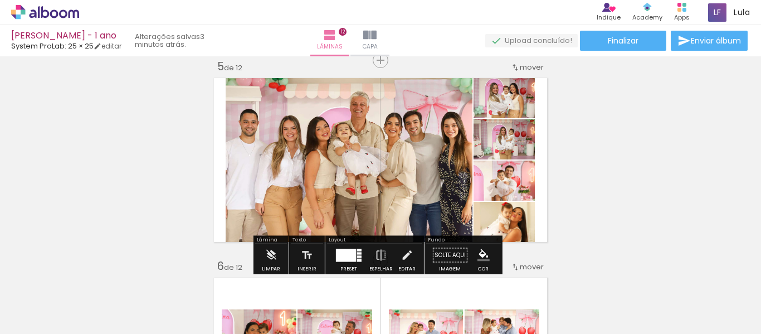
click at [523, 148] on quentale-photo at bounding box center [503, 139] width 61 height 40
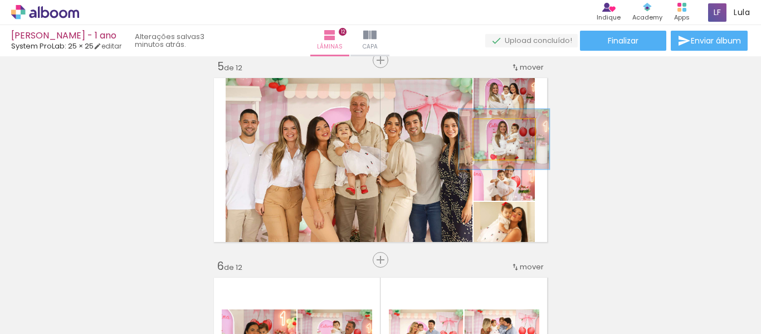
drag, startPoint x: 493, startPoint y: 129, endPoint x: 503, endPoint y: 129, distance: 10.0
click at [503, 129] on div at bounding box center [506, 131] width 10 height 10
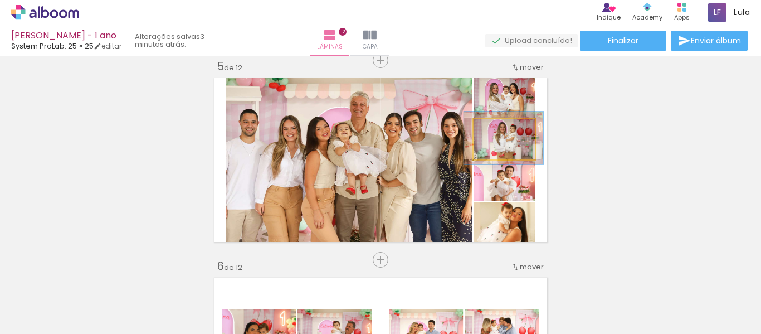
type paper-slider "129"
click at [505, 131] on div at bounding box center [503, 131] width 18 height 18
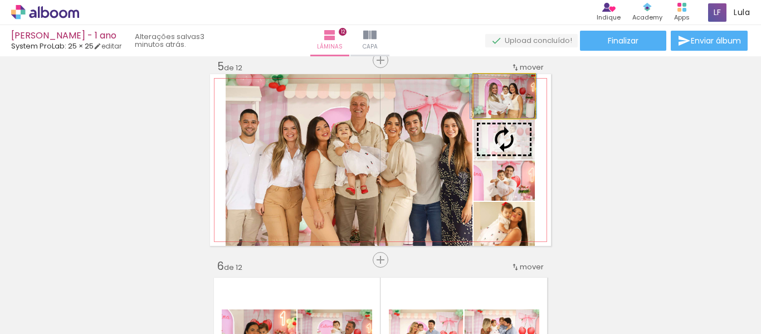
drag, startPoint x: 524, startPoint y: 107, endPoint x: 523, endPoint y: 119, distance: 11.7
click at [0, 0] on slot at bounding box center [0, 0] width 0 height 0
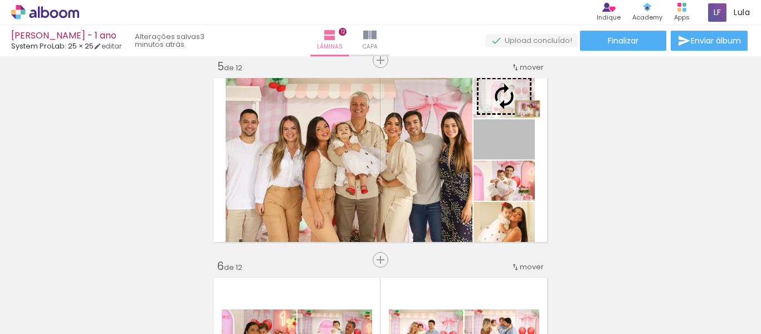
drag, startPoint x: 523, startPoint y: 140, endPoint x: 523, endPoint y: 109, distance: 31.2
click at [0, 0] on slot at bounding box center [0, 0] width 0 height 0
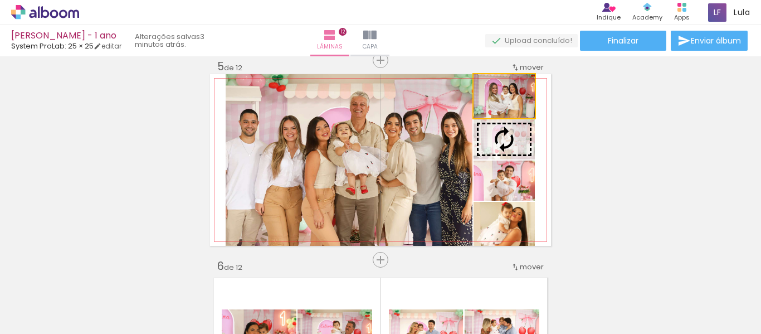
drag, startPoint x: 524, startPoint y: 109, endPoint x: 523, endPoint y: 124, distance: 15.0
click at [0, 0] on slot at bounding box center [0, 0] width 0 height 0
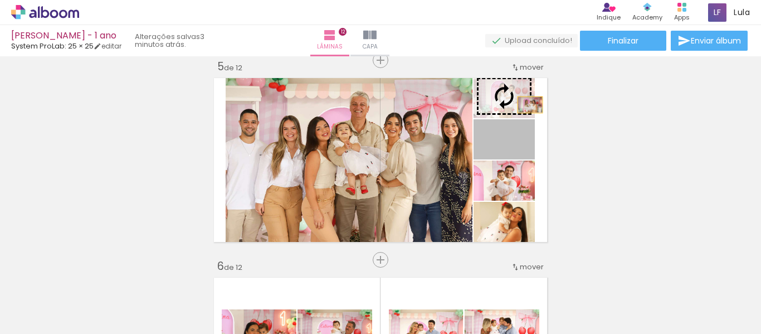
drag, startPoint x: 523, startPoint y: 152, endPoint x: 526, endPoint y: 105, distance: 47.4
click at [0, 0] on slot at bounding box center [0, 0] width 0 height 0
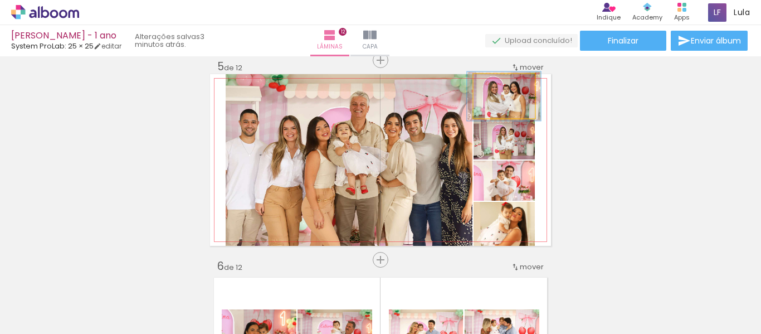
type paper-slider "111"
click at [497, 84] on div at bounding box center [498, 86] width 10 height 10
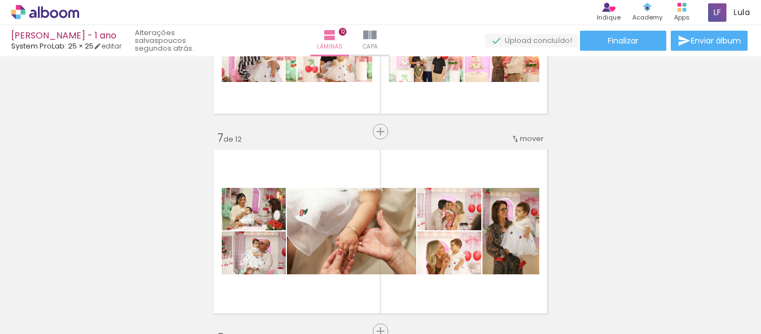
scroll to position [1204, 0]
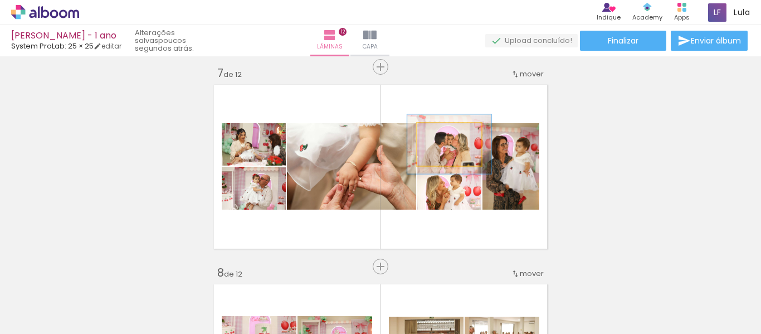
drag, startPoint x: 437, startPoint y: 135, endPoint x: 444, endPoint y: 135, distance: 7.3
click at [444, 135] on div at bounding box center [448, 135] width 10 height 10
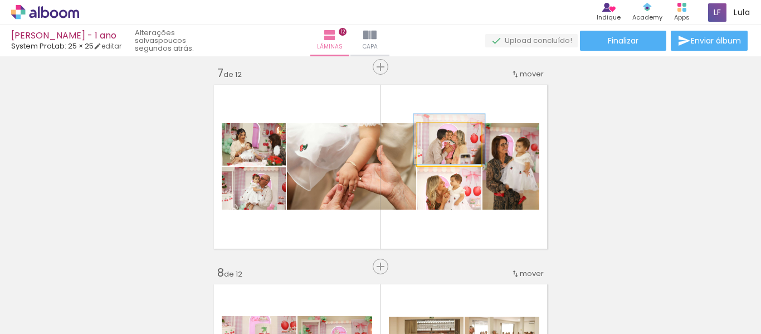
type paper-slider "111"
click at [436, 139] on div at bounding box center [443, 135] width 18 height 18
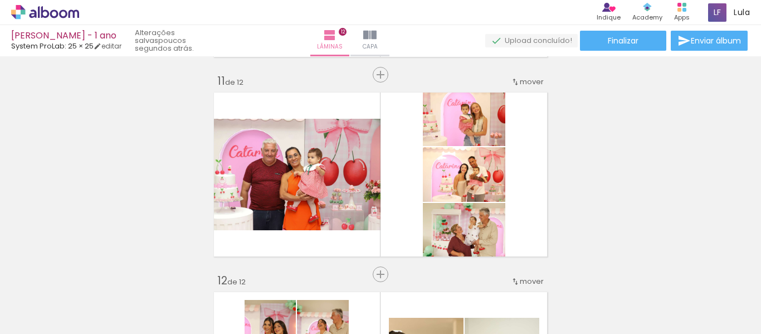
scroll to position [2022, 0]
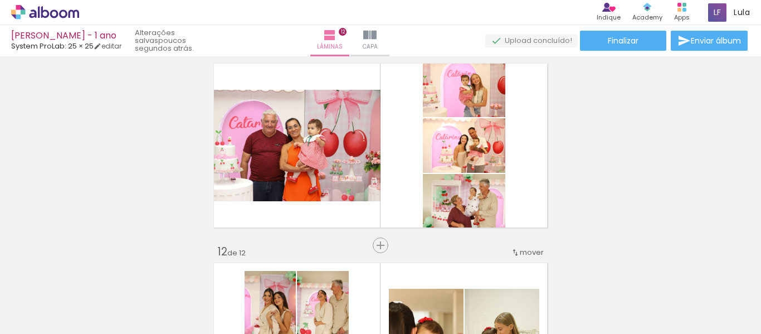
click at [19, 310] on paper-button "Adicionar Fotos" at bounding box center [34, 319] width 54 height 18
click at [0, 0] on input "file" at bounding box center [0, 0] width 0 height 0
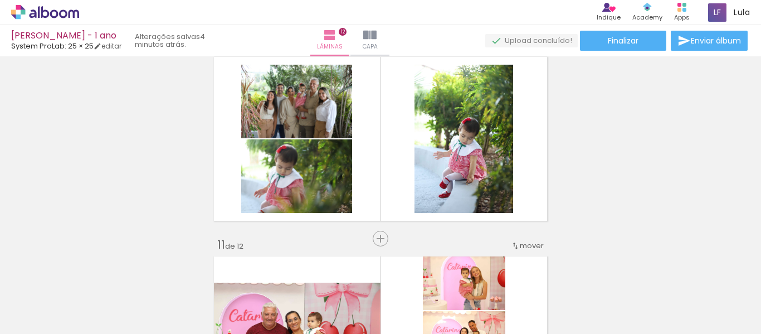
scroll to position [0, 1503]
